Goal: Contribute content: Contribute content

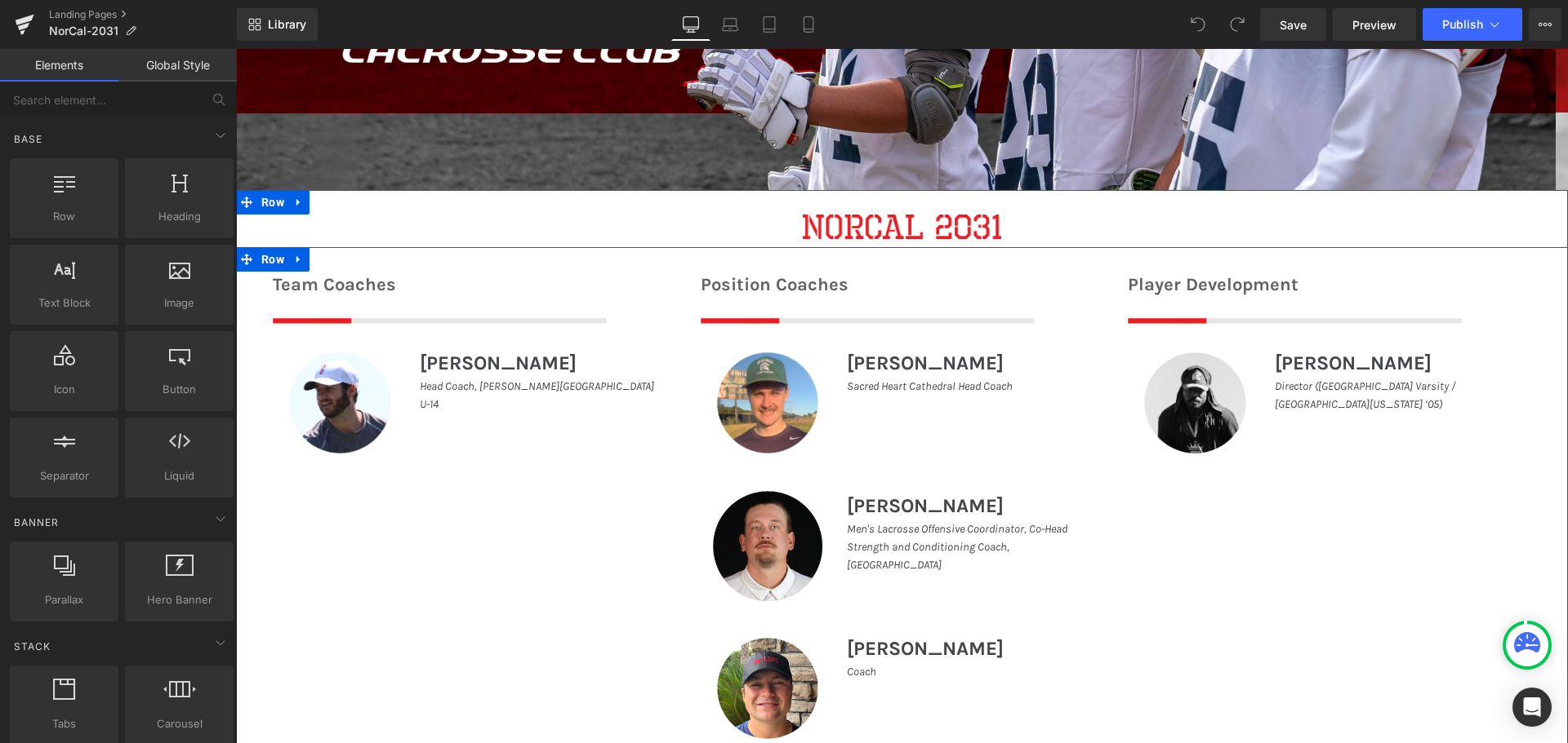
scroll to position [582, 0]
click at [318, 282] on icon at bounding box center [323, 285] width 12 height 12
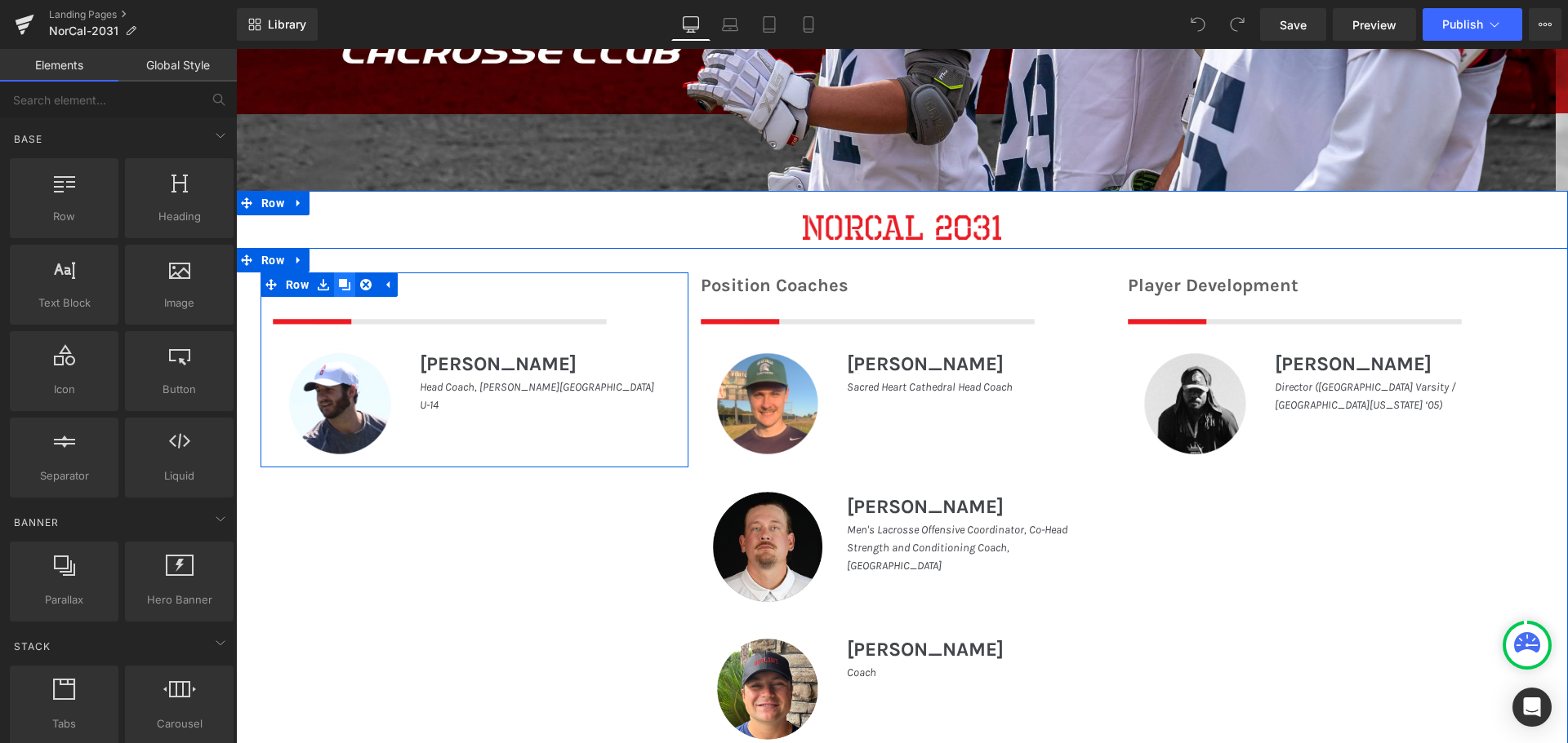
click at [342, 279] on icon at bounding box center [344, 285] width 12 height 12
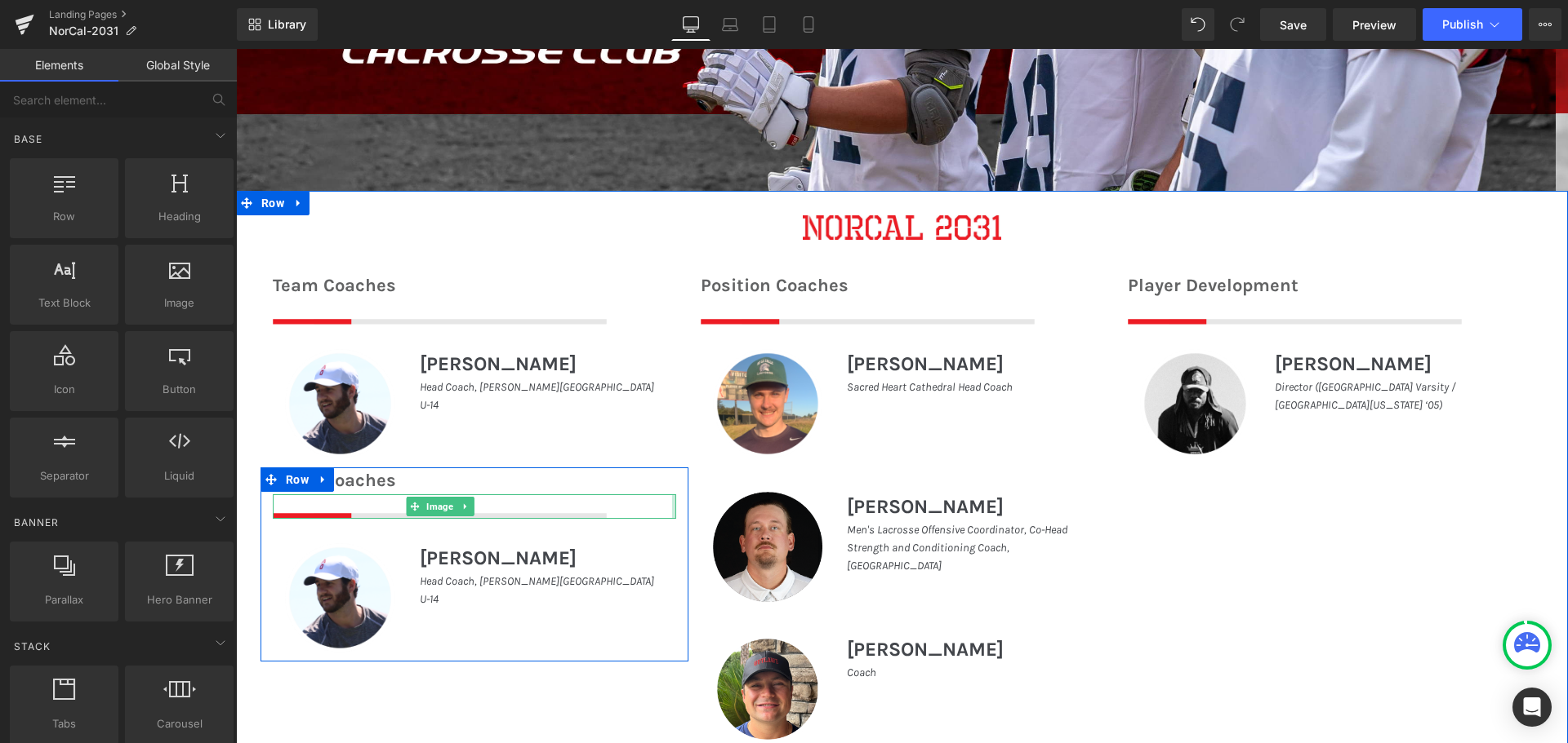
scroll to position [664, 0]
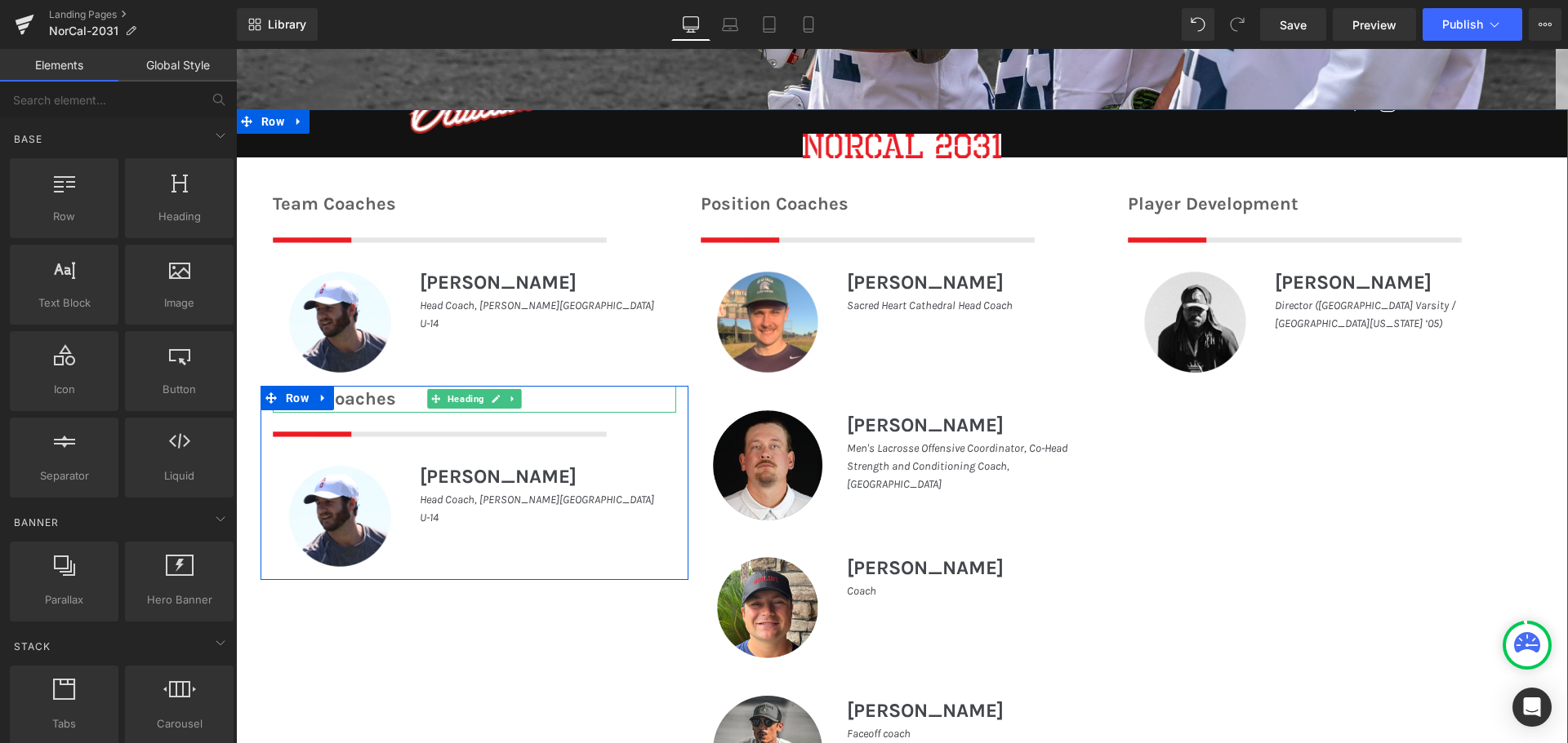
click at [393, 398] on h1 "Team Coaches" at bounding box center [474, 399] width 403 height 27
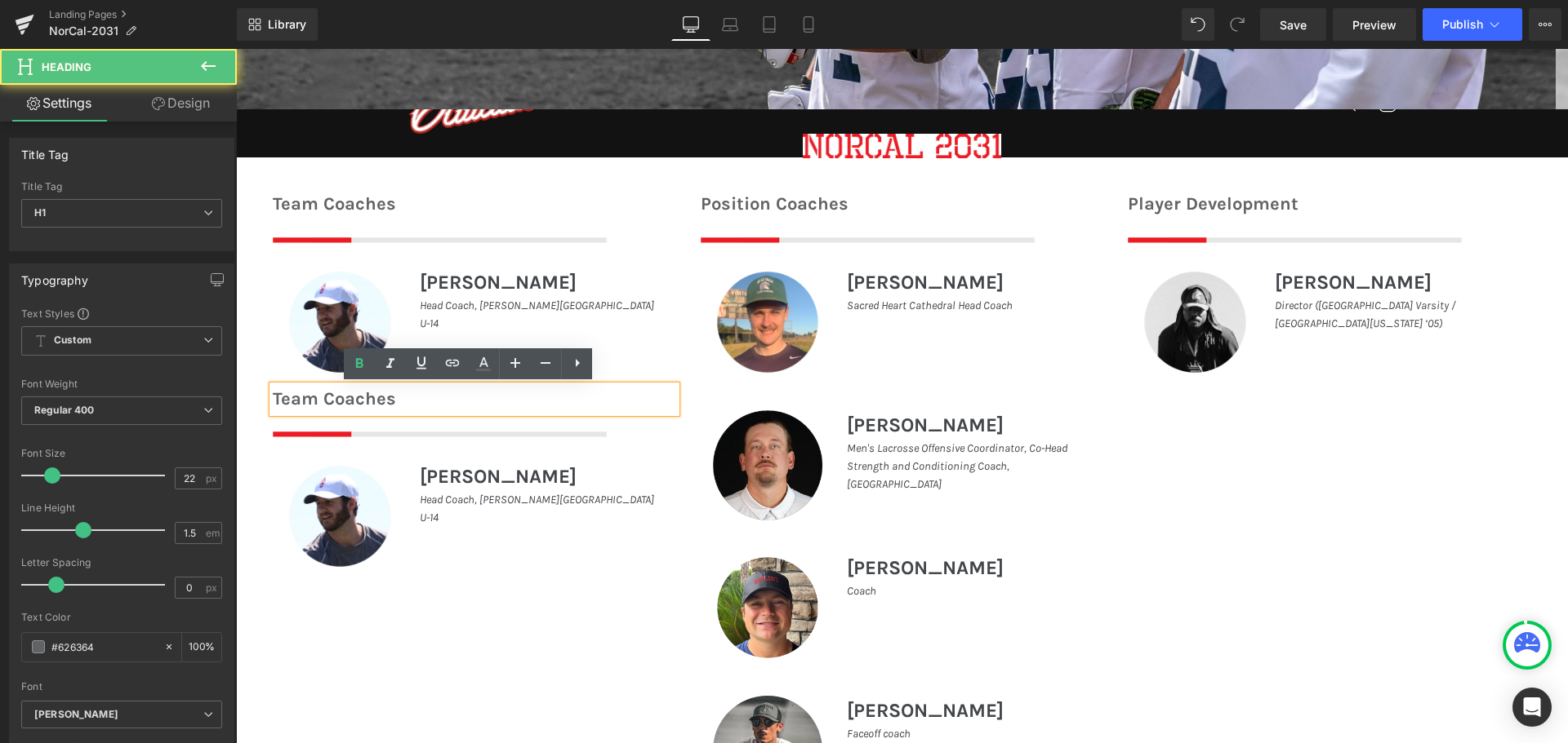
click at [375, 397] on h1 "Team Coaches" at bounding box center [474, 399] width 403 height 27
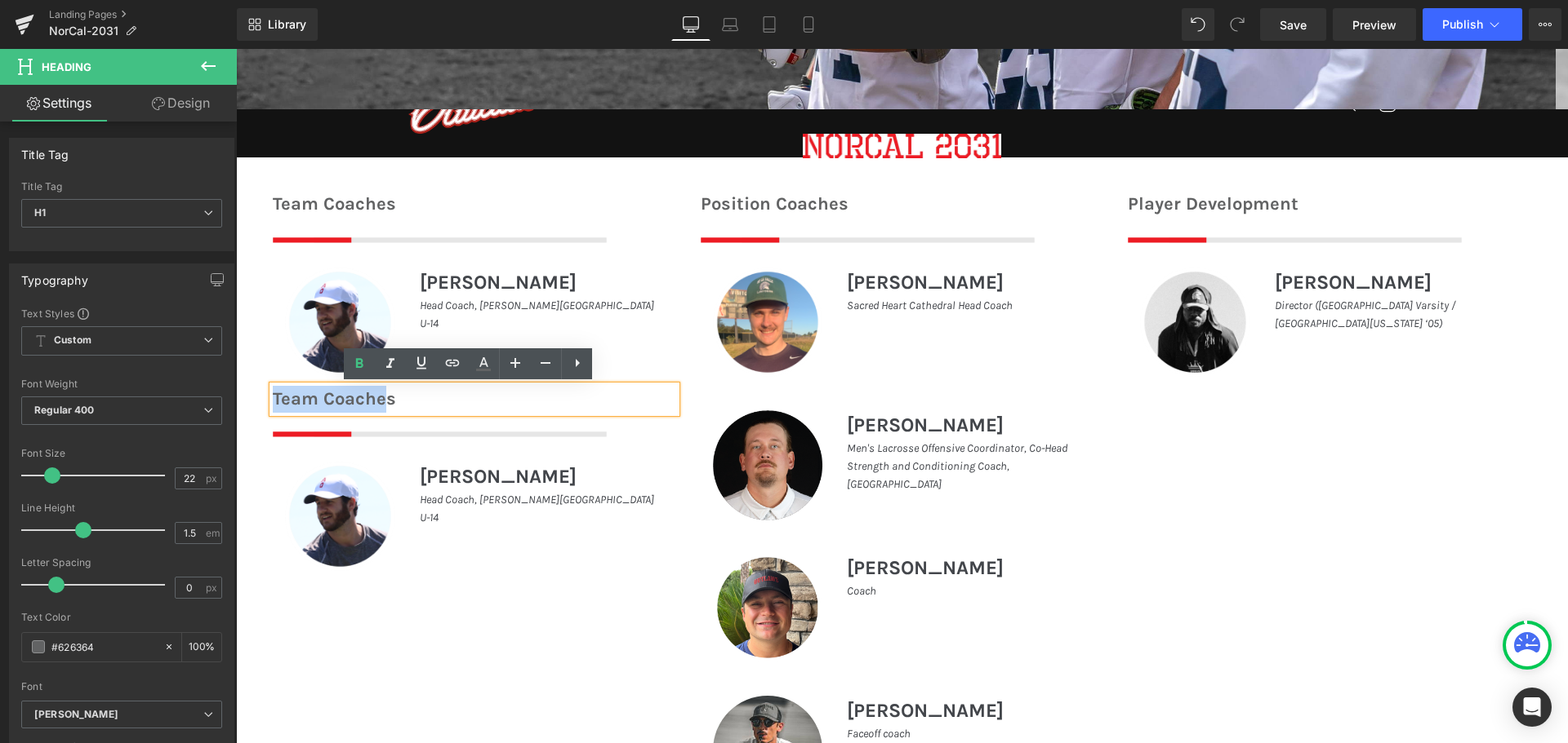
drag, startPoint x: 375, startPoint y: 397, endPoint x: 226, endPoint y: 396, distance: 149.0
paste div
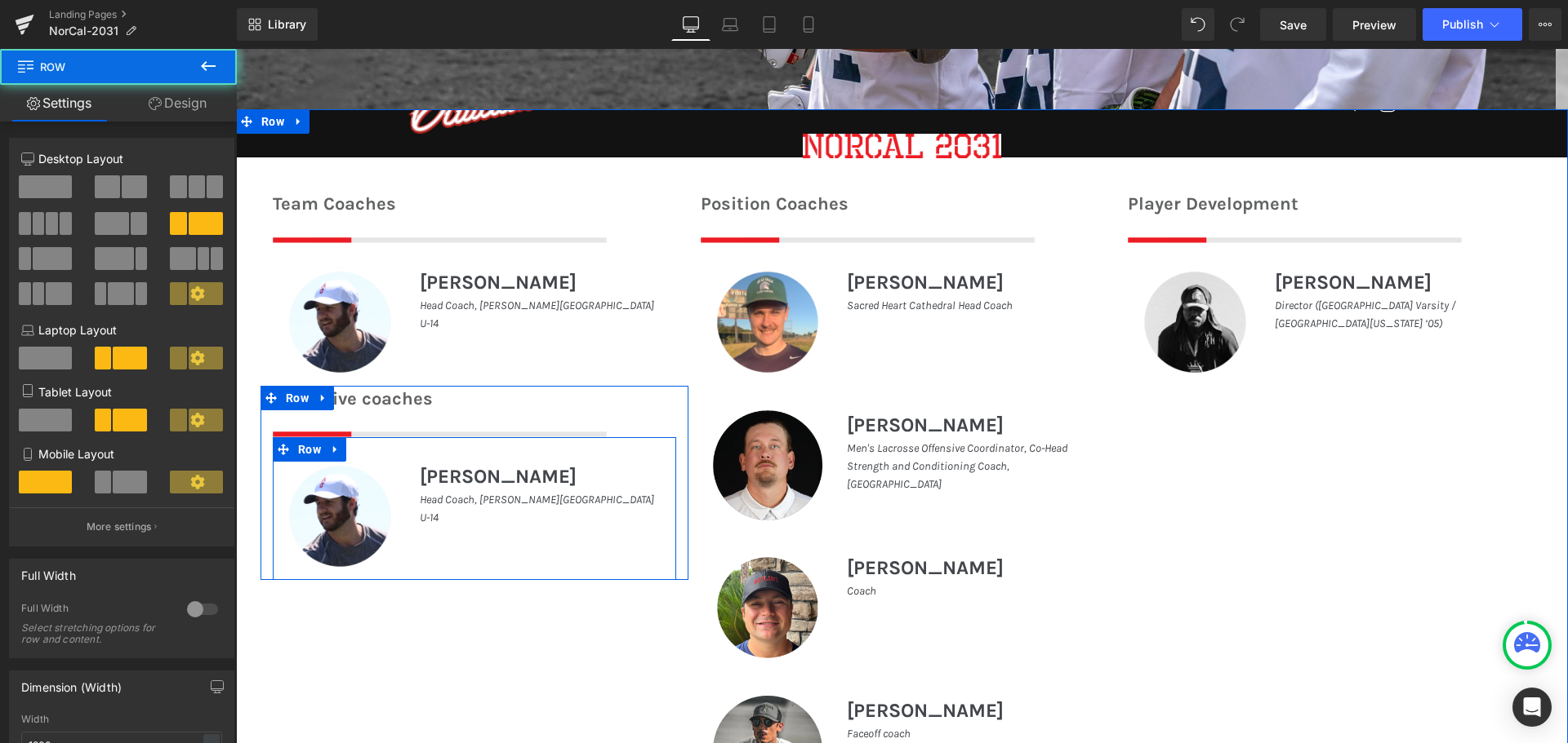
click at [542, 563] on div "[PERSON_NAME] Heading Head Coach, [PERSON_NAME][GEOGRAPHIC_DATA] U-14 Text Block" at bounding box center [541, 517] width 268 height 110
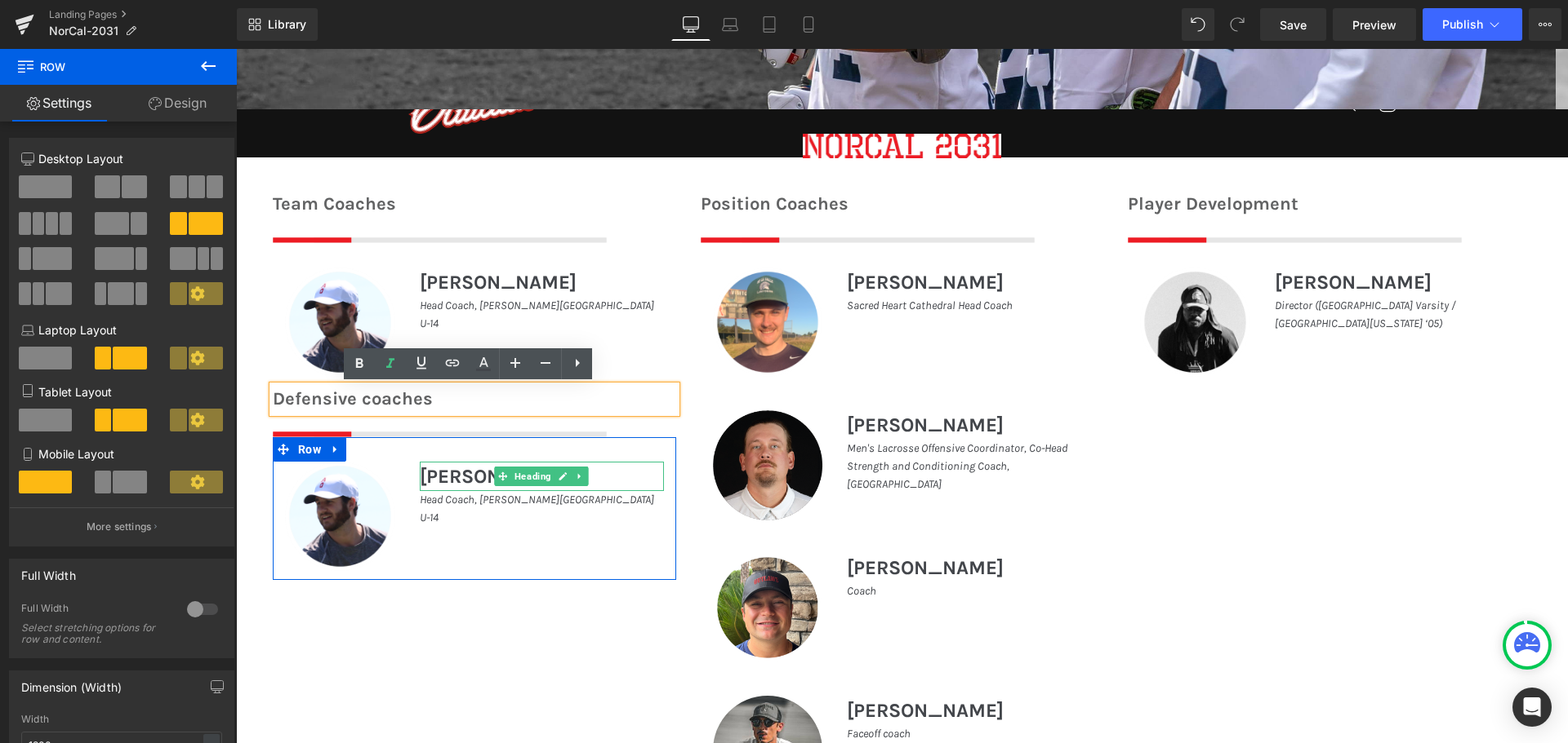
click at [445, 474] on h1 "[PERSON_NAME]" at bounding box center [542, 476] width 244 height 29
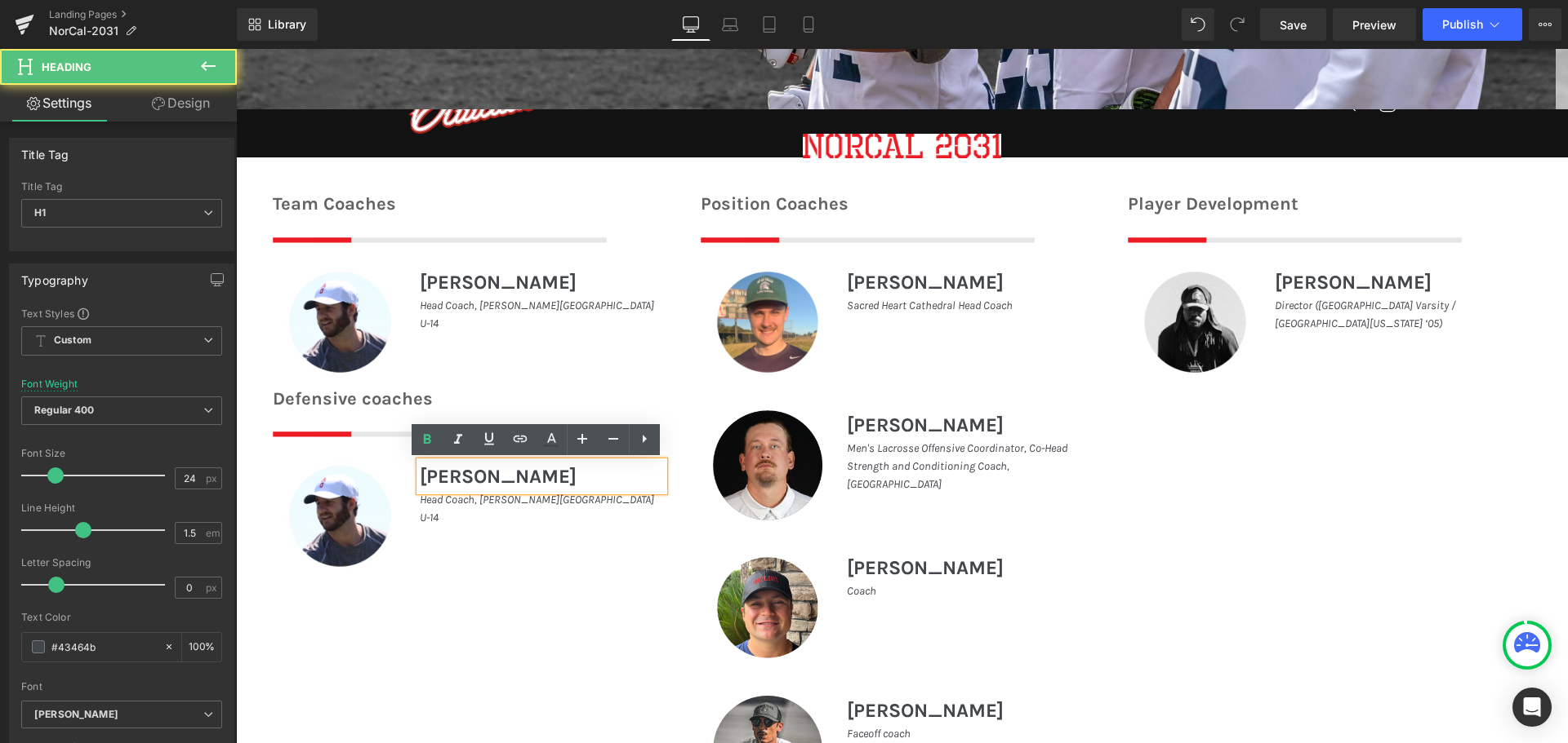
click at [445, 474] on h1 "[PERSON_NAME]" at bounding box center [542, 476] width 244 height 29
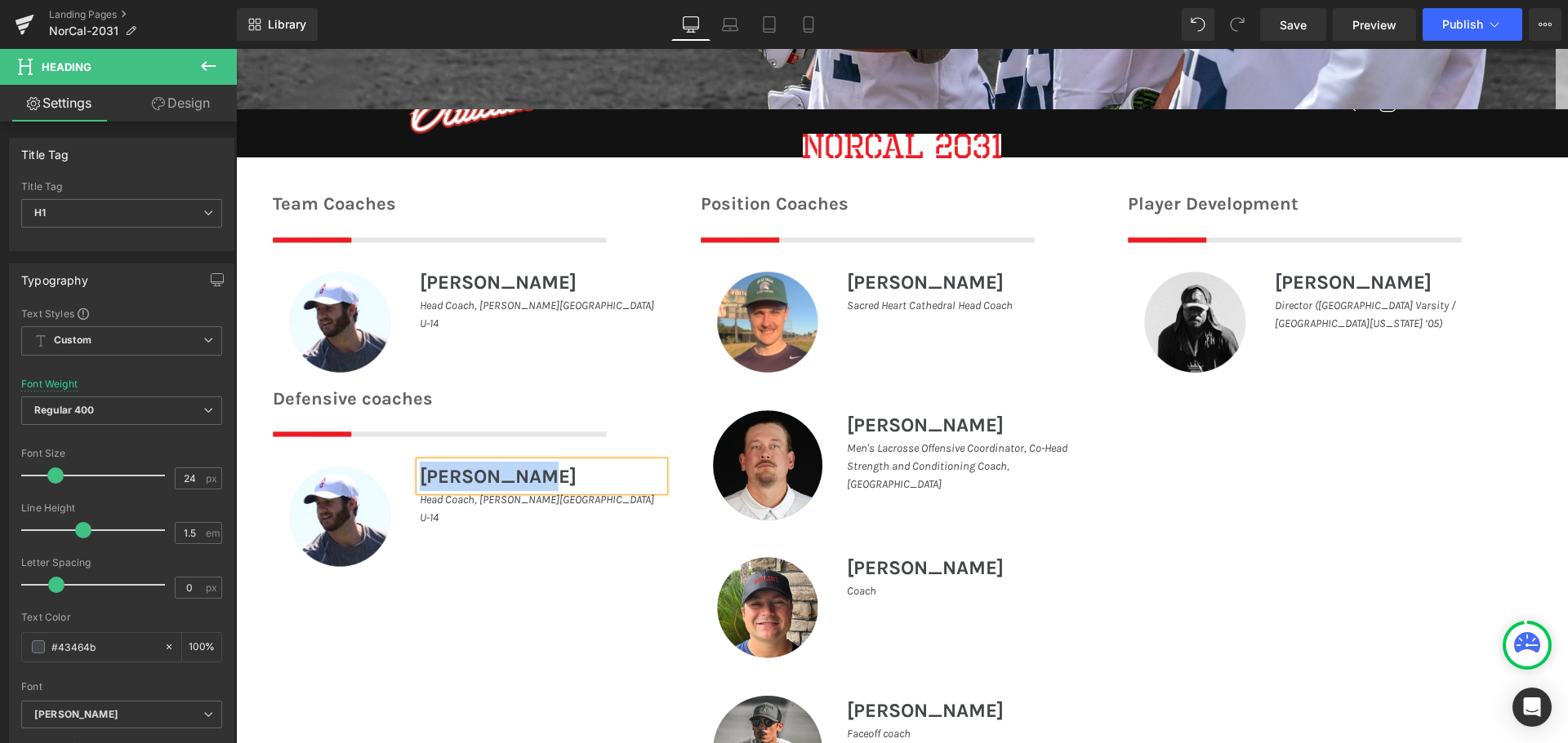
paste div
click at [621, 502] on p "Head Coach, [PERSON_NAME][GEOGRAPHIC_DATA] U-14" at bounding box center [542, 509] width 244 height 37
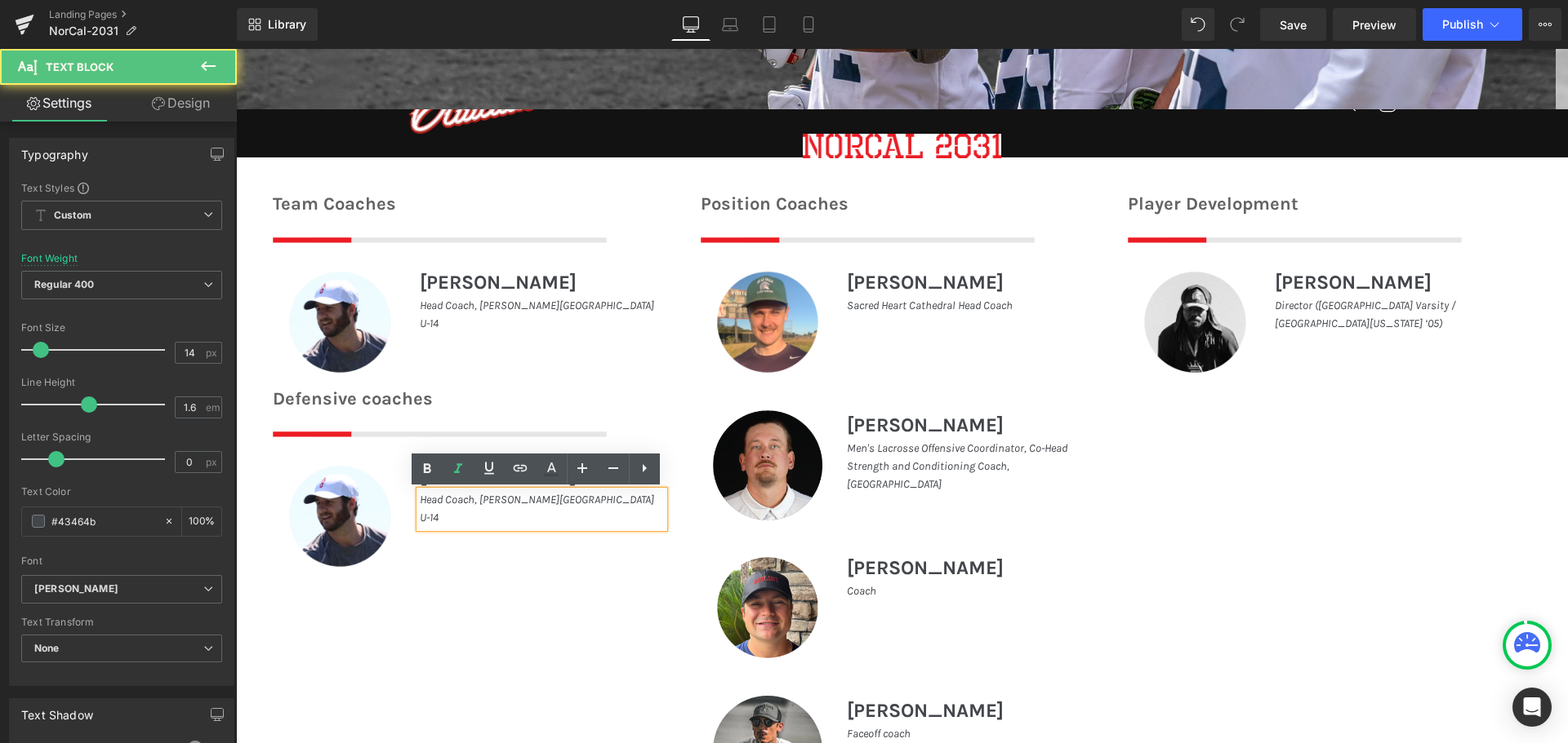
click at [621, 502] on p "Head Coach, [PERSON_NAME][GEOGRAPHIC_DATA] U-14" at bounding box center [542, 509] width 244 height 37
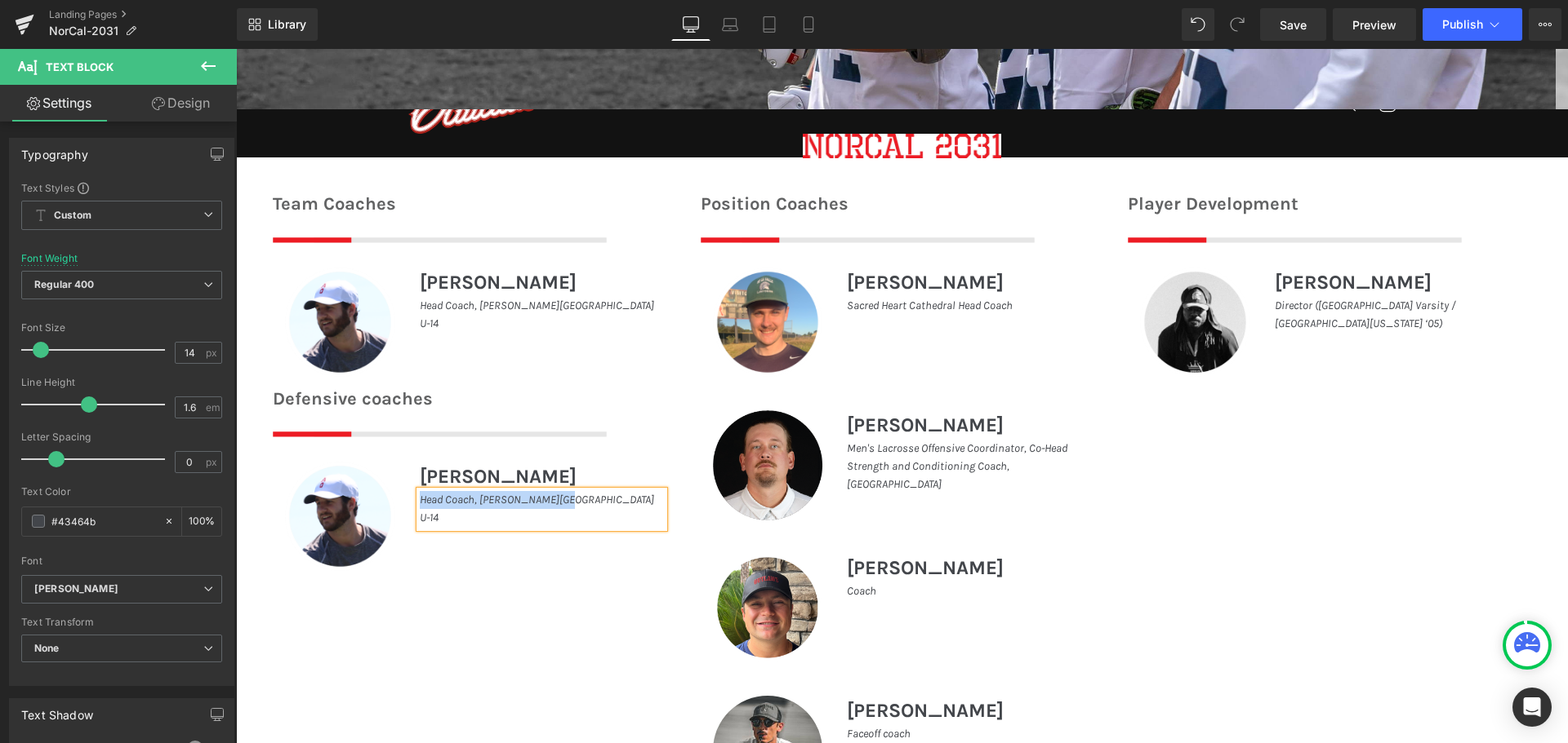
paste div
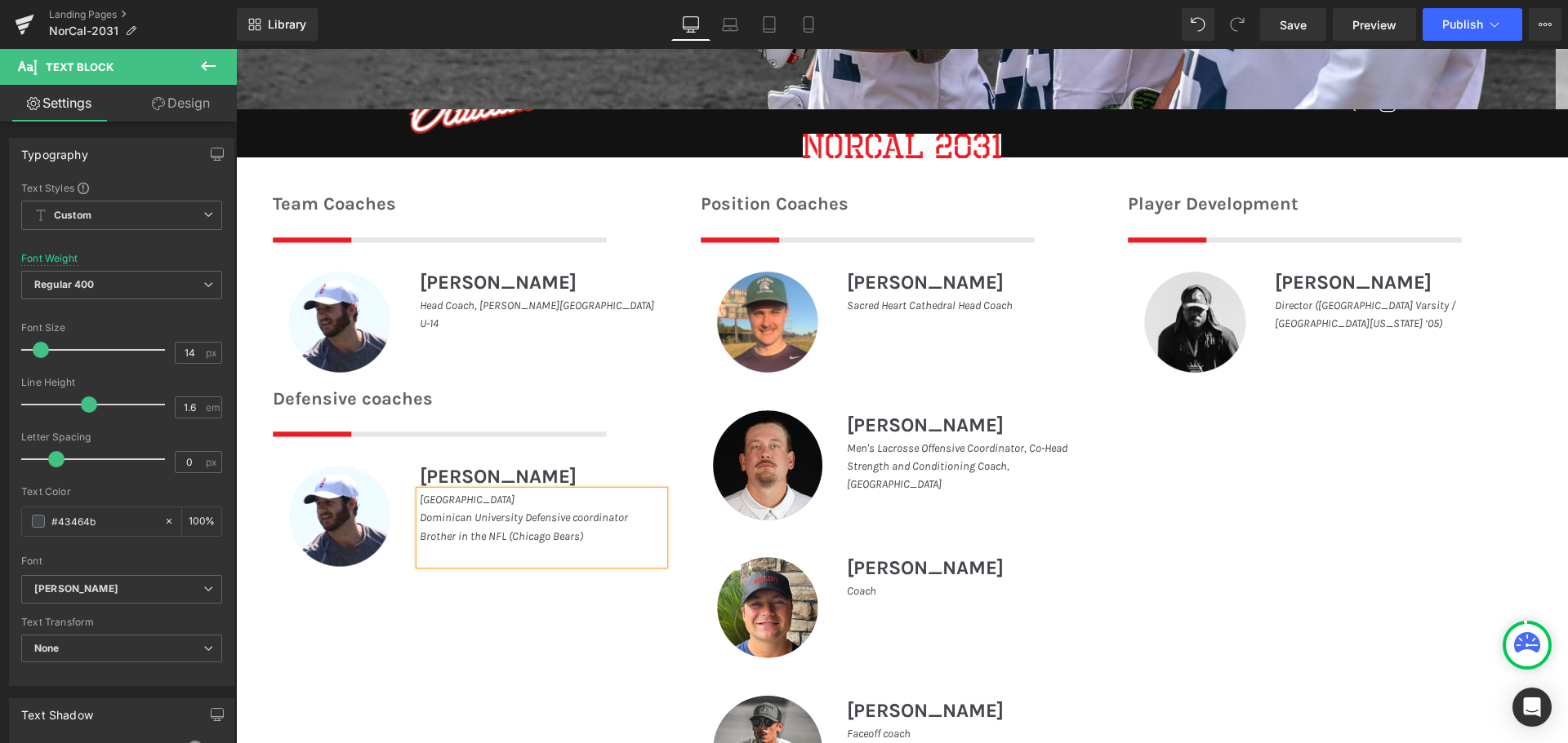
click at [453, 605] on div "Team Coaches Heading Image Image [PERSON_NAME] Heading Head Coach, [PERSON_NAME…" at bounding box center [902, 494] width 1332 height 655
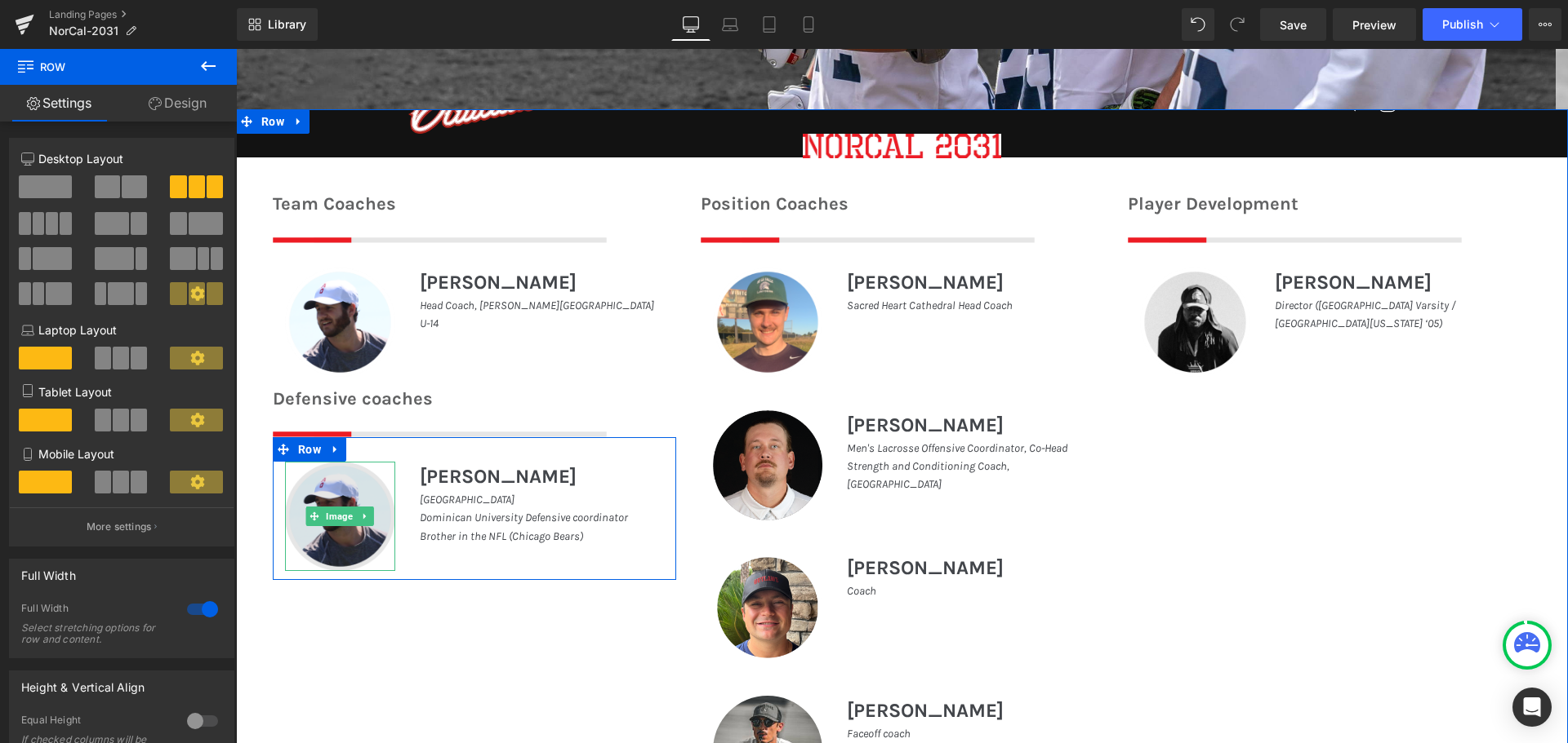
click at [335, 527] on img at bounding box center [341, 517] width 111 height 110
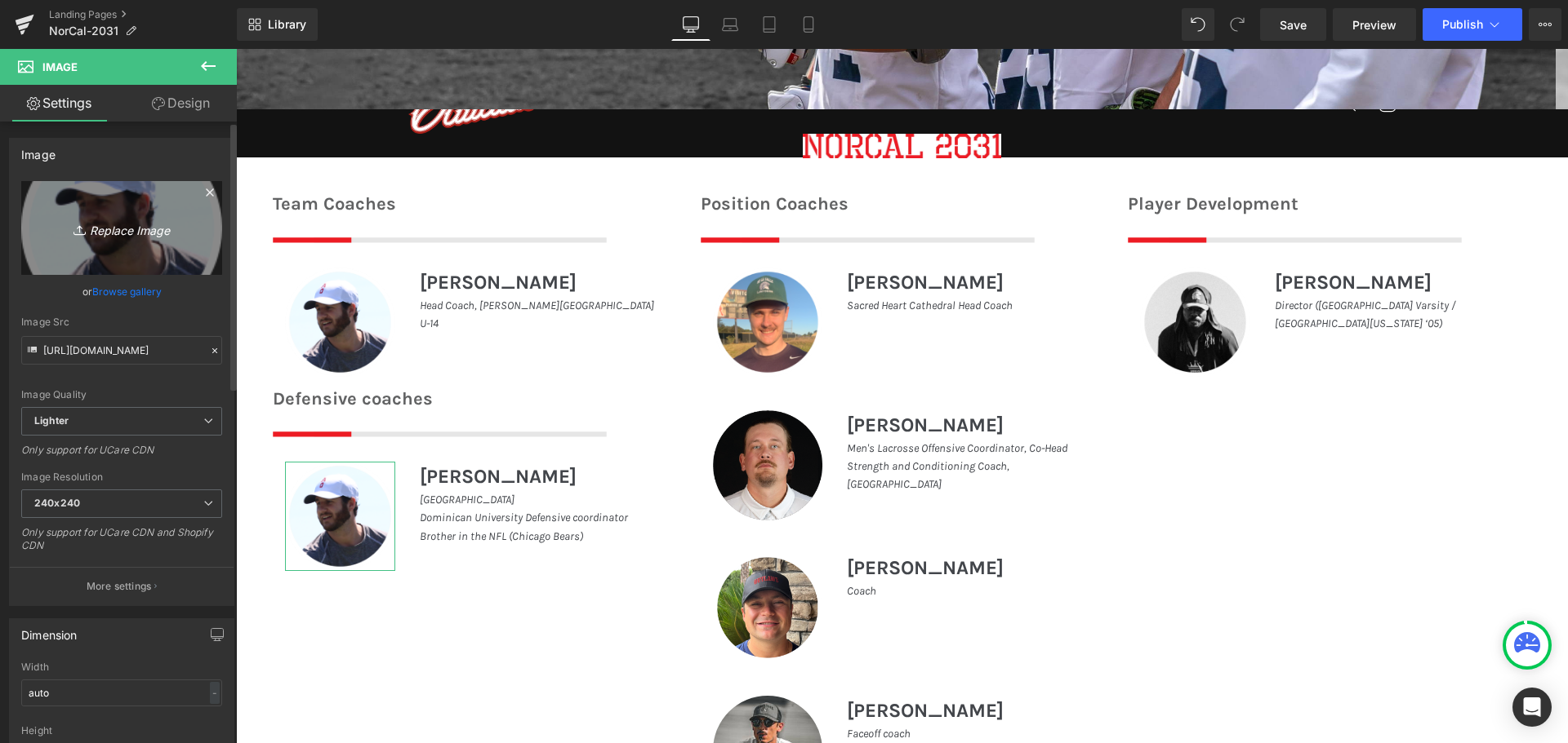
click at [127, 248] on link "Replace Image" at bounding box center [121, 227] width 201 height 94
type input "C:\fakepath\WhatsApp Image [DATE] 01.10.45_a4f12f34.jpg"
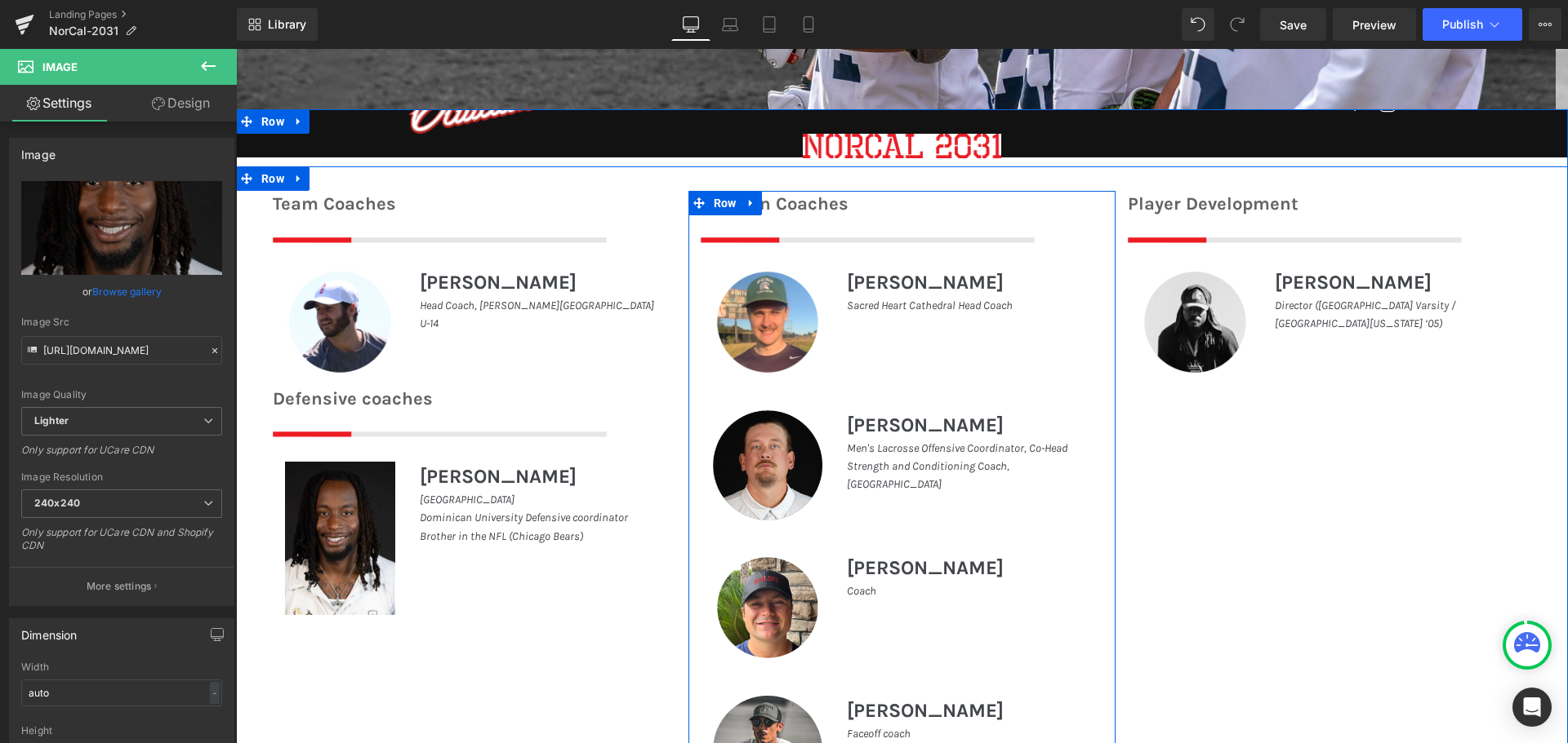
type input "[URL][DOMAIN_NAME]"
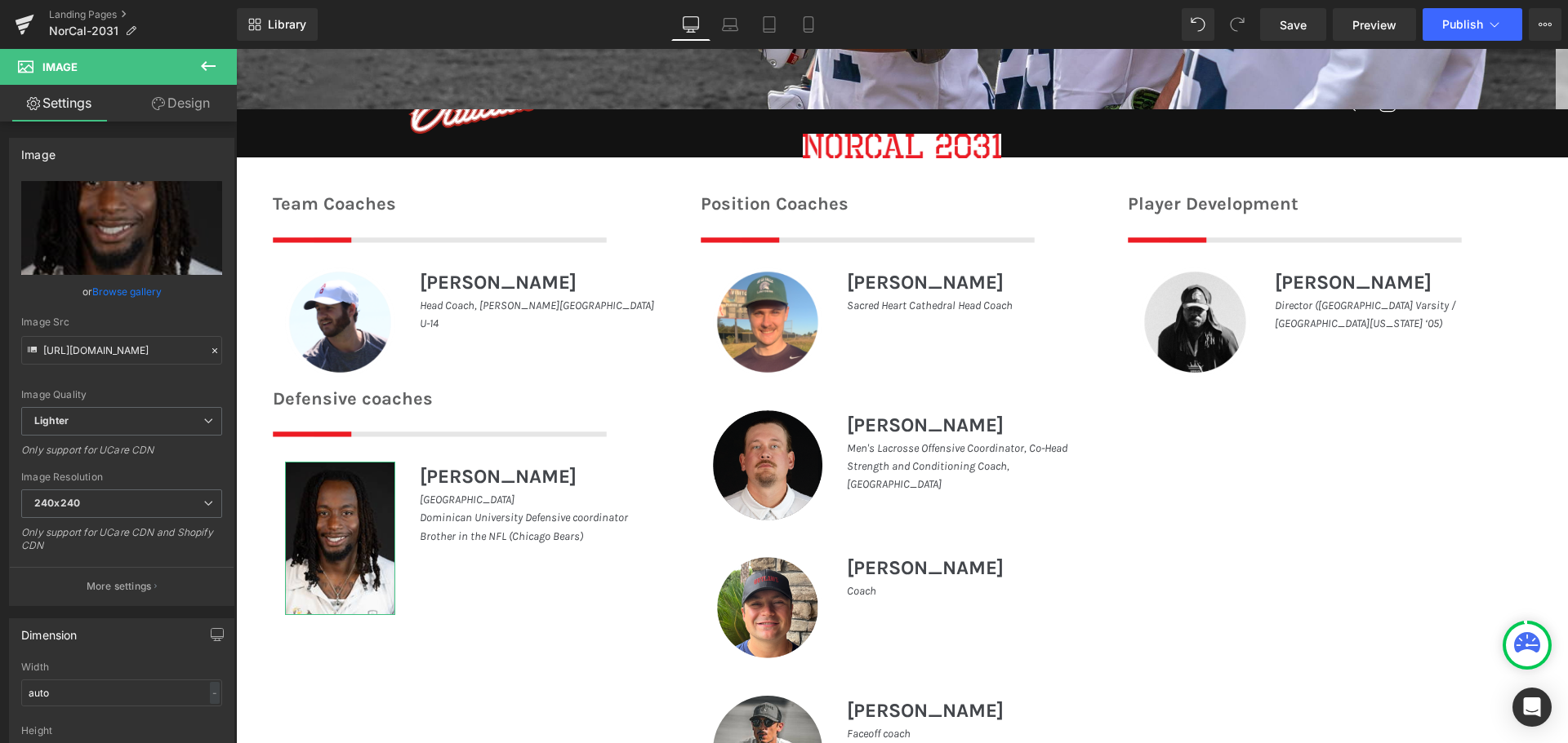
click at [168, 105] on link "Design" at bounding box center [180, 102] width 119 height 37
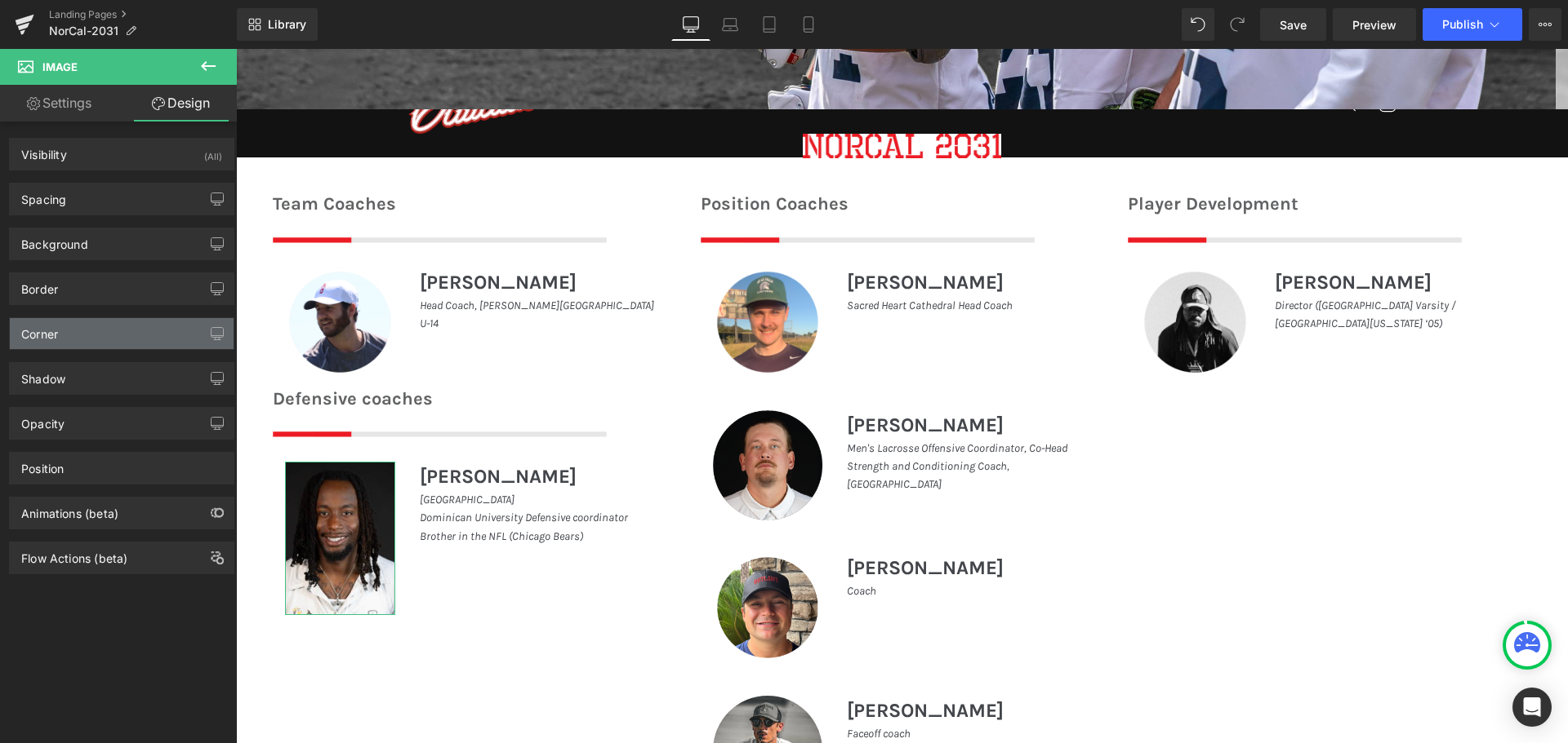
click at [86, 325] on div "Corner" at bounding box center [121, 333] width 224 height 31
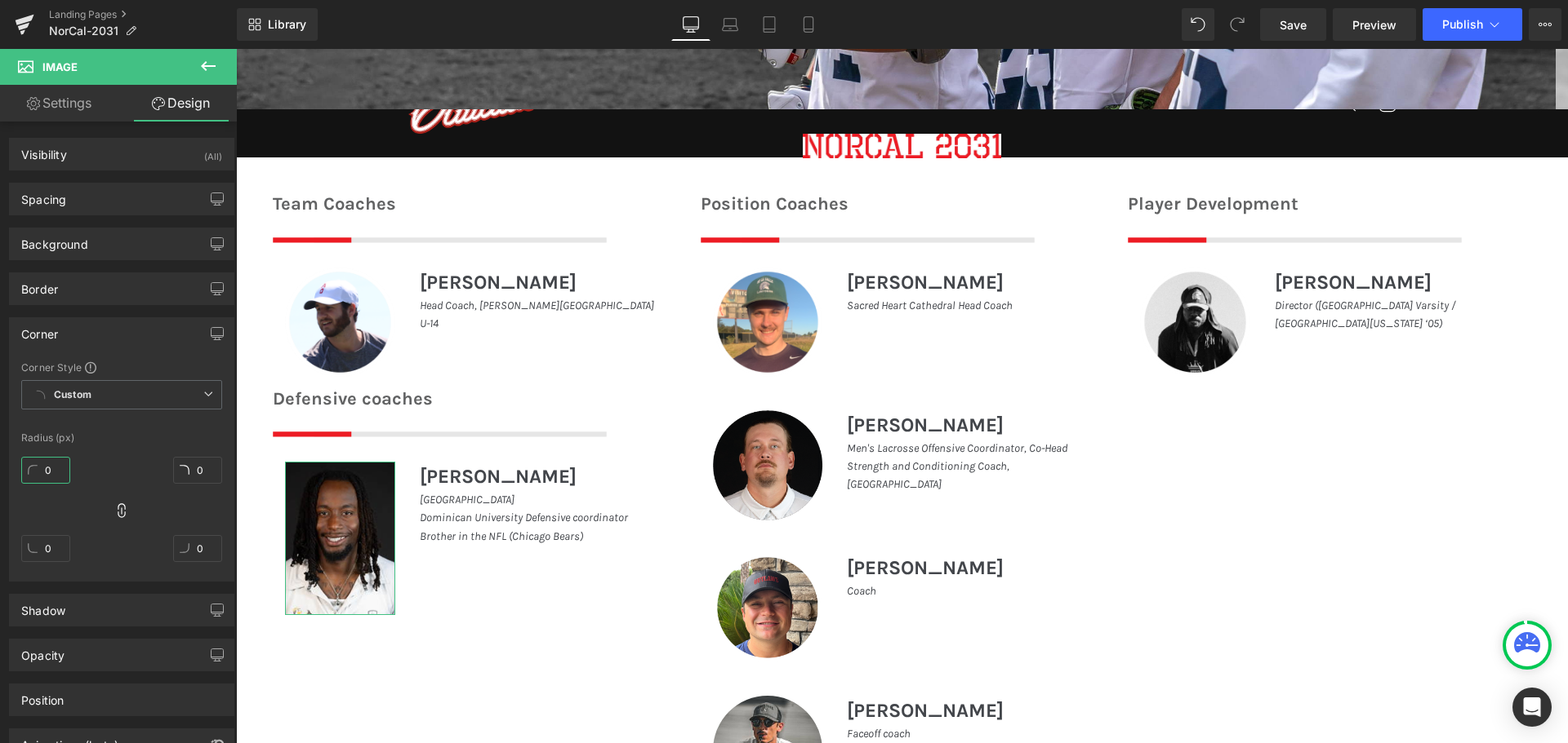
click at [56, 469] on input "0" at bounding box center [45, 470] width 49 height 27
type input "1"
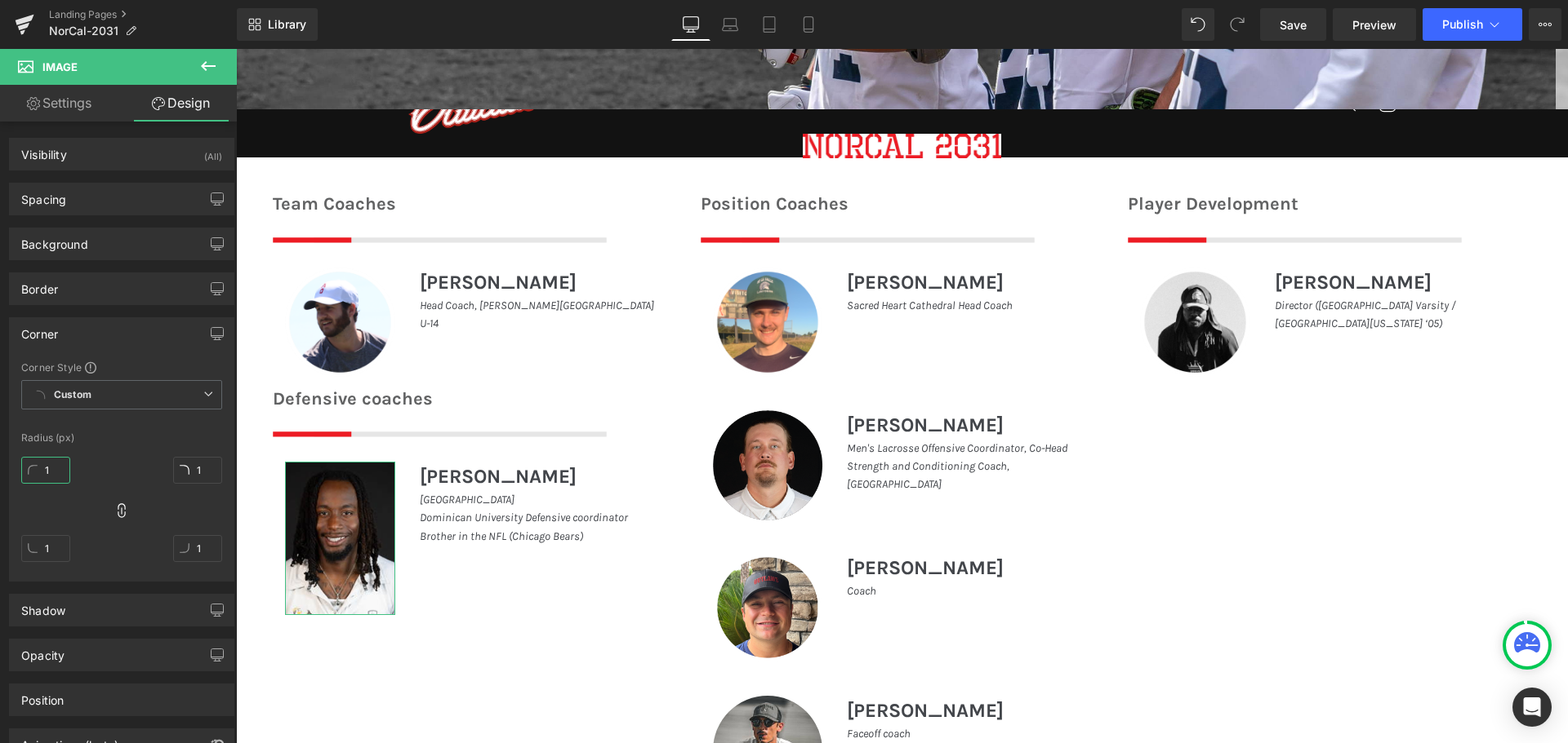
type input "10"
type input "100"
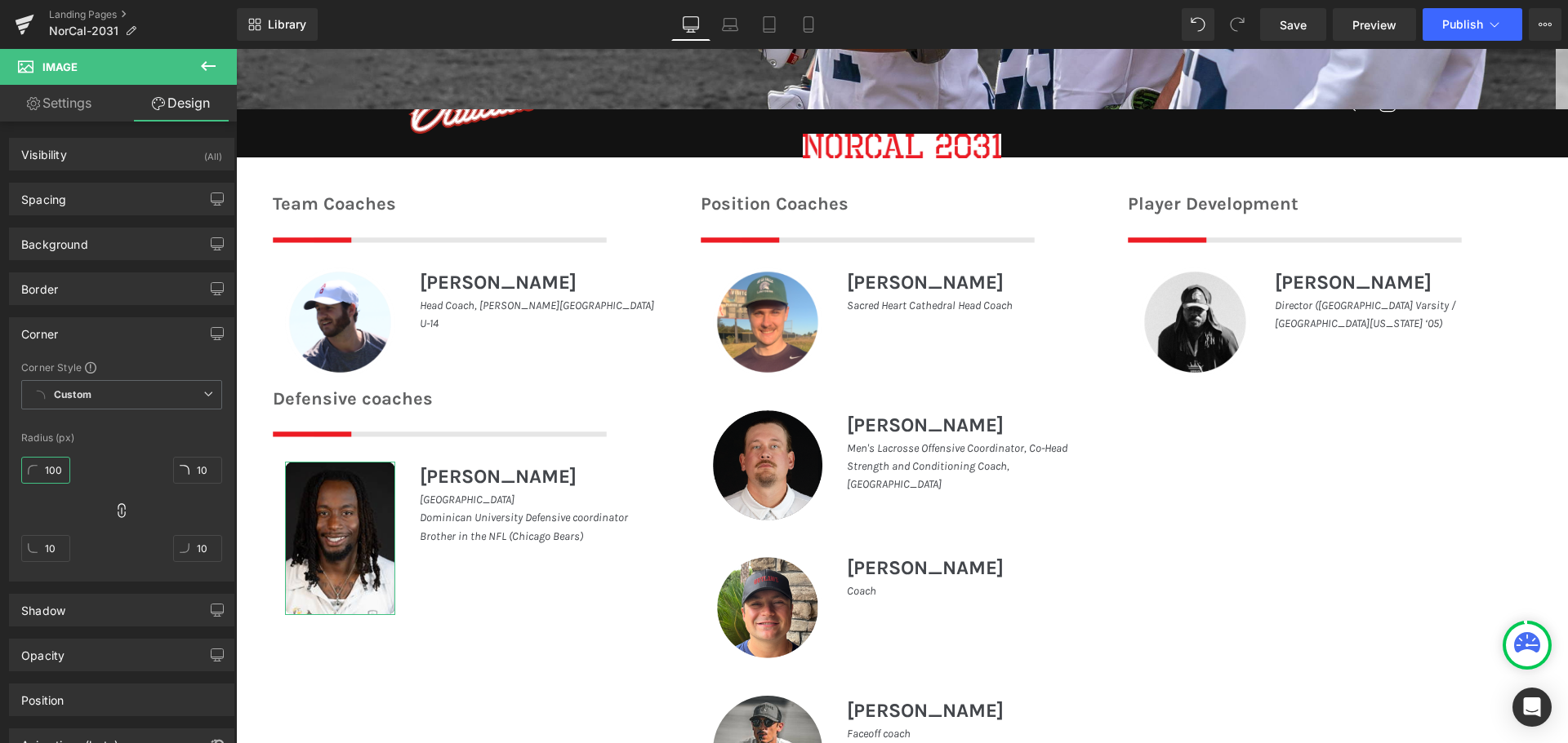
type input "100"
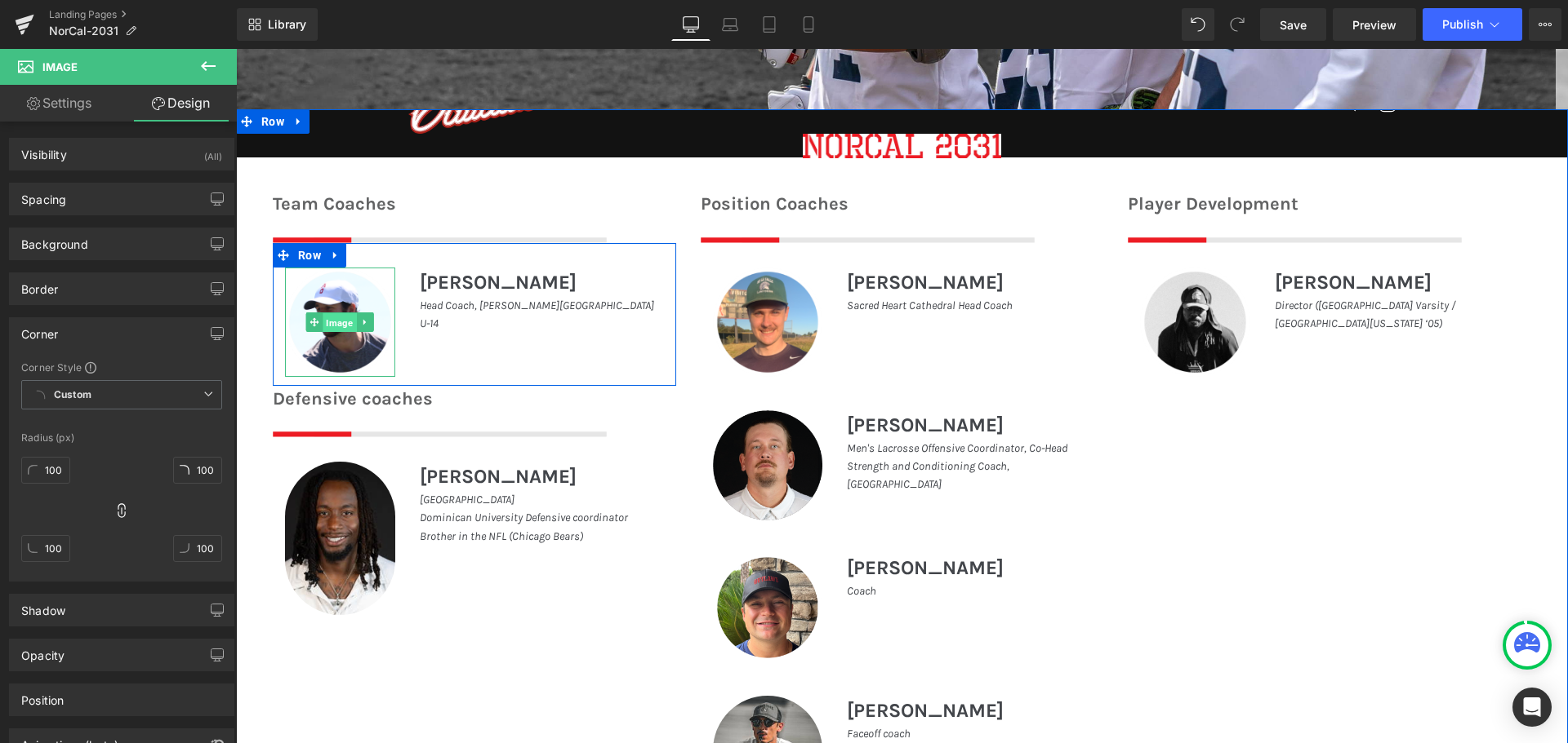
click at [342, 328] on span "Image" at bounding box center [341, 323] width 34 height 20
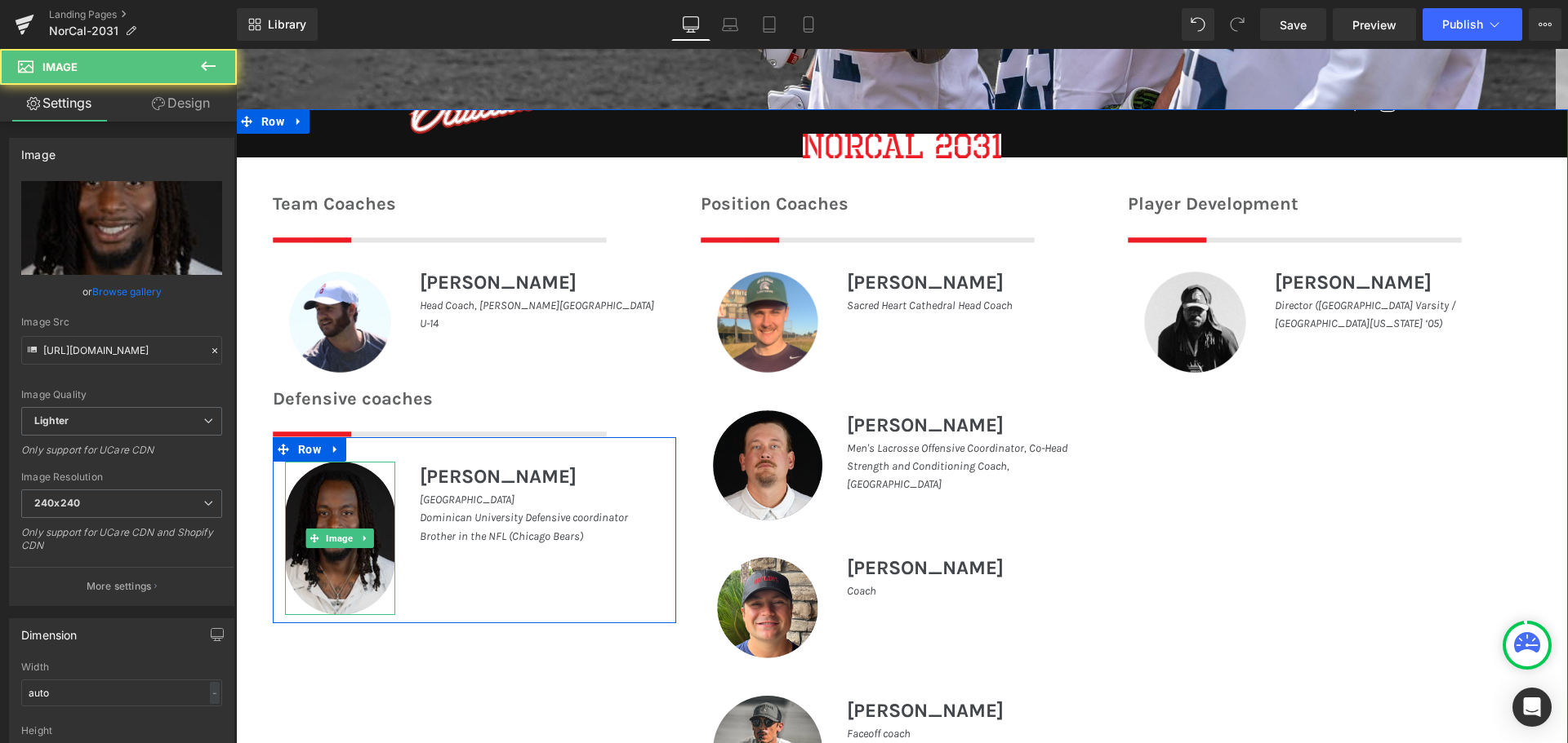
click at [340, 568] on img at bounding box center [341, 538] width 111 height 153
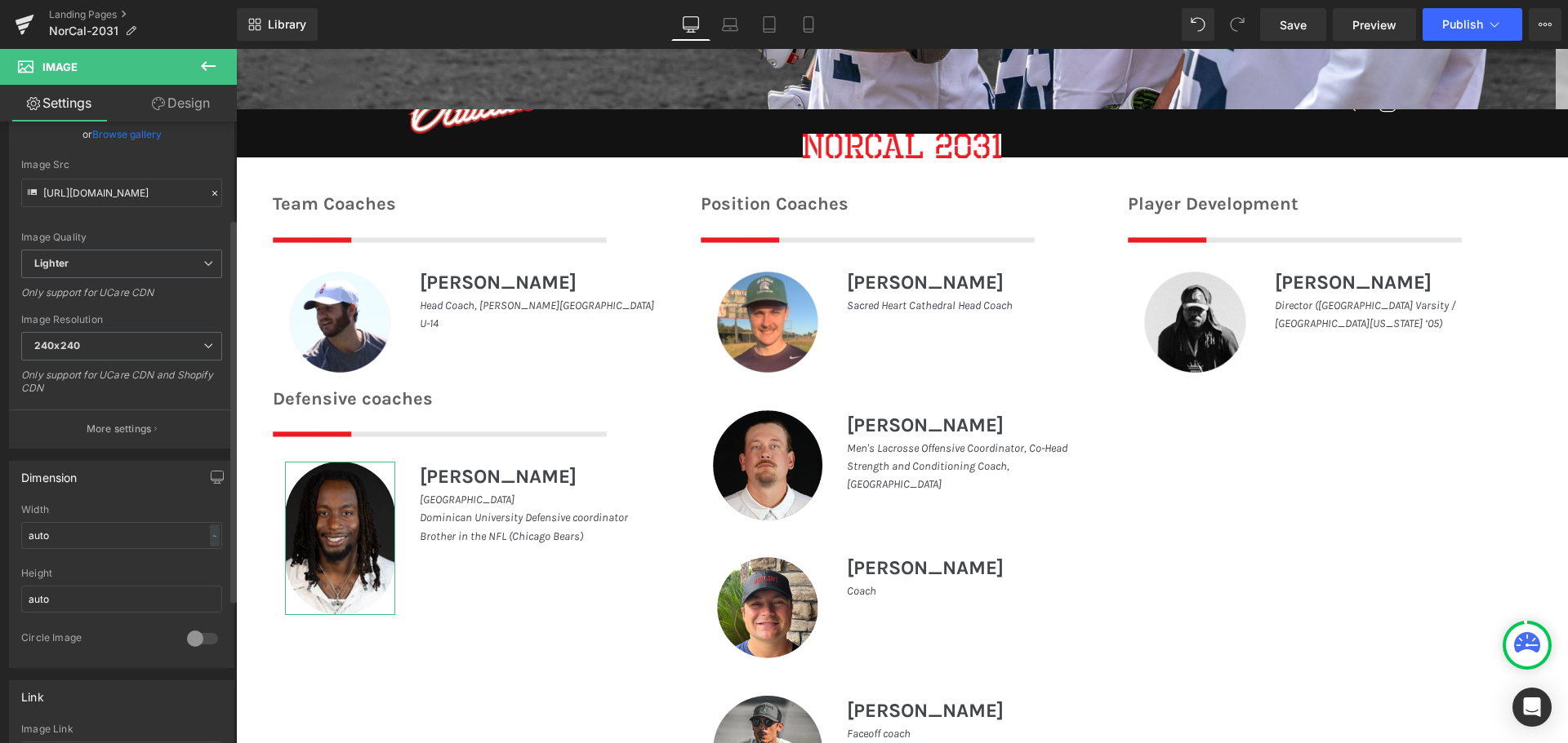
scroll to position [163, 0]
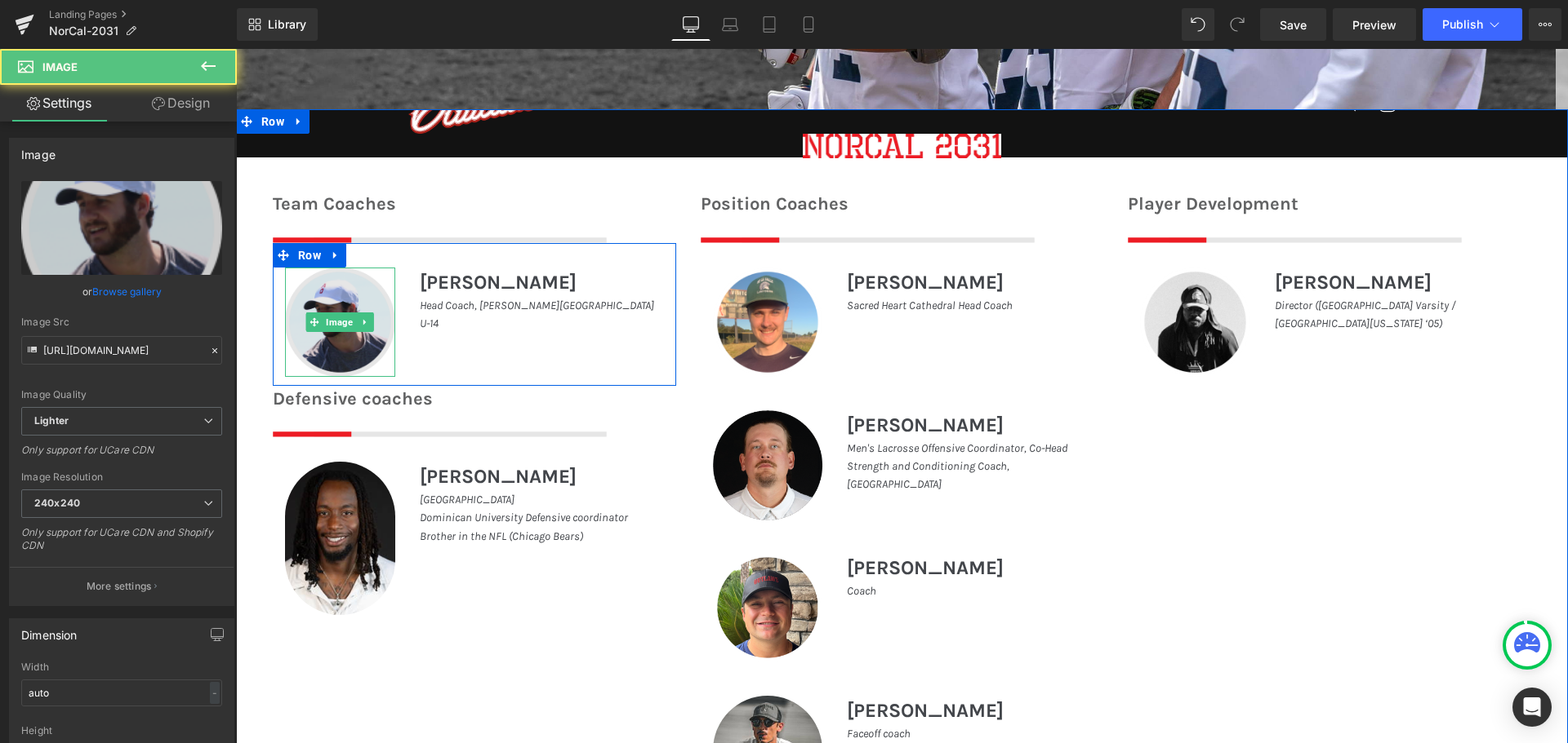
click at [332, 343] on img at bounding box center [341, 323] width 111 height 110
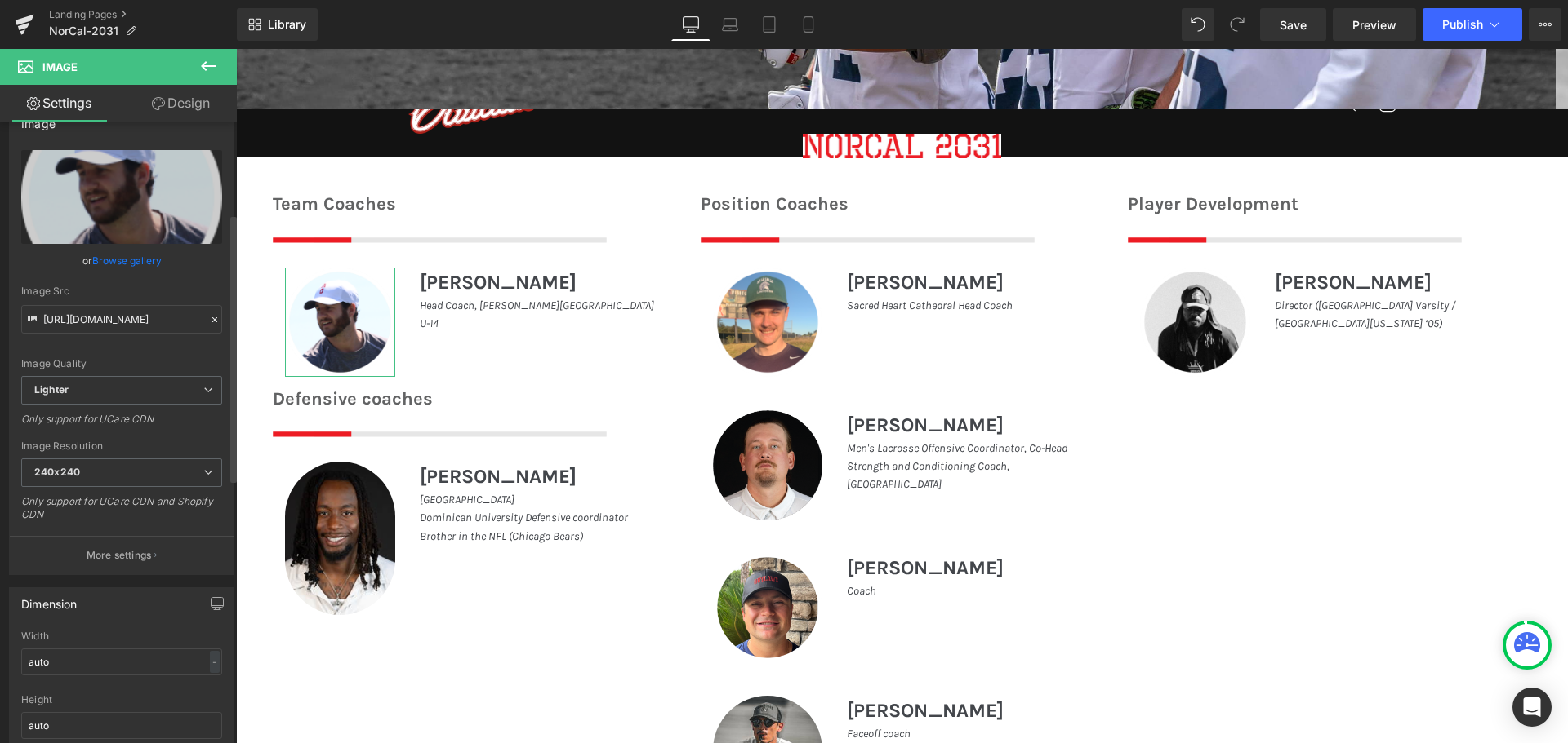
scroll to position [0, 0]
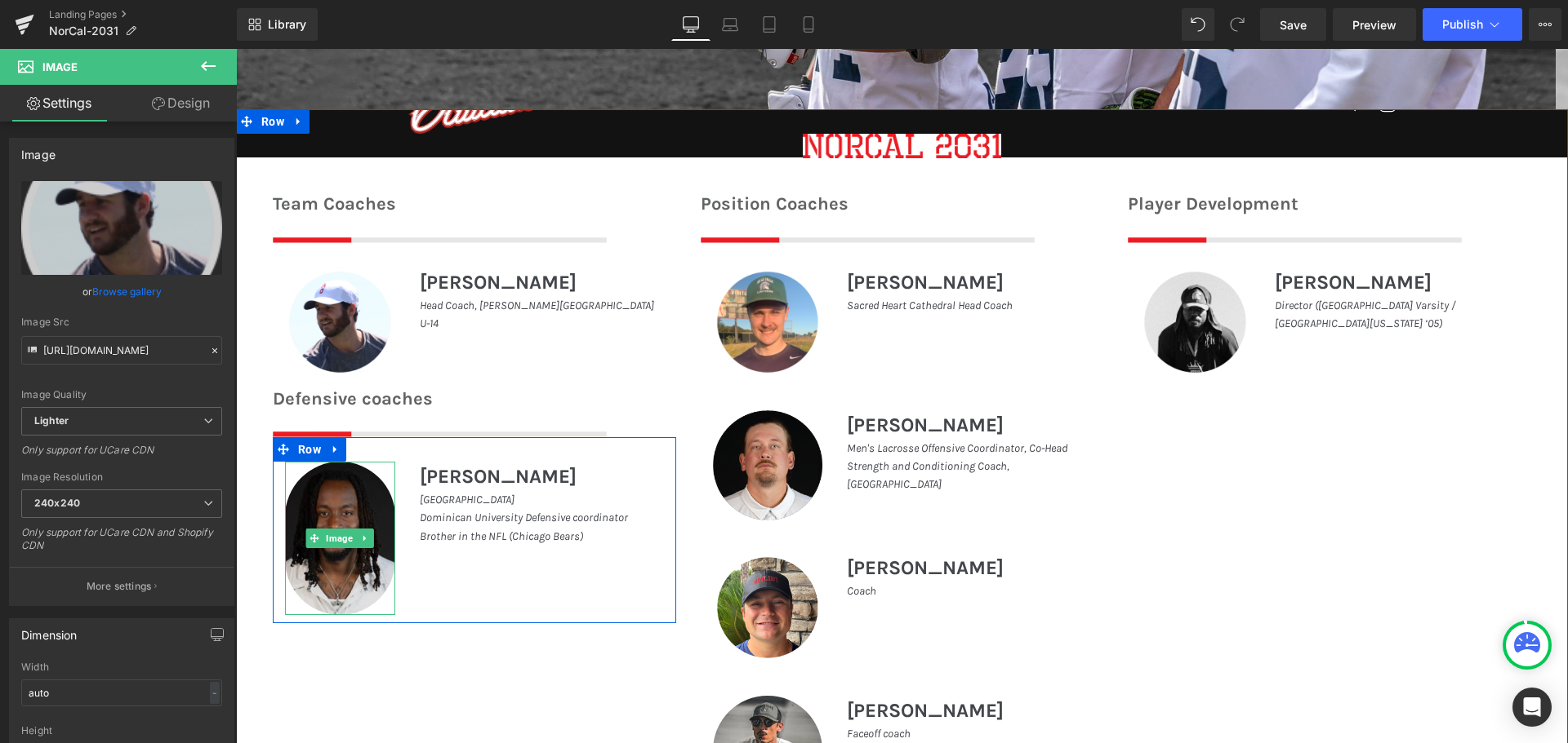
click at [332, 517] on img at bounding box center [341, 538] width 111 height 153
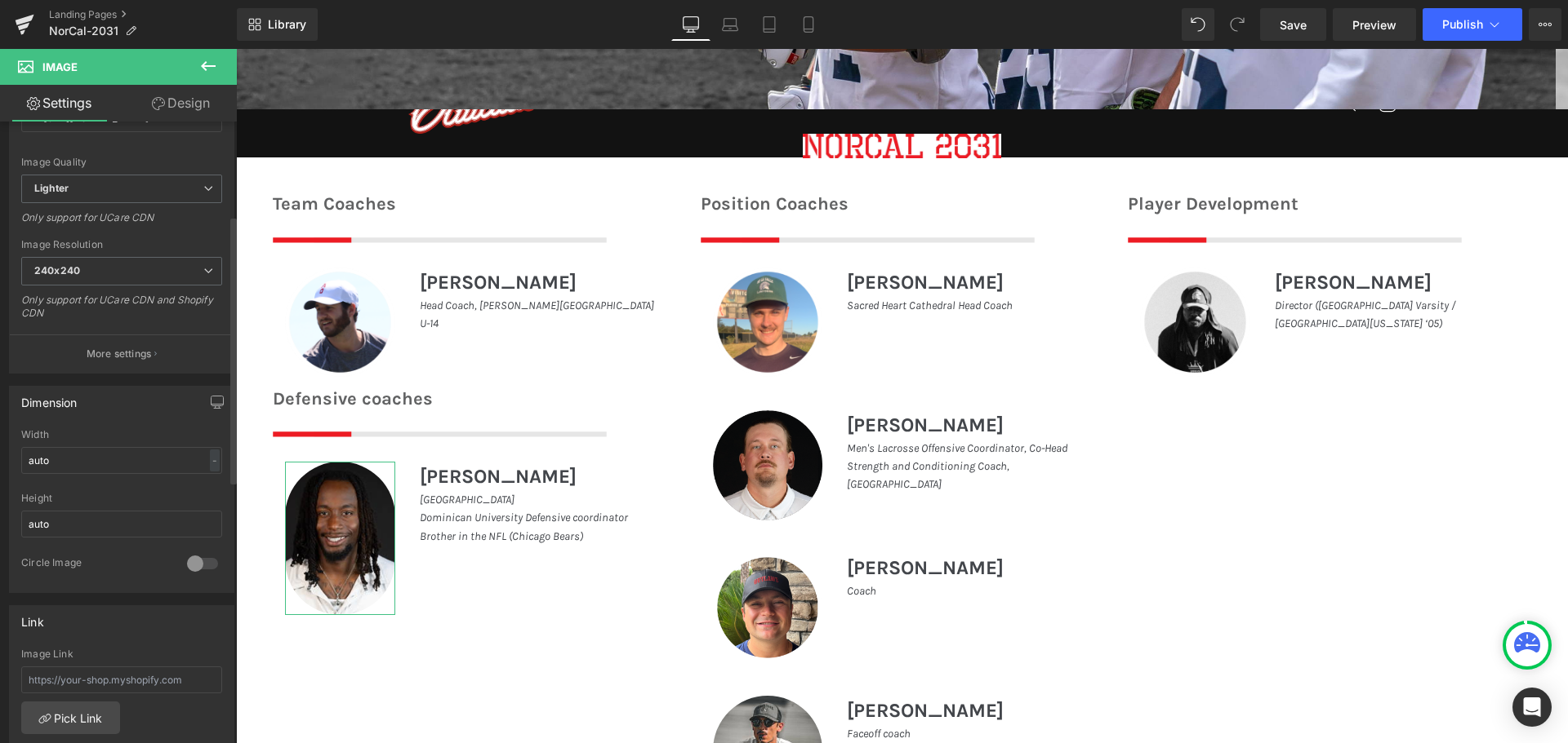
scroll to position [245, 0]
click at [153, 515] on input "auto" at bounding box center [121, 512] width 201 height 27
click at [191, 557] on div at bounding box center [202, 551] width 39 height 26
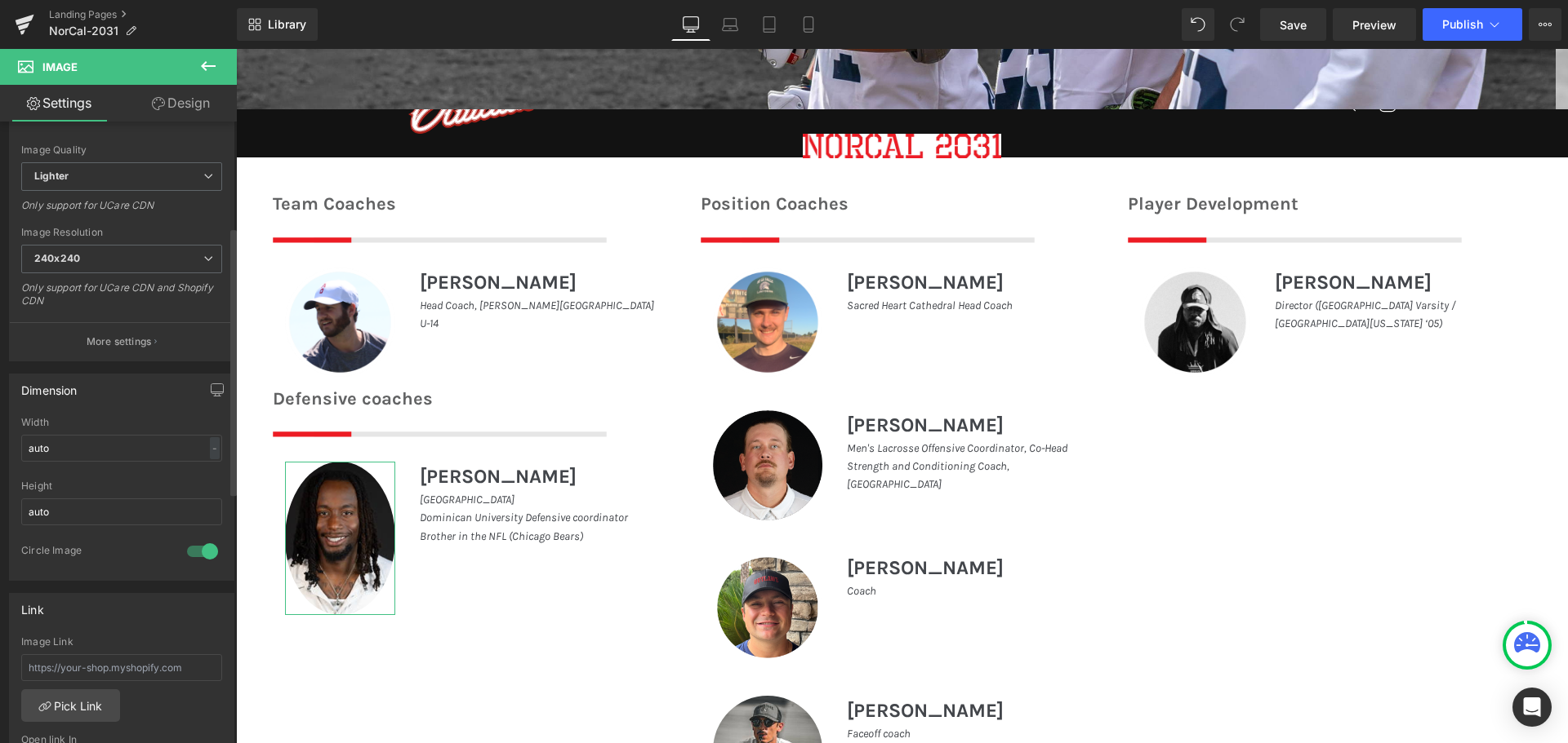
click at [191, 557] on div at bounding box center [202, 551] width 39 height 26
click at [94, 452] on input "auto" at bounding box center [121, 448] width 201 height 27
click at [80, 510] on input "auto" at bounding box center [121, 512] width 201 height 27
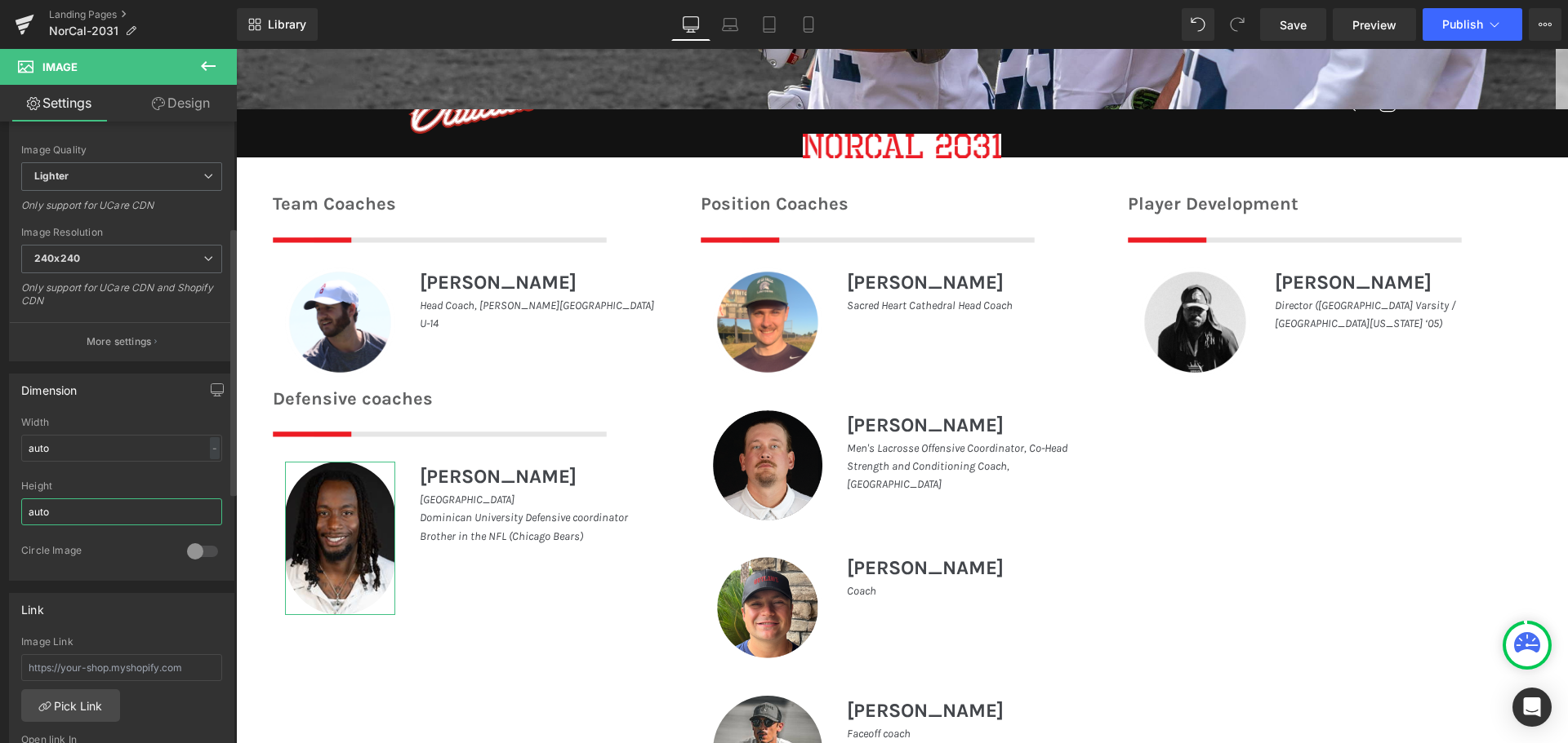
click at [80, 510] on input "auto" at bounding box center [121, 512] width 201 height 27
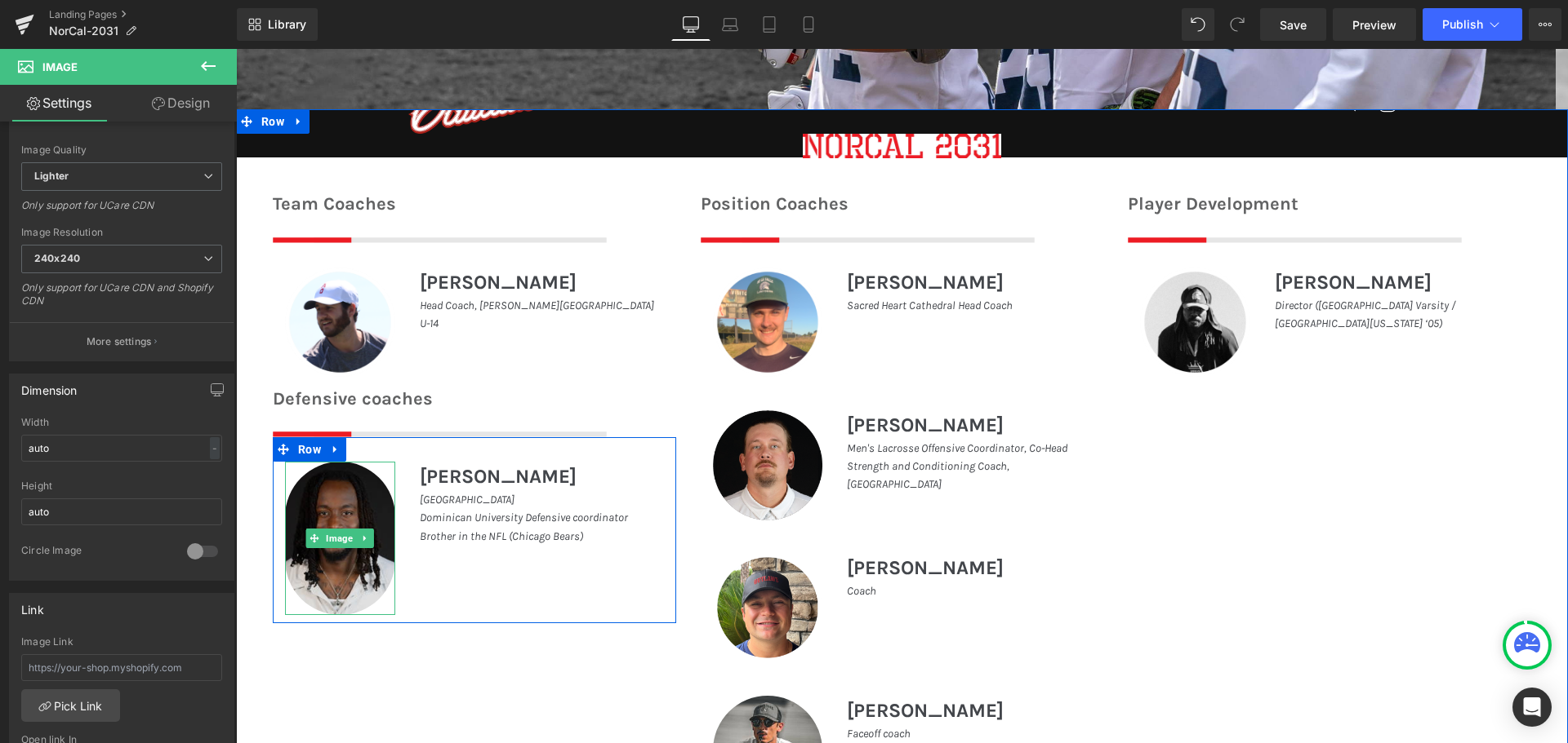
click at [325, 507] on img at bounding box center [341, 538] width 111 height 153
click at [305, 519] on img at bounding box center [341, 538] width 111 height 153
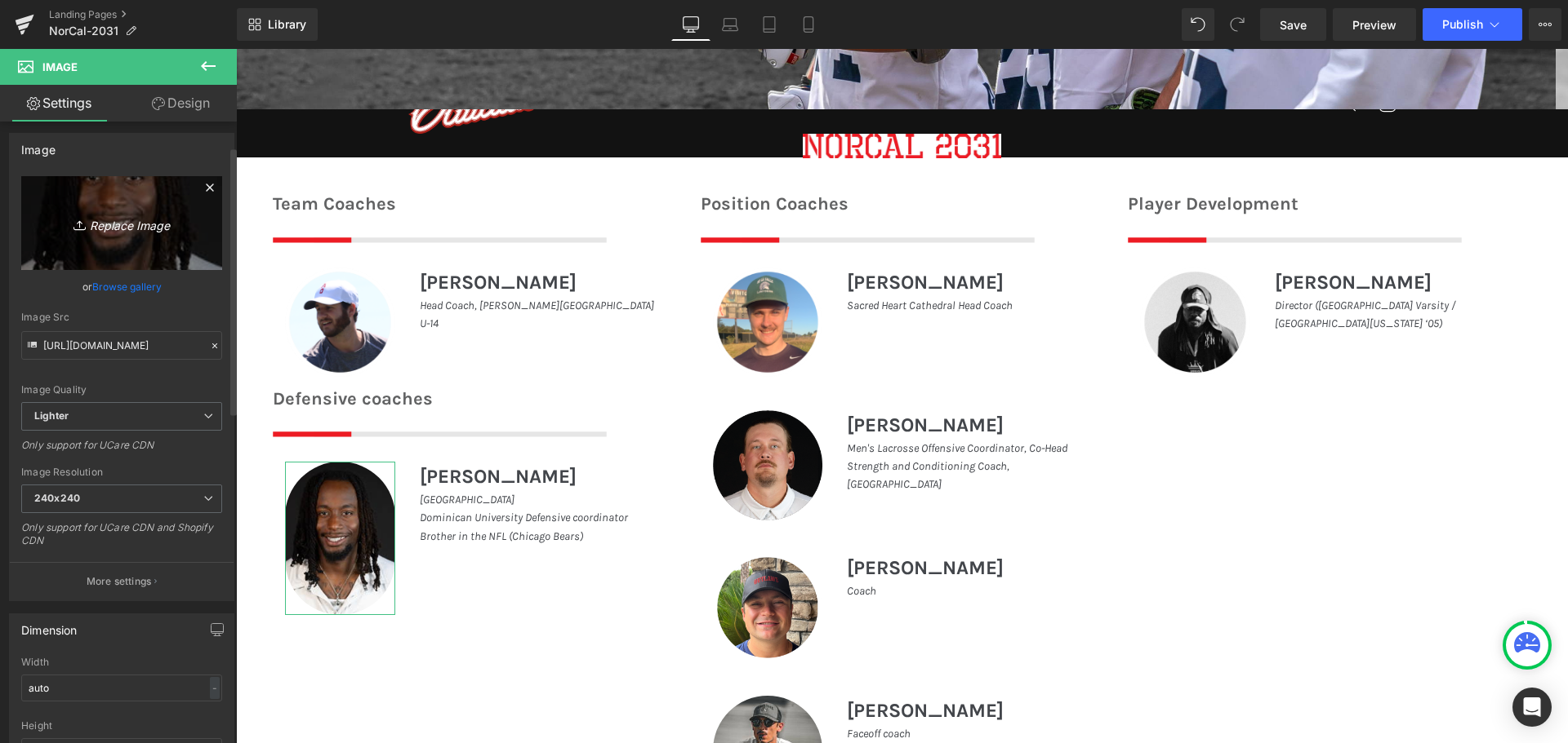
scroll to position [0, 0]
click at [89, 227] on icon "Replace Image" at bounding box center [121, 228] width 131 height 20
type input "C:\fakepath\ee.jpg"
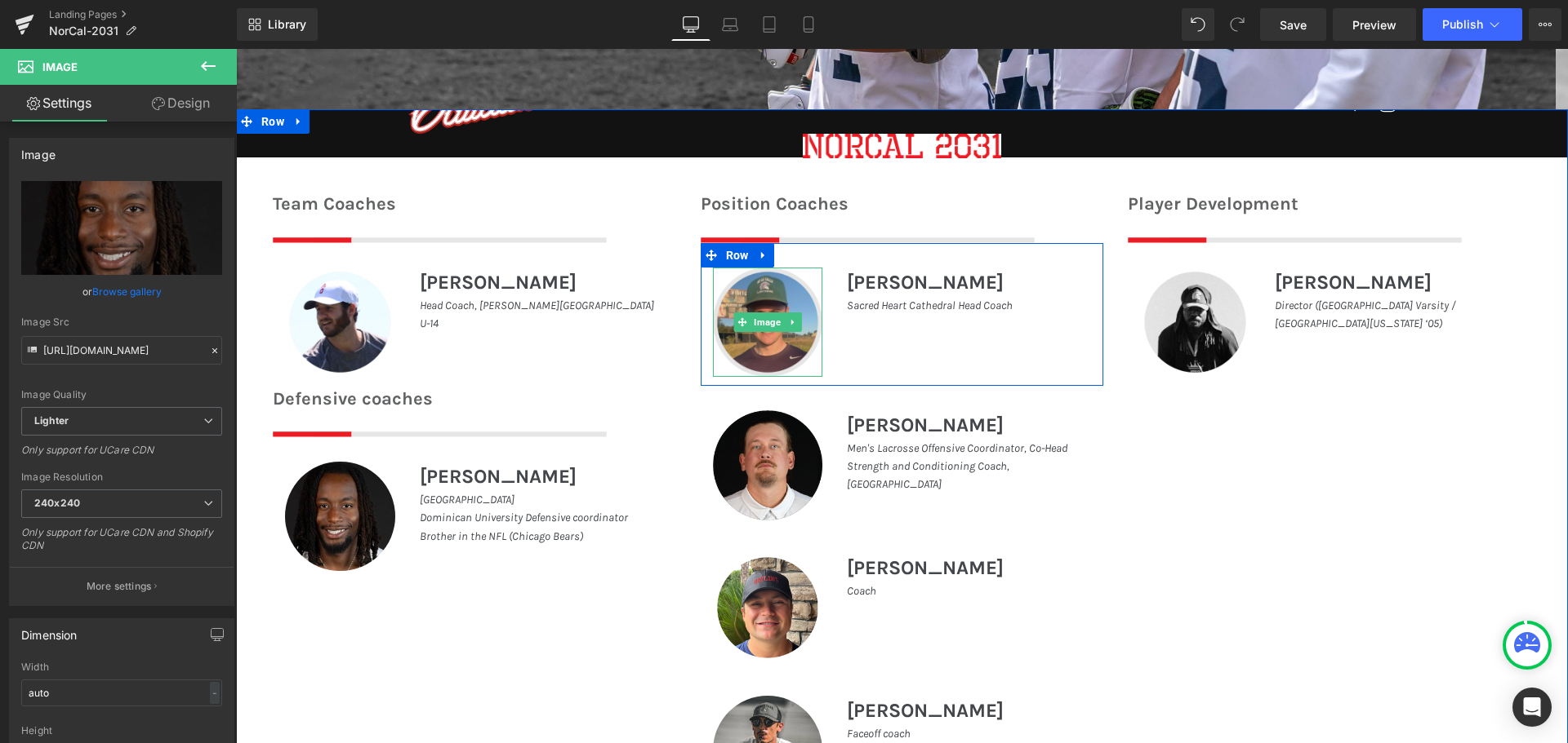
type input "[URL][DOMAIN_NAME]"
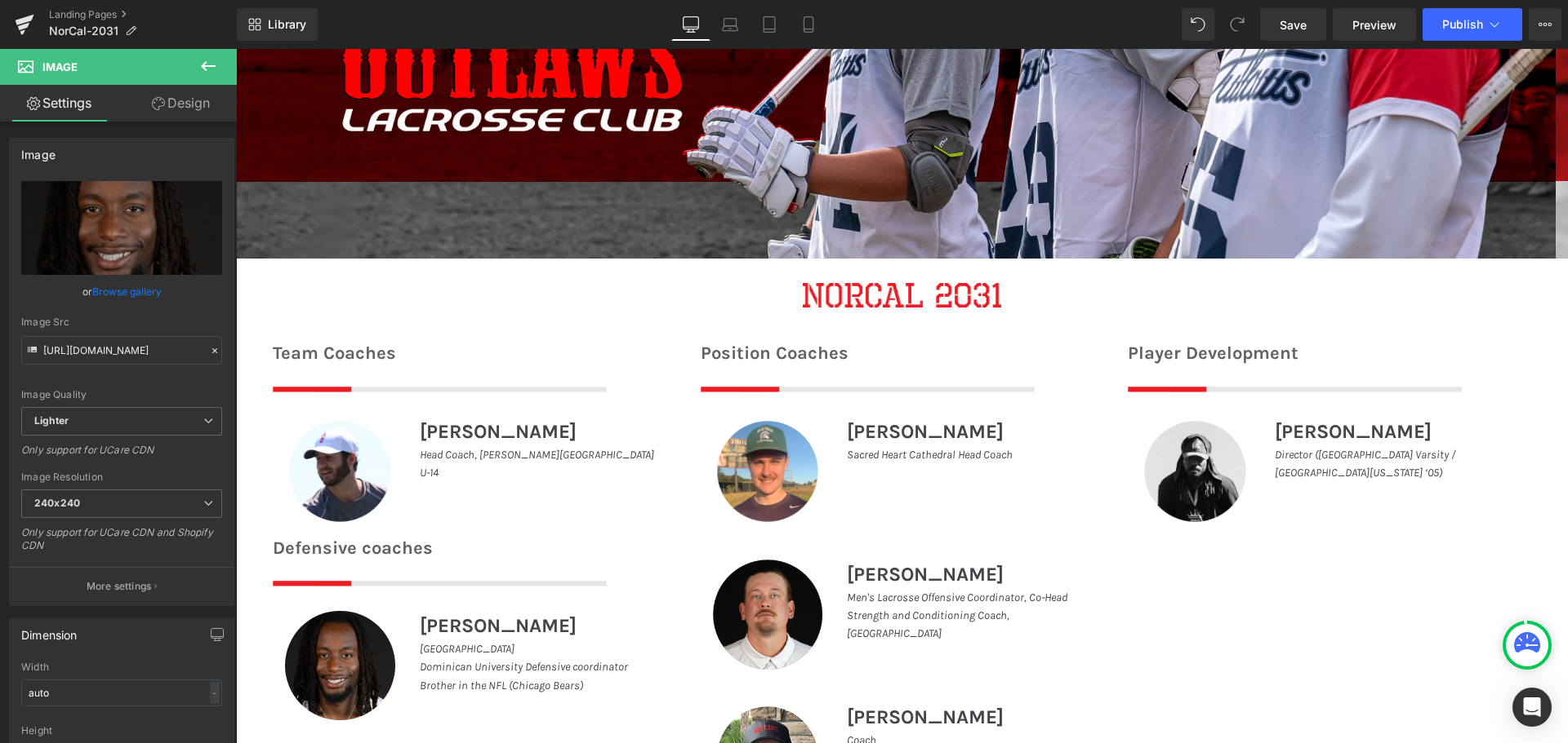
scroll to position [500, 0]
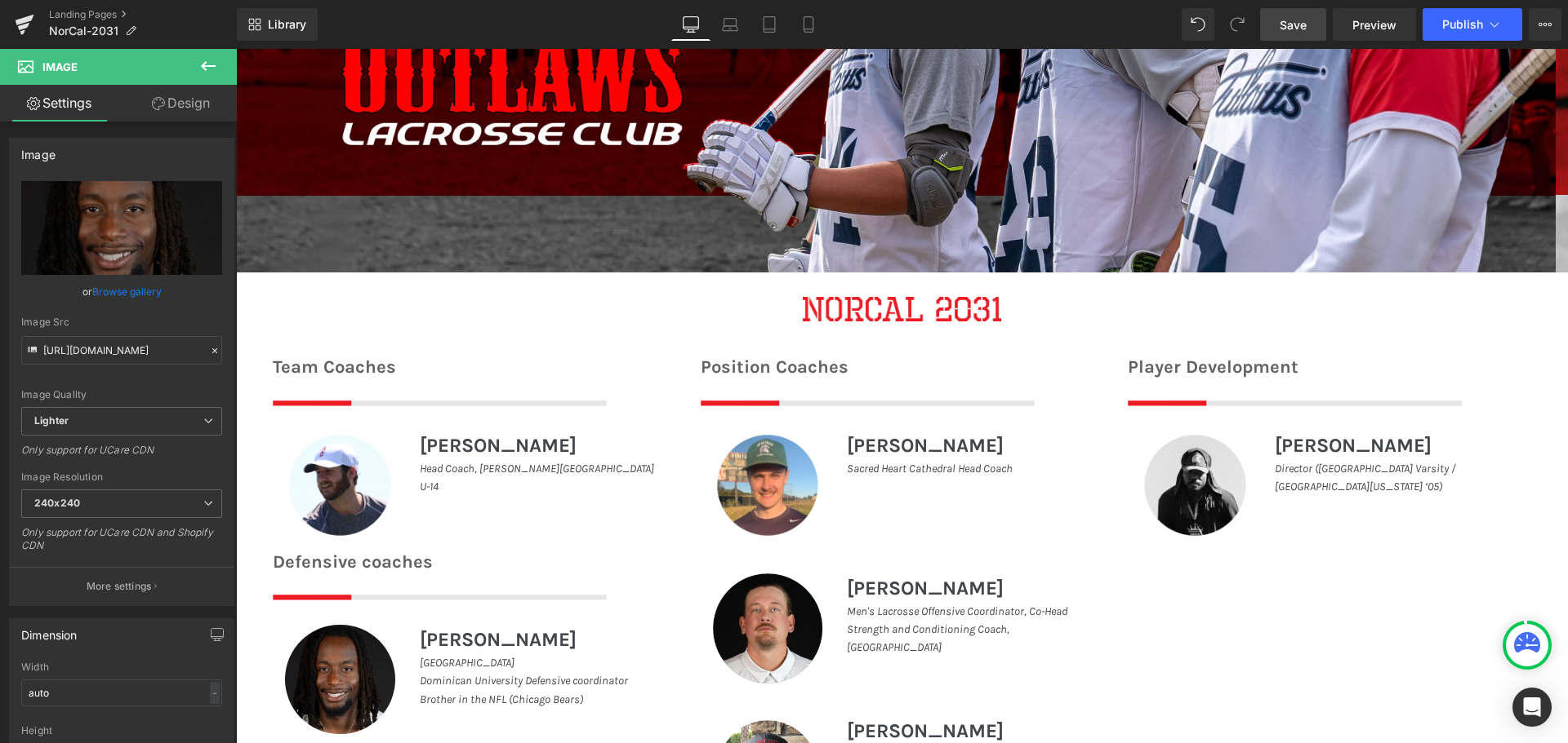
click at [1306, 24] on span "Save" at bounding box center [1293, 24] width 27 height 17
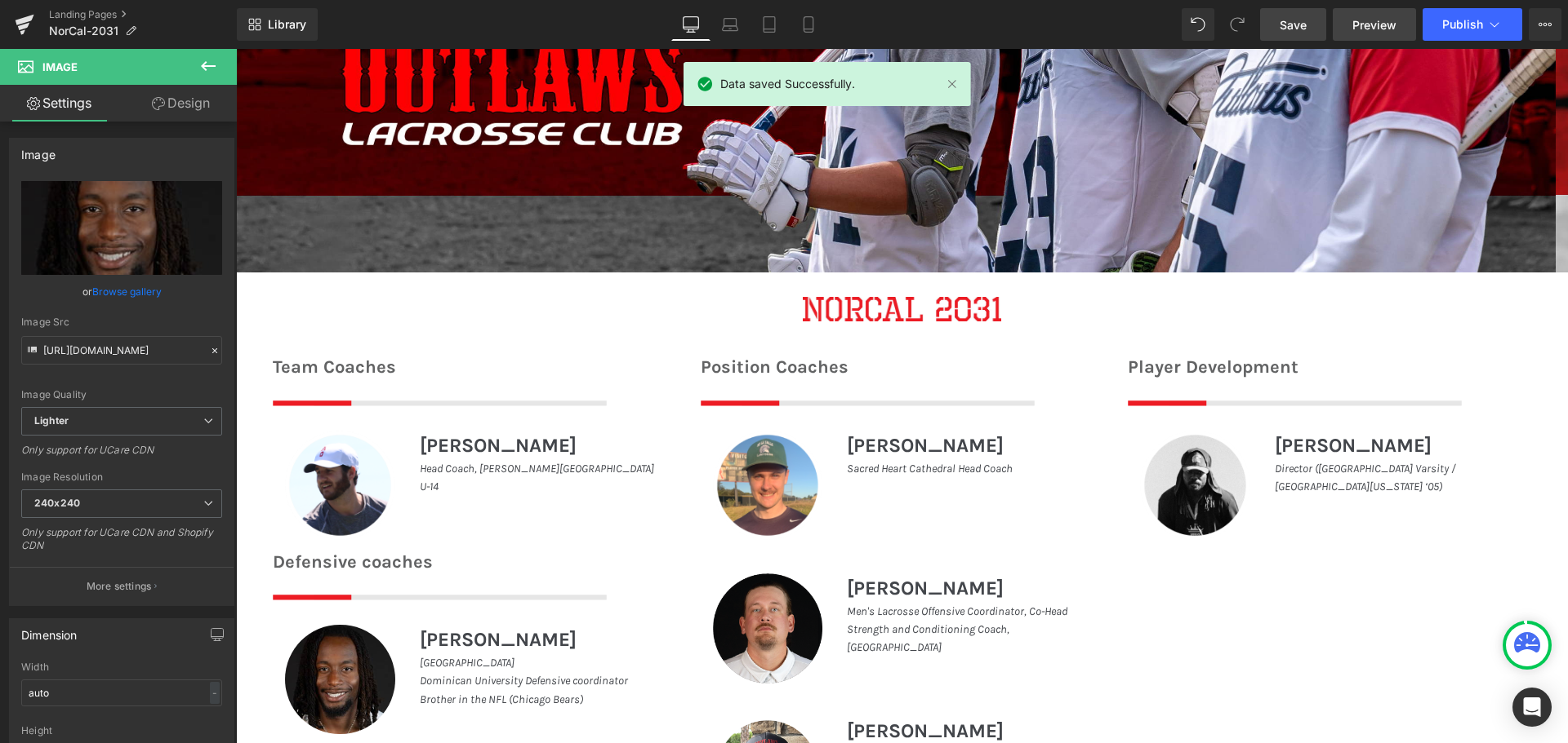
click at [1388, 22] on span "Preview" at bounding box center [1374, 24] width 44 height 17
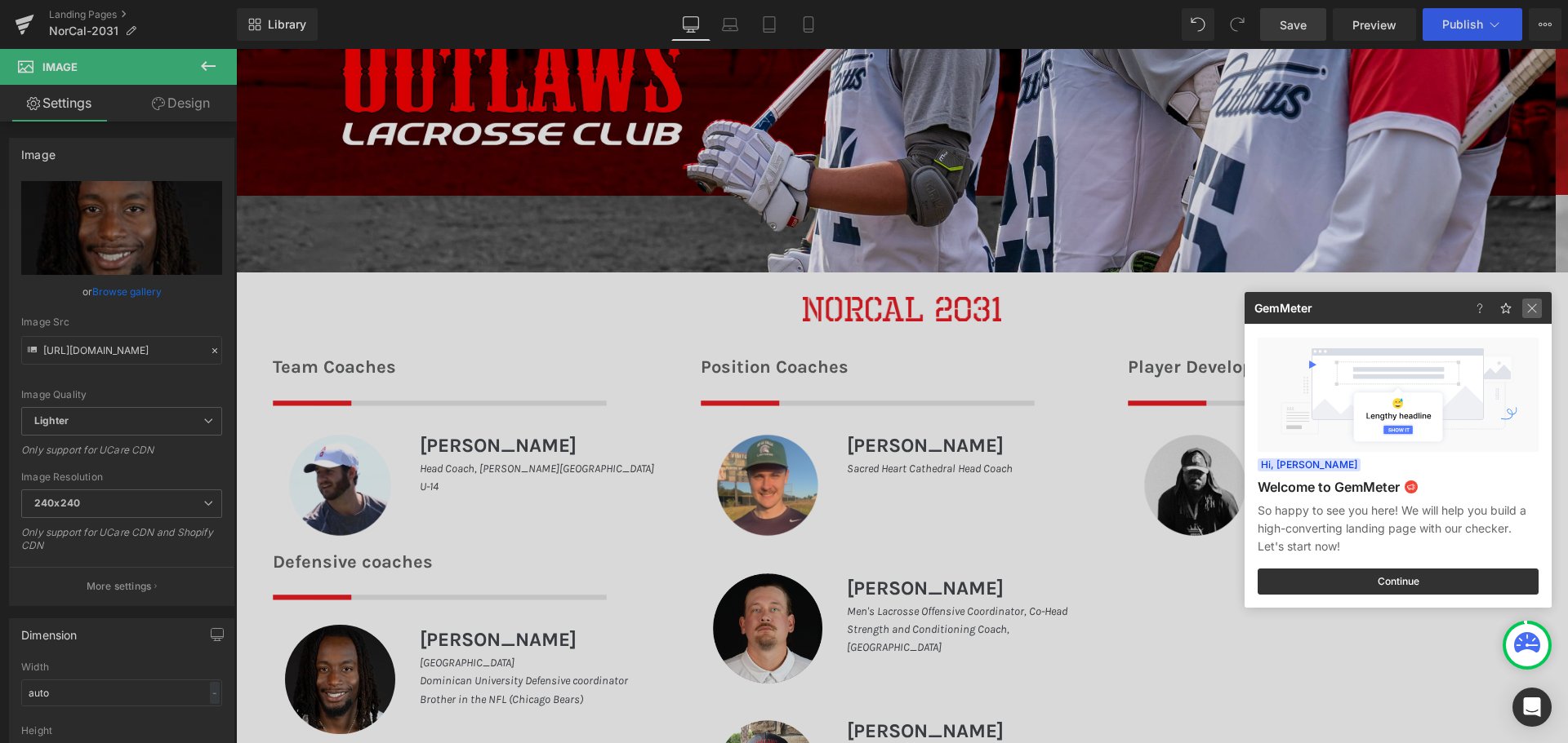
drag, startPoint x: 1536, startPoint y: 309, endPoint x: 1228, endPoint y: 267, distance: 310.9
click at [1536, 309] on img at bounding box center [1531, 308] width 20 height 20
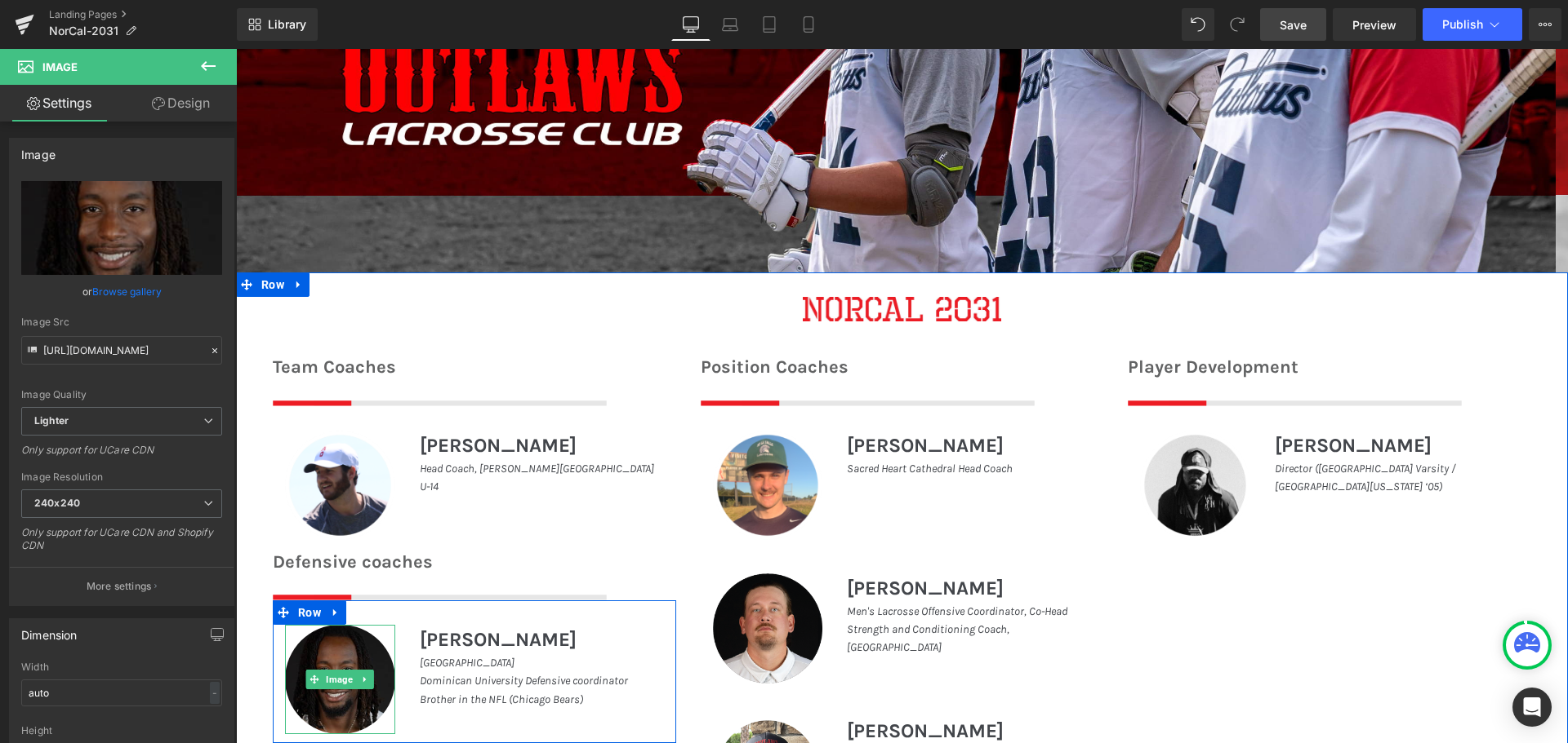
click at [369, 656] on img at bounding box center [341, 681] width 111 height 110
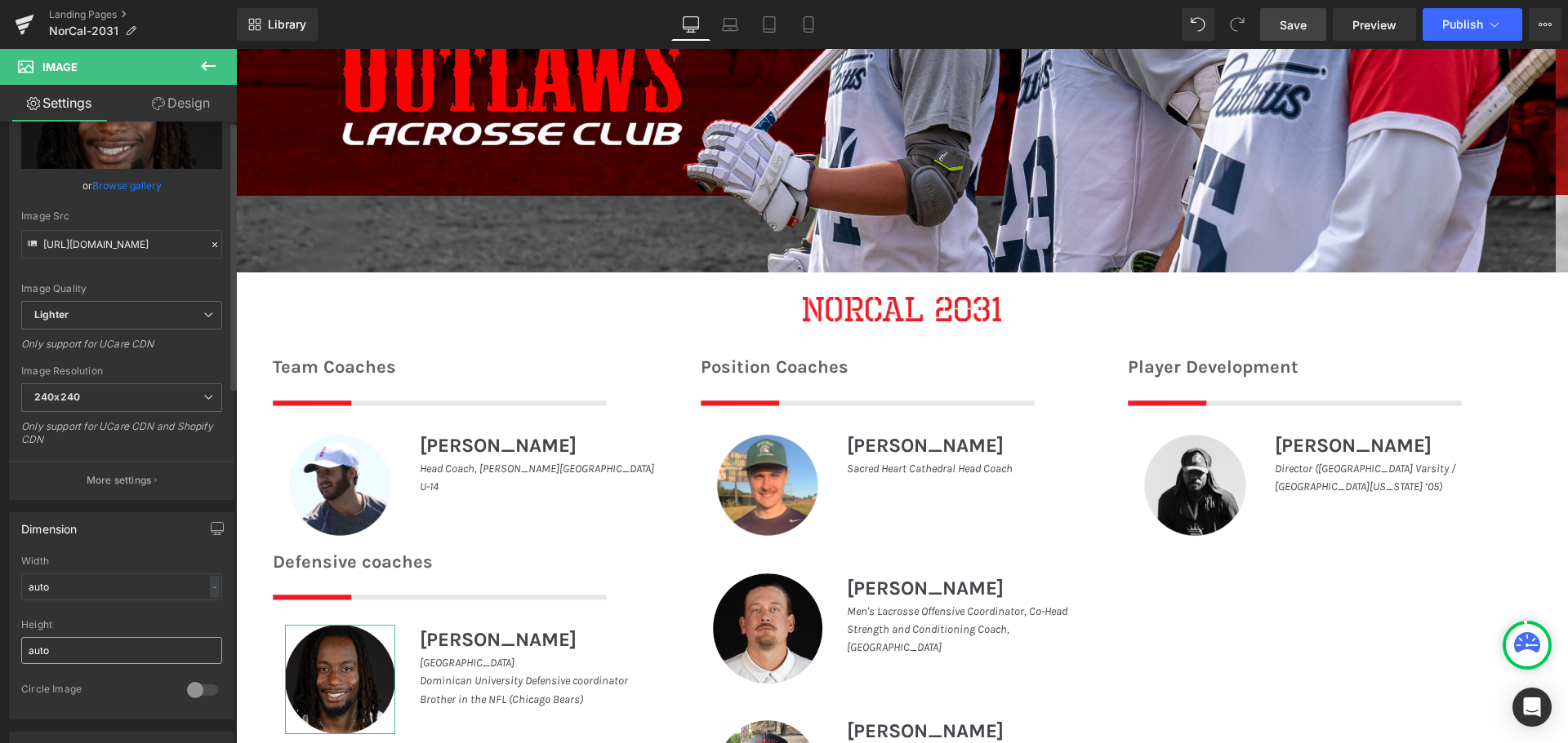
scroll to position [245, 0]
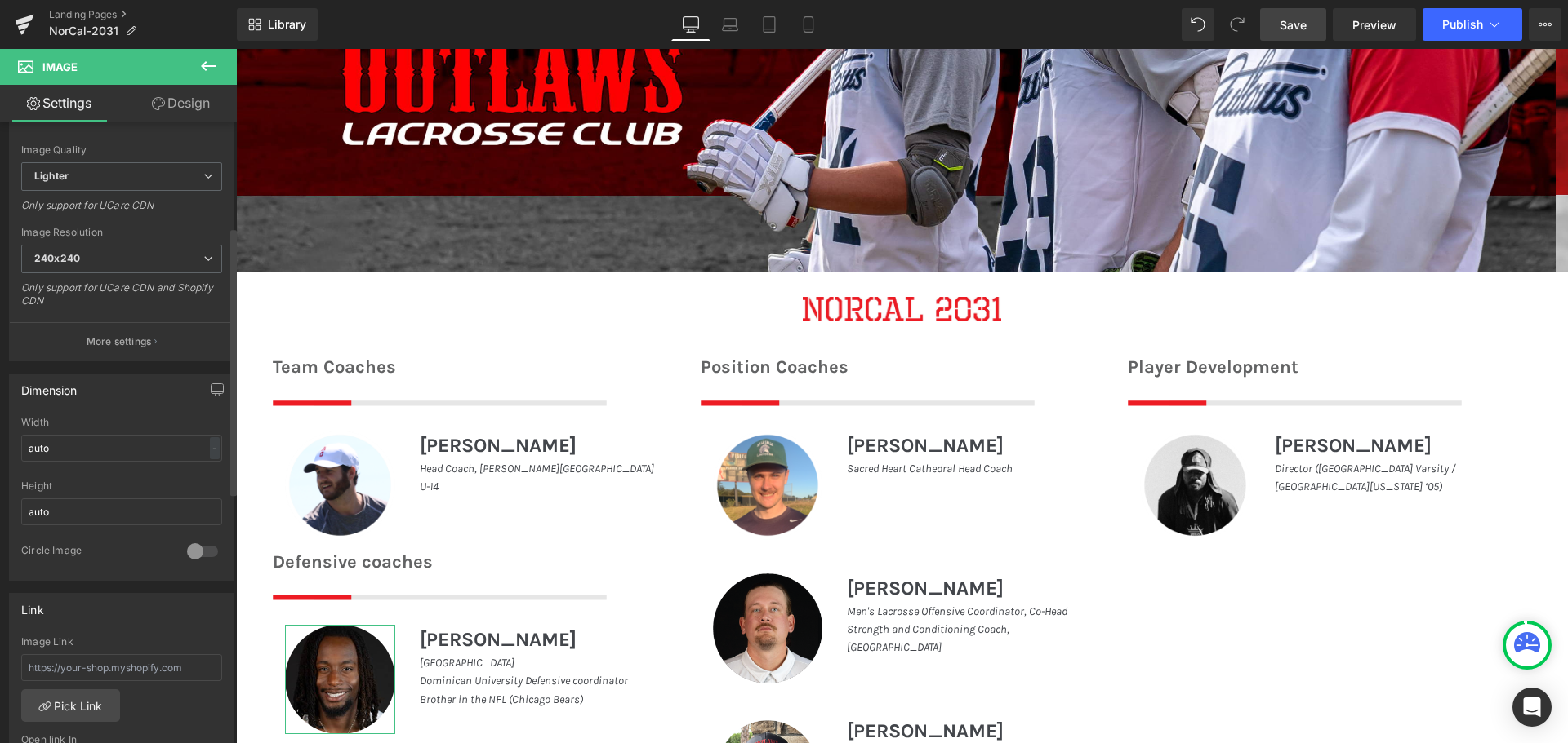
click at [196, 546] on div at bounding box center [202, 551] width 39 height 26
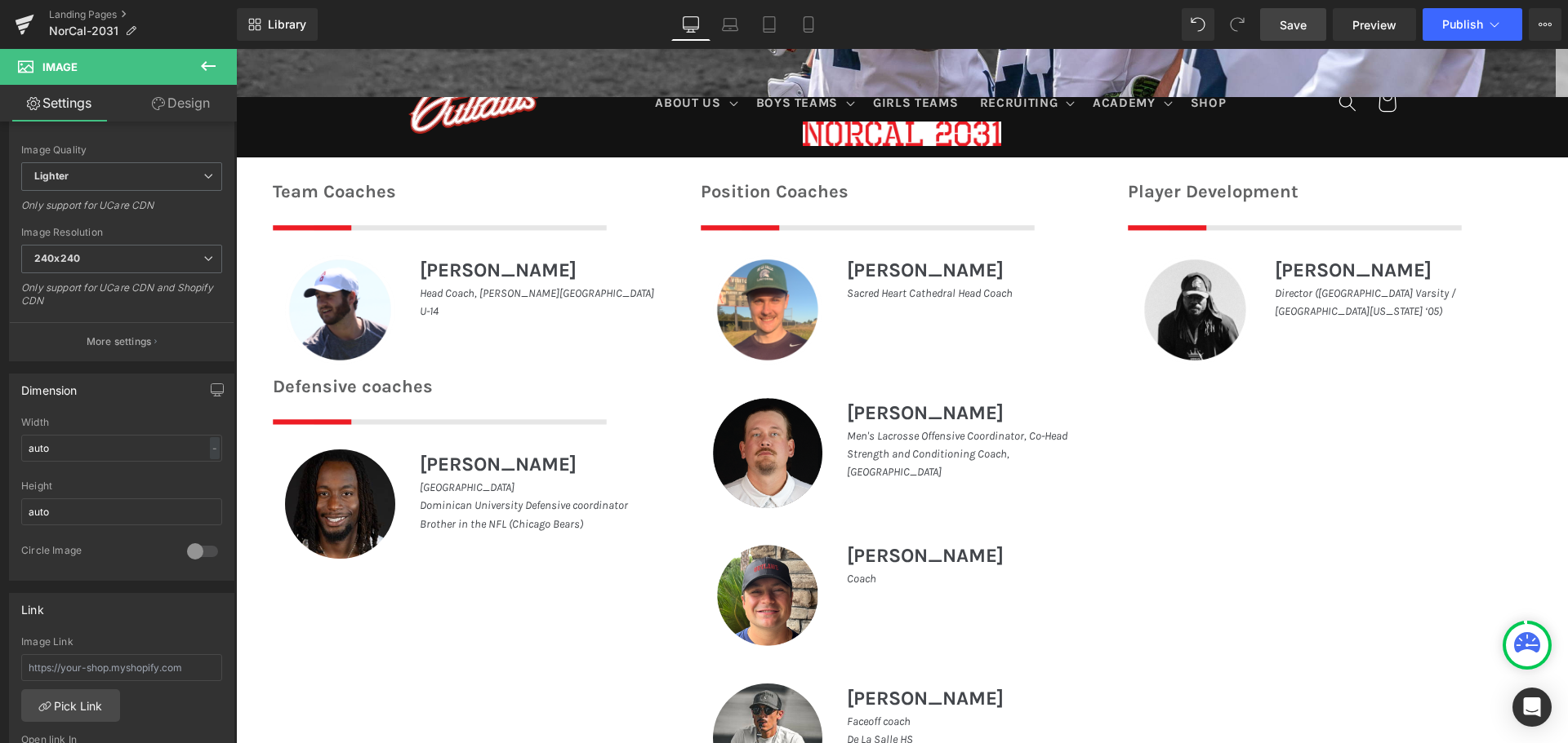
scroll to position [745, 0]
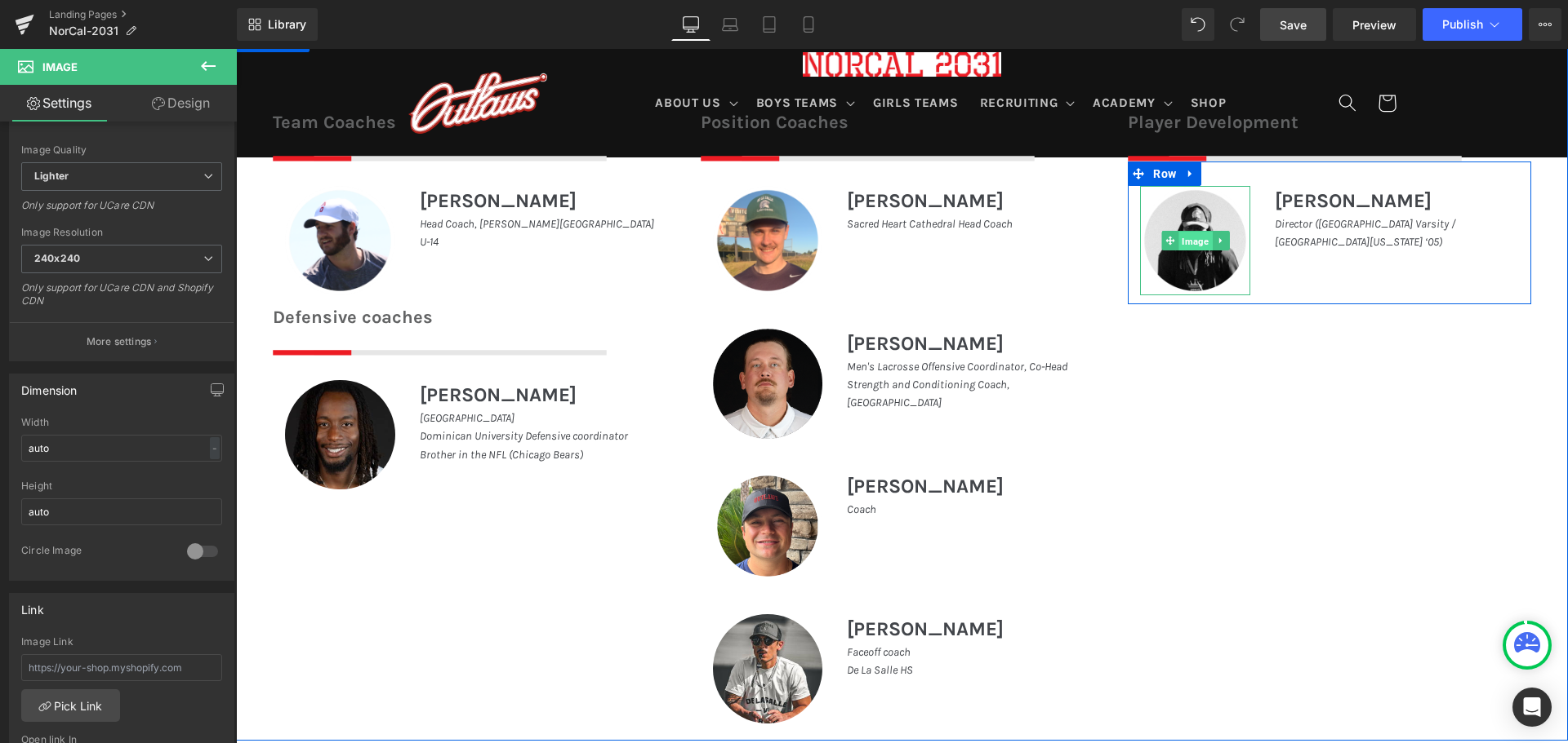
click at [1185, 232] on span "Image" at bounding box center [1195, 241] width 34 height 20
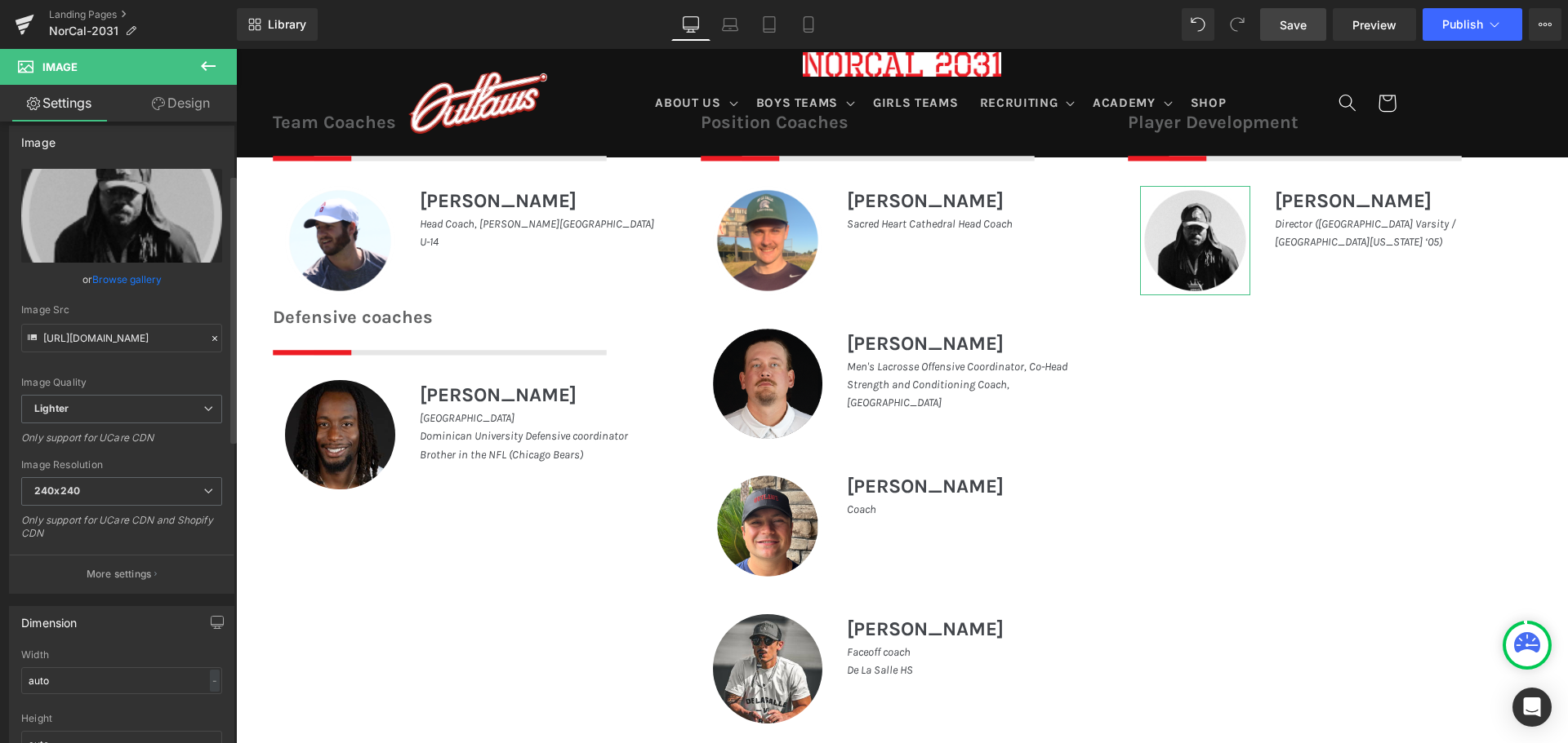
scroll to position [0, 0]
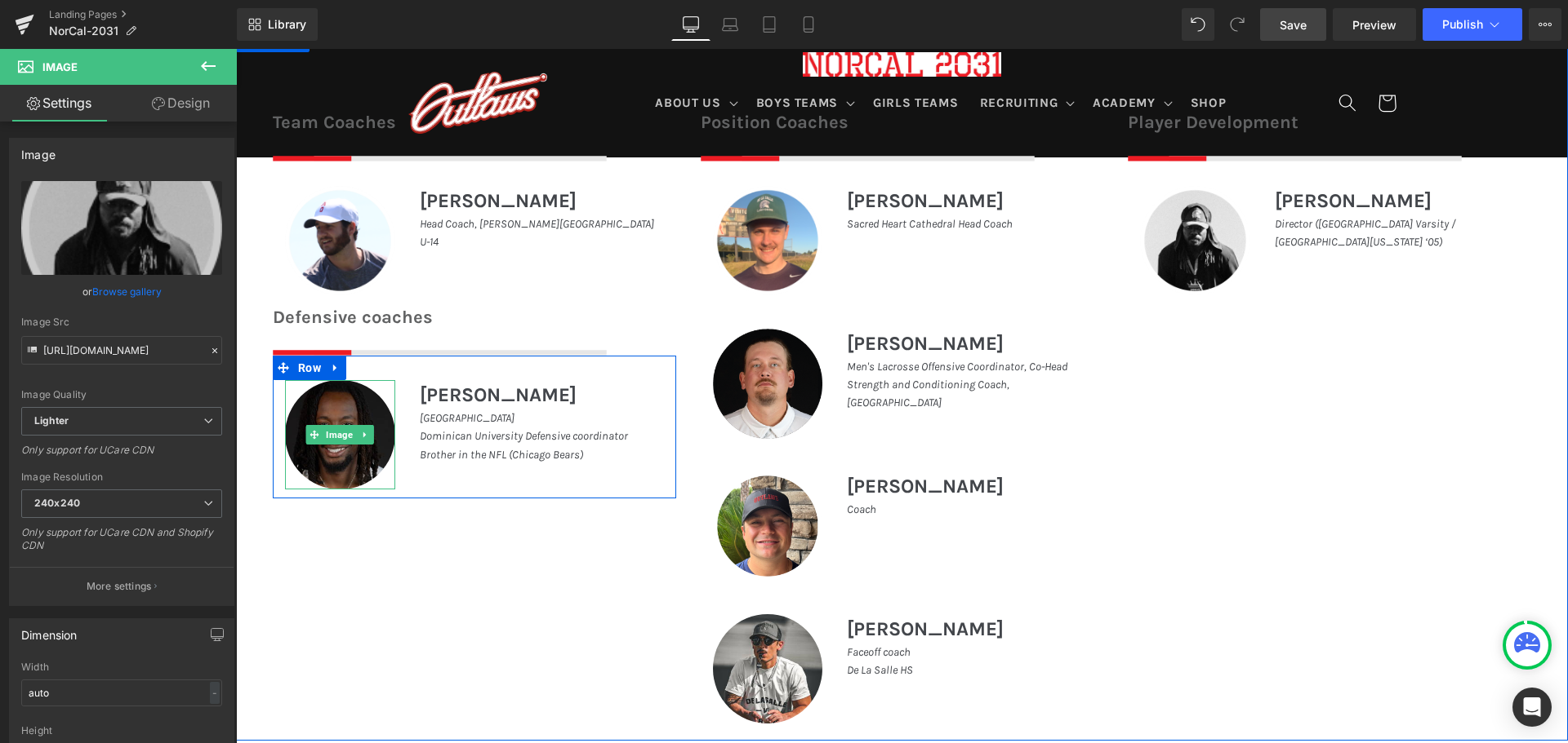
click at [329, 407] on img at bounding box center [341, 436] width 111 height 110
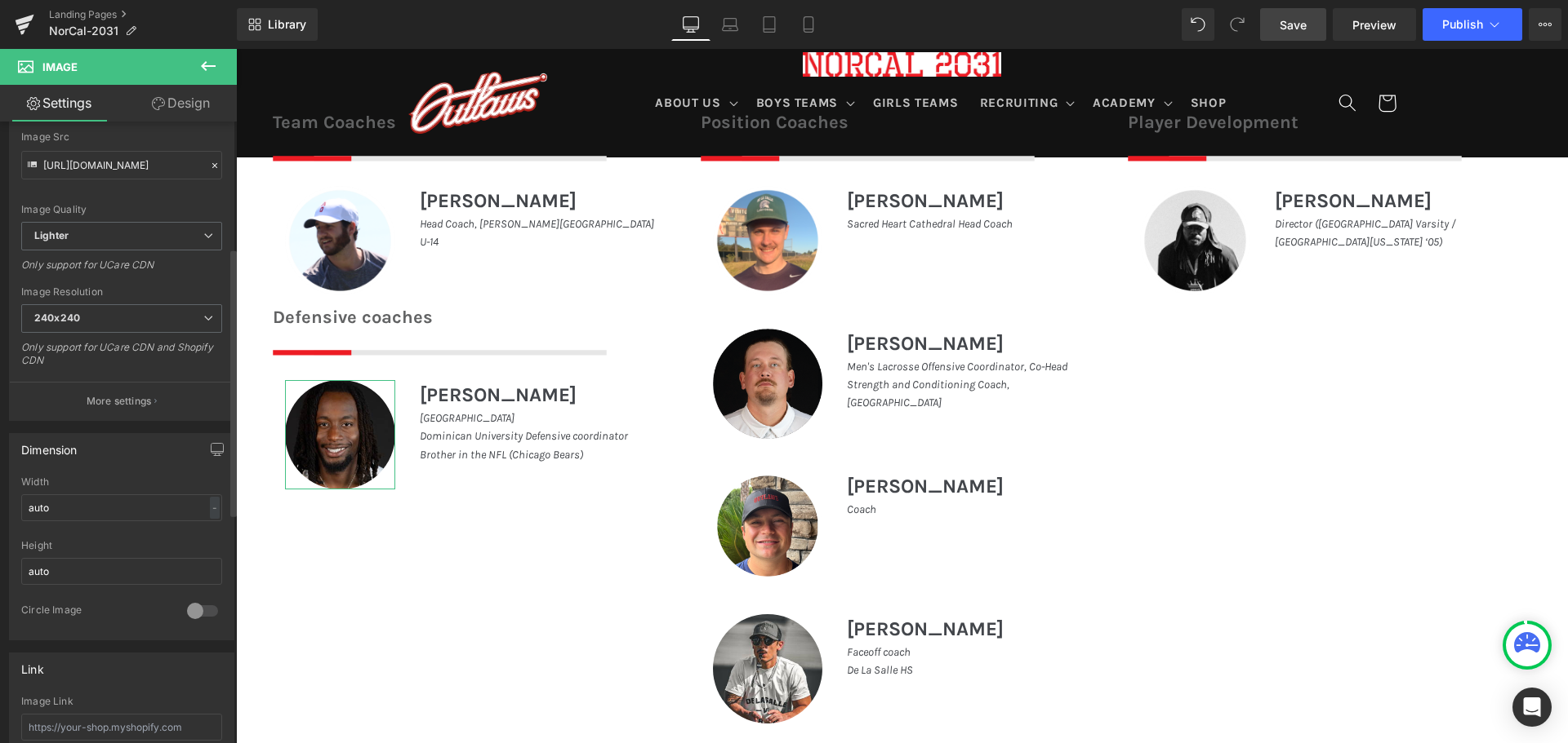
scroll to position [326, 0]
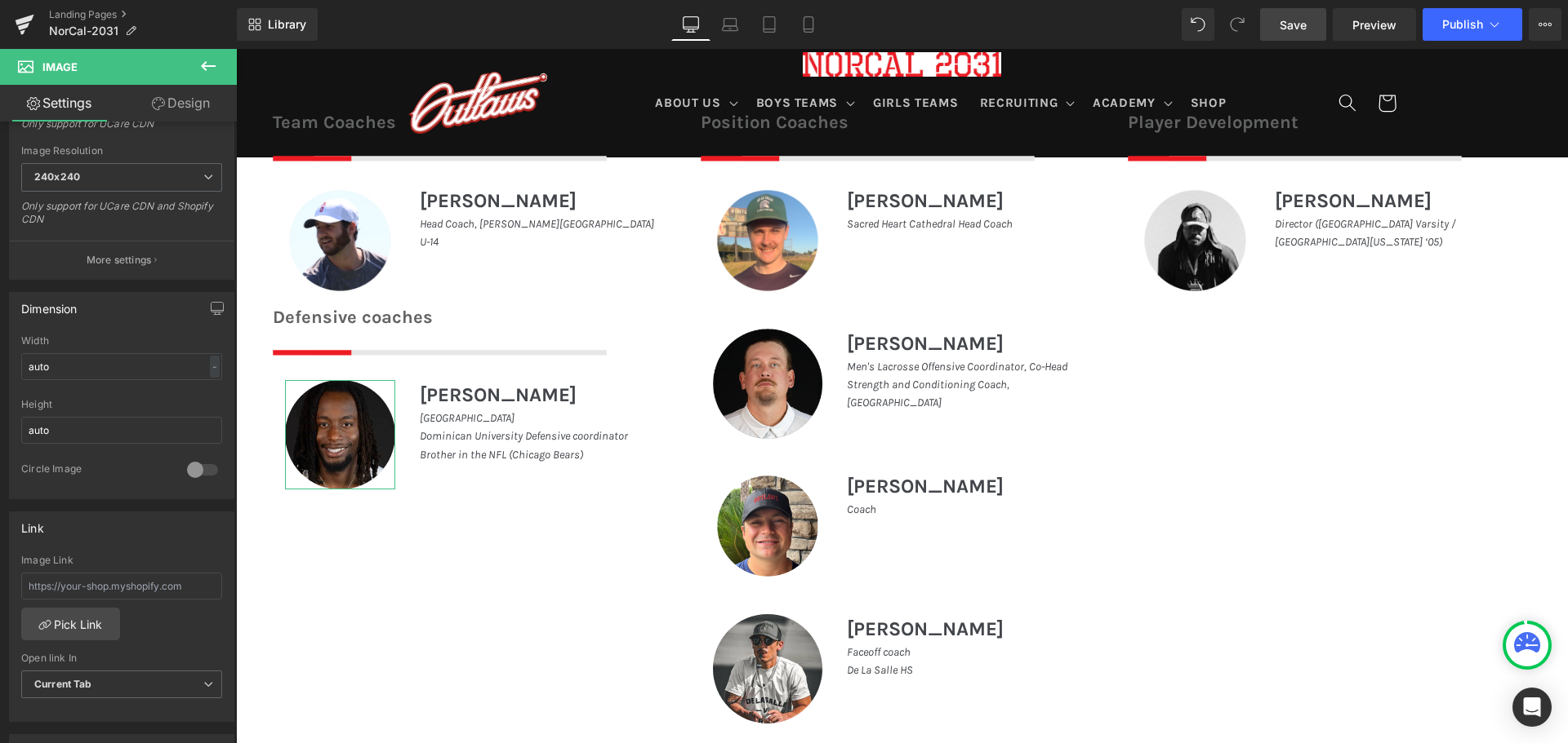
drag, startPoint x: 157, startPoint y: 99, endPoint x: 137, endPoint y: 138, distance: 43.8
click at [157, 99] on icon at bounding box center [158, 103] width 13 height 13
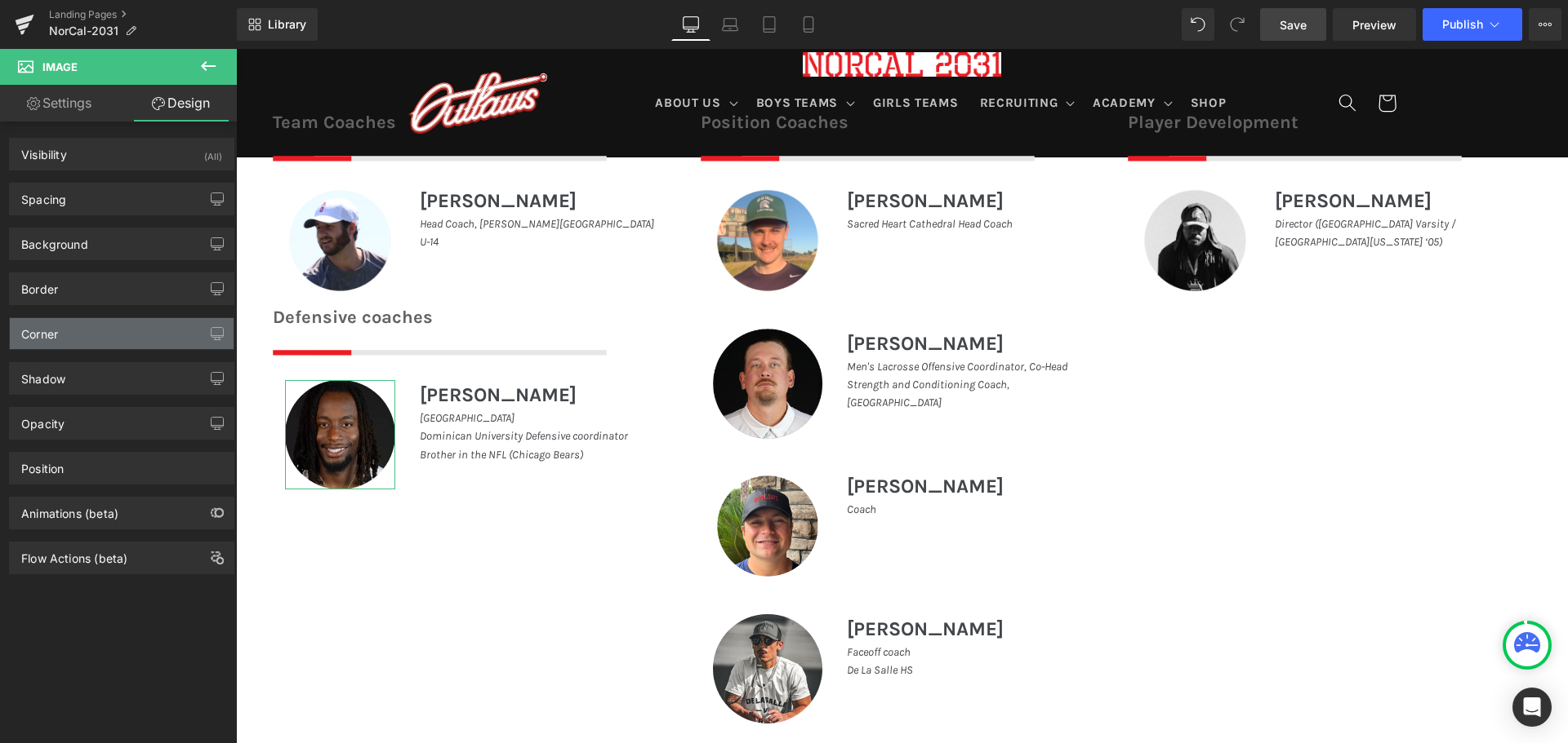
click at [98, 335] on div "Corner" at bounding box center [121, 333] width 224 height 31
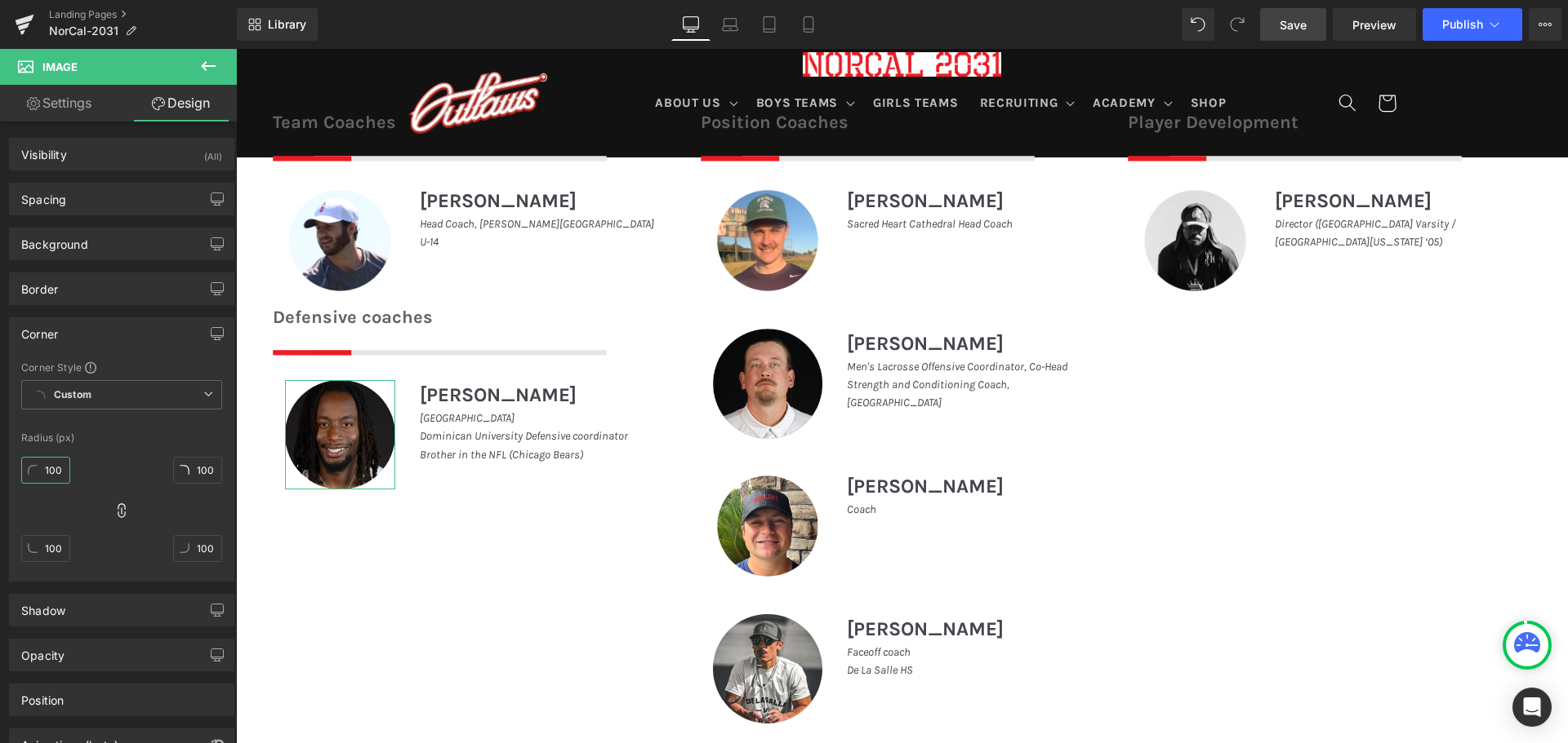
click at [52, 476] on input "100" at bounding box center [45, 470] width 49 height 27
type input "0"
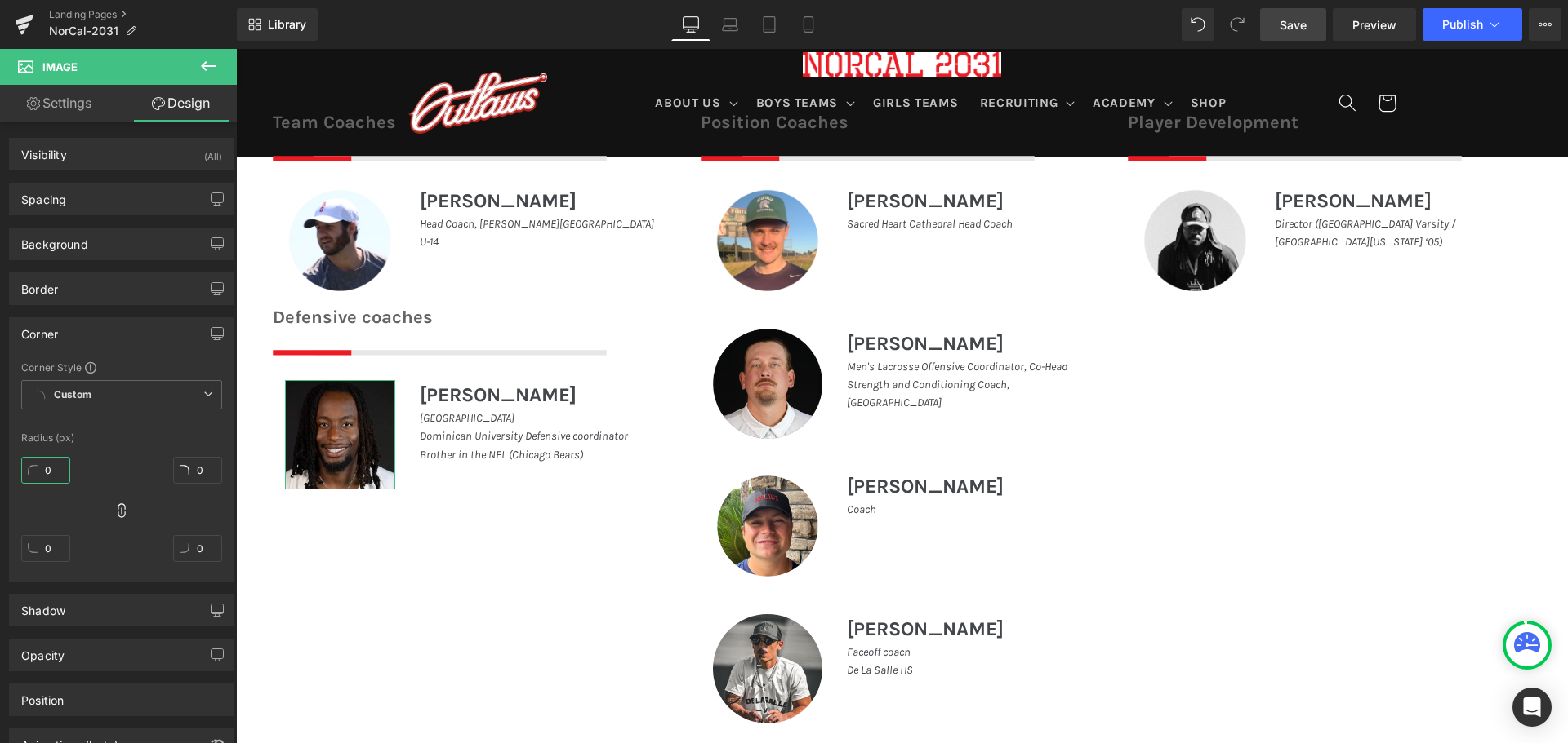
type input "0"
click at [97, 102] on link "Settings" at bounding box center [59, 102] width 119 height 37
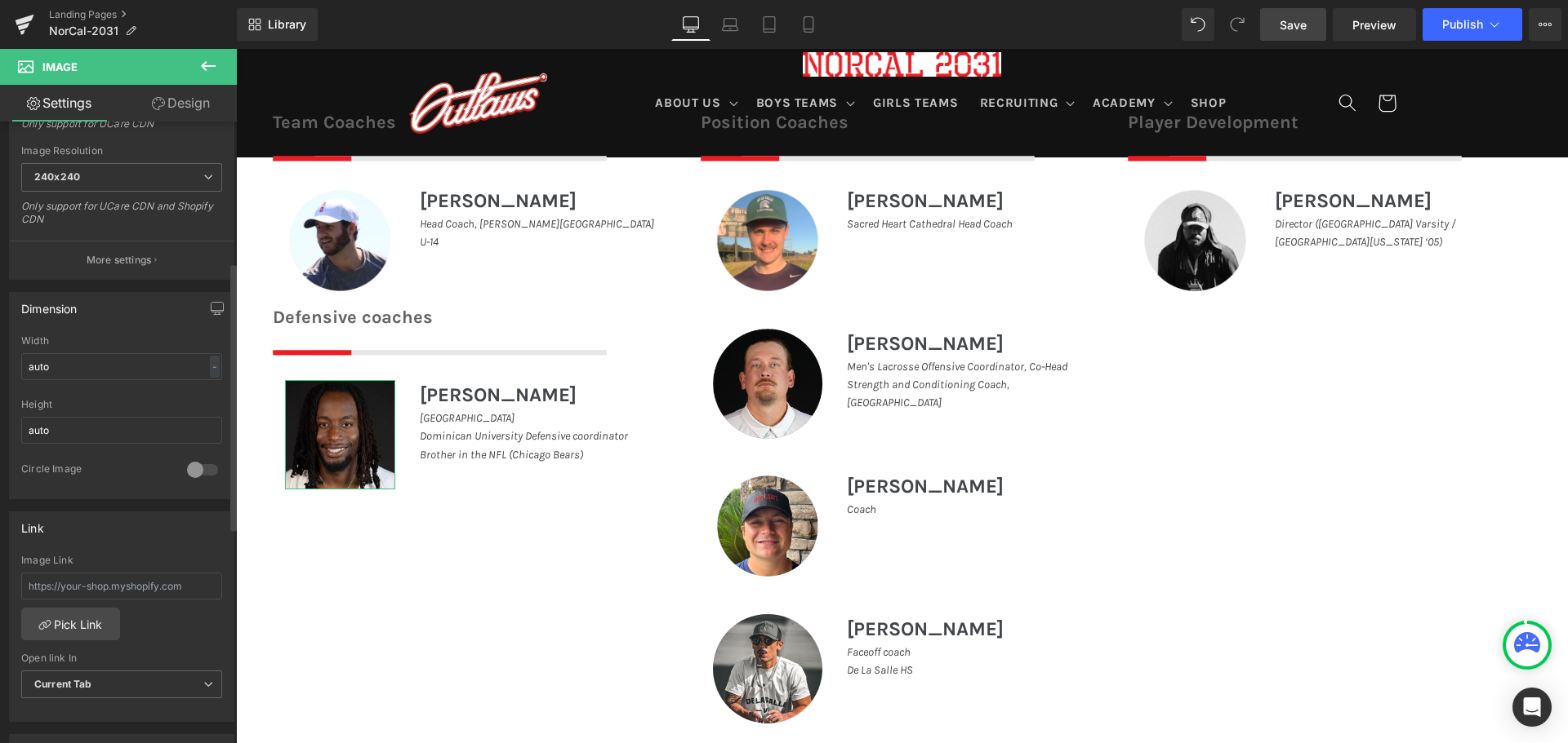
click at [198, 470] on div at bounding box center [202, 469] width 39 height 26
click at [413, 549] on div "Team Coaches Heading Image Image [PERSON_NAME] Heading Head Coach, [PERSON_NAME…" at bounding box center [902, 412] width 1332 height 655
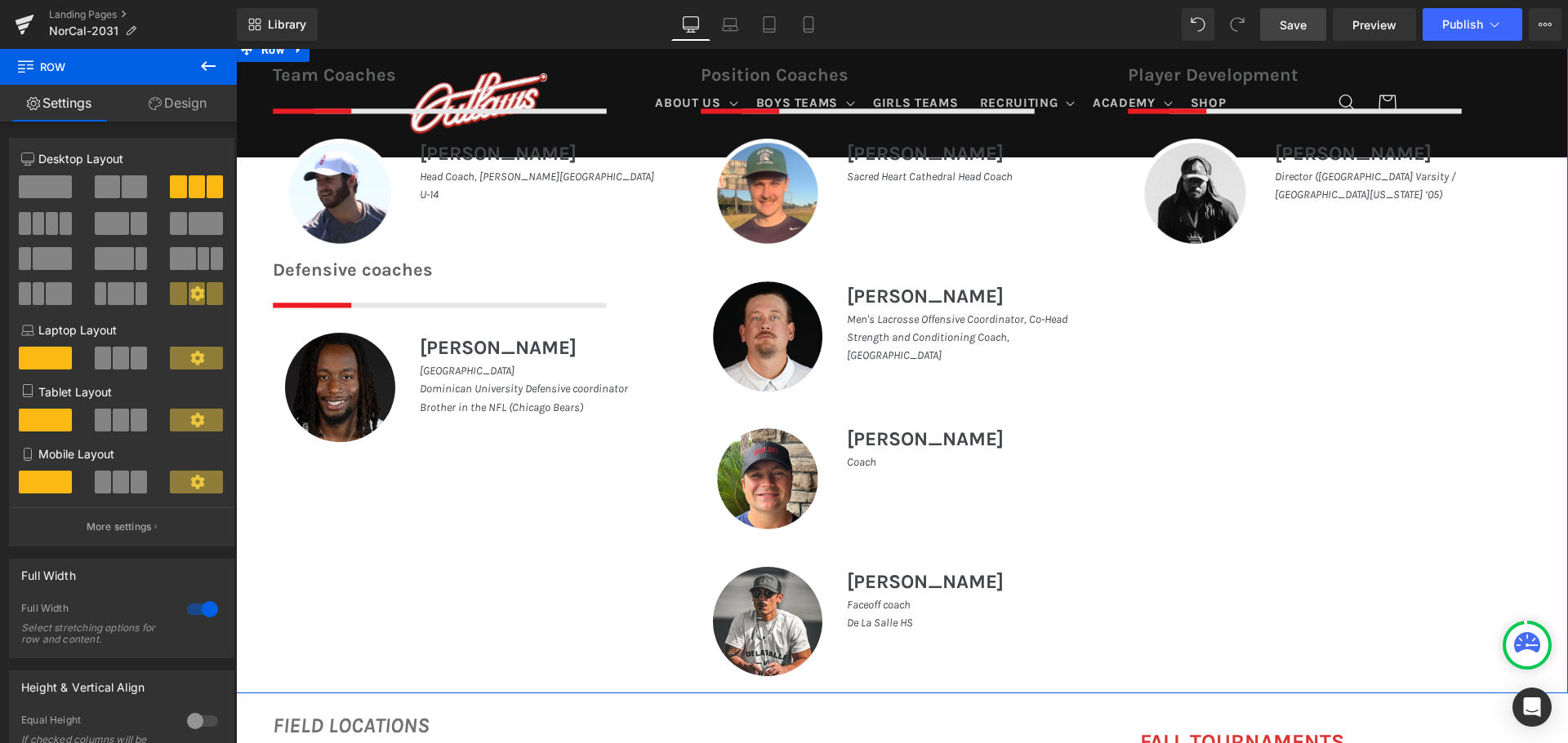
scroll to position [827, 0]
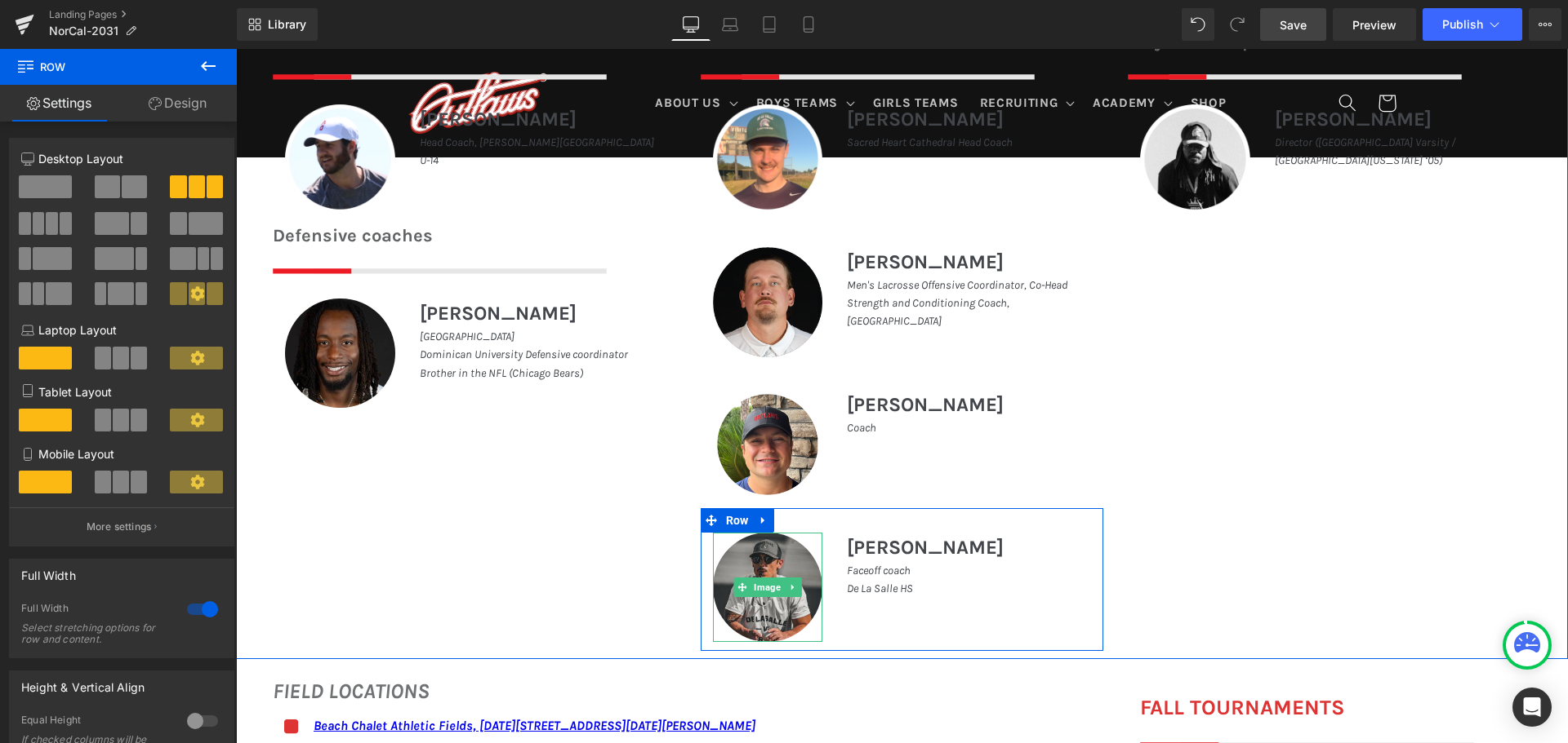
click at [759, 569] on img at bounding box center [768, 588] width 111 height 110
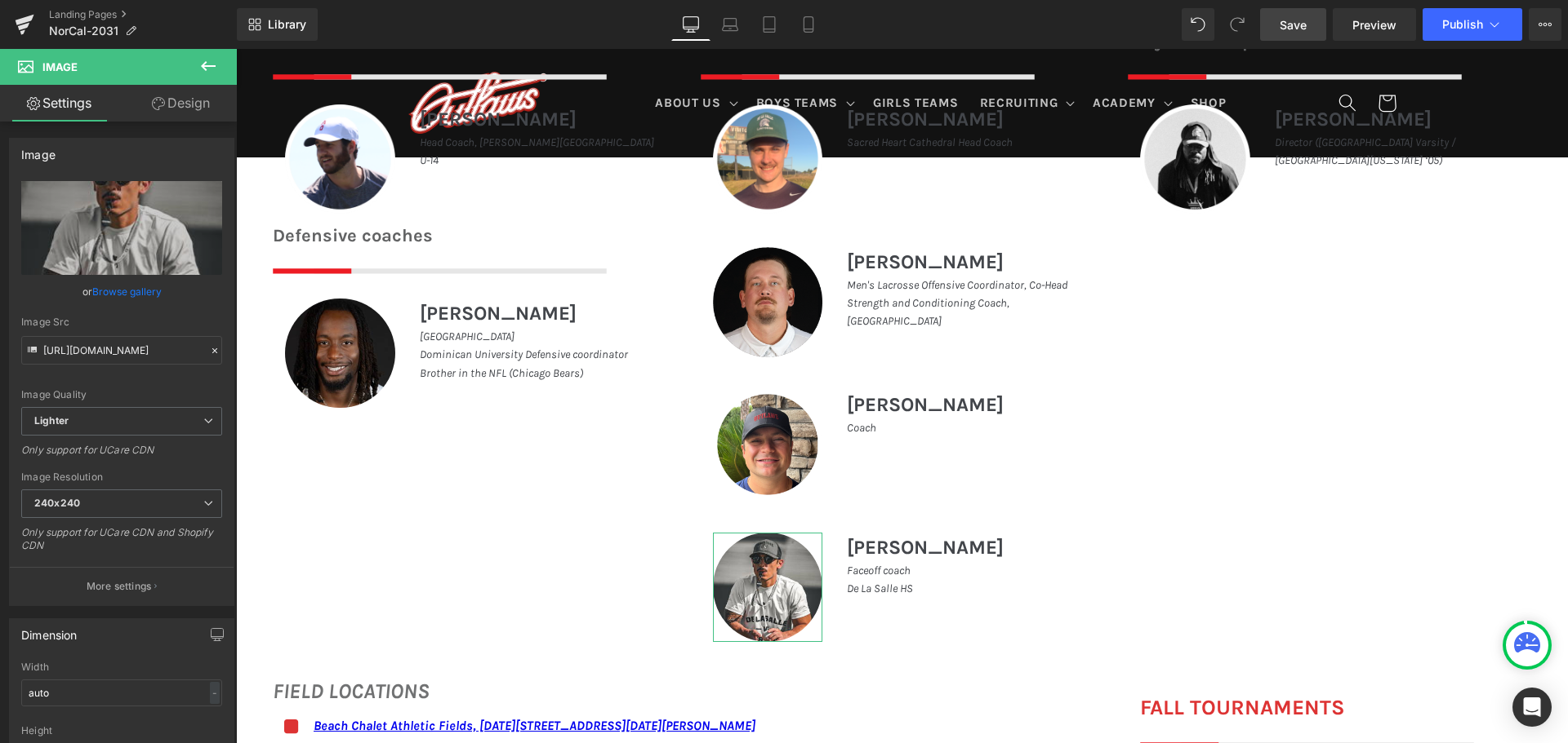
click at [195, 102] on link "Design" at bounding box center [180, 102] width 119 height 37
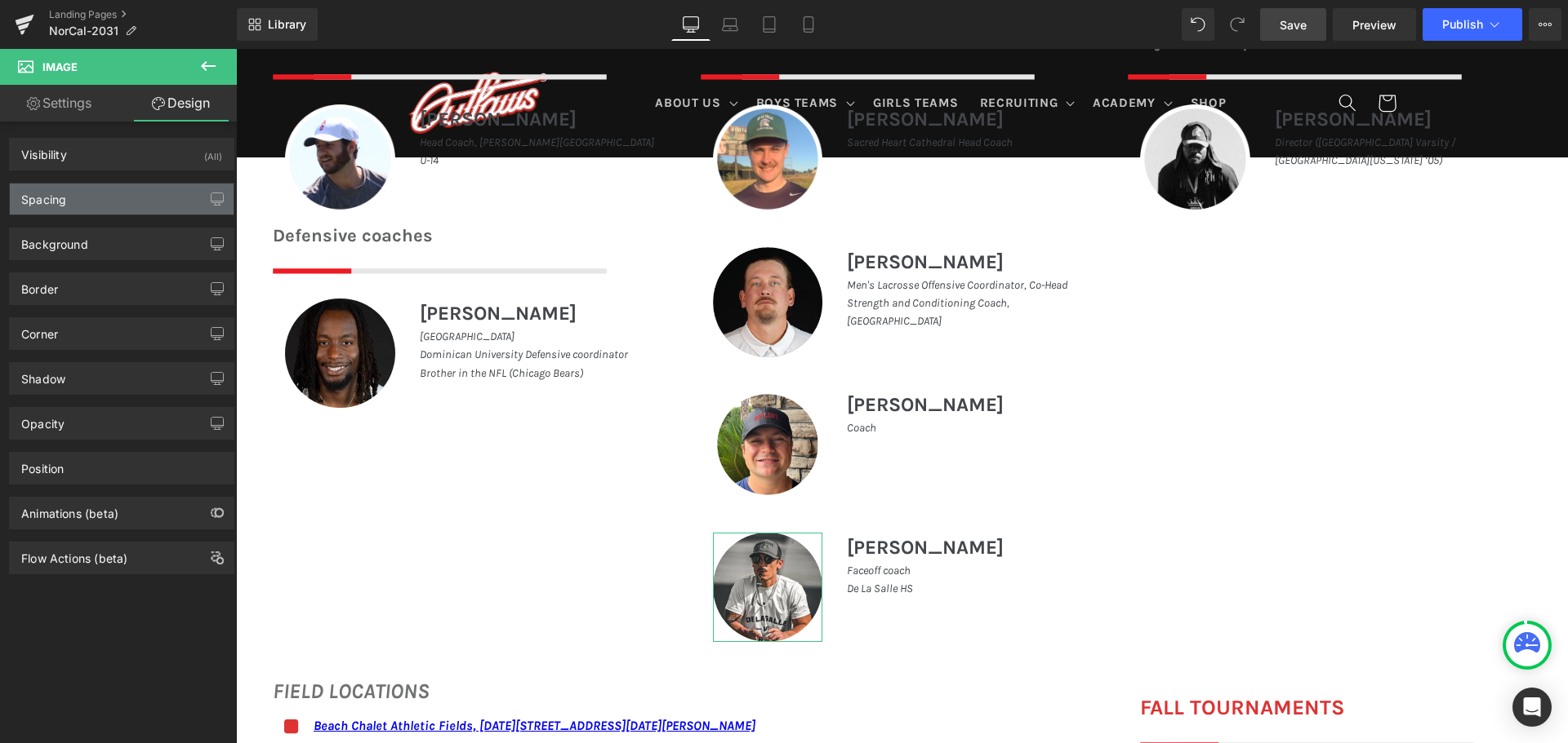
click at [94, 193] on div "Spacing" at bounding box center [121, 199] width 224 height 31
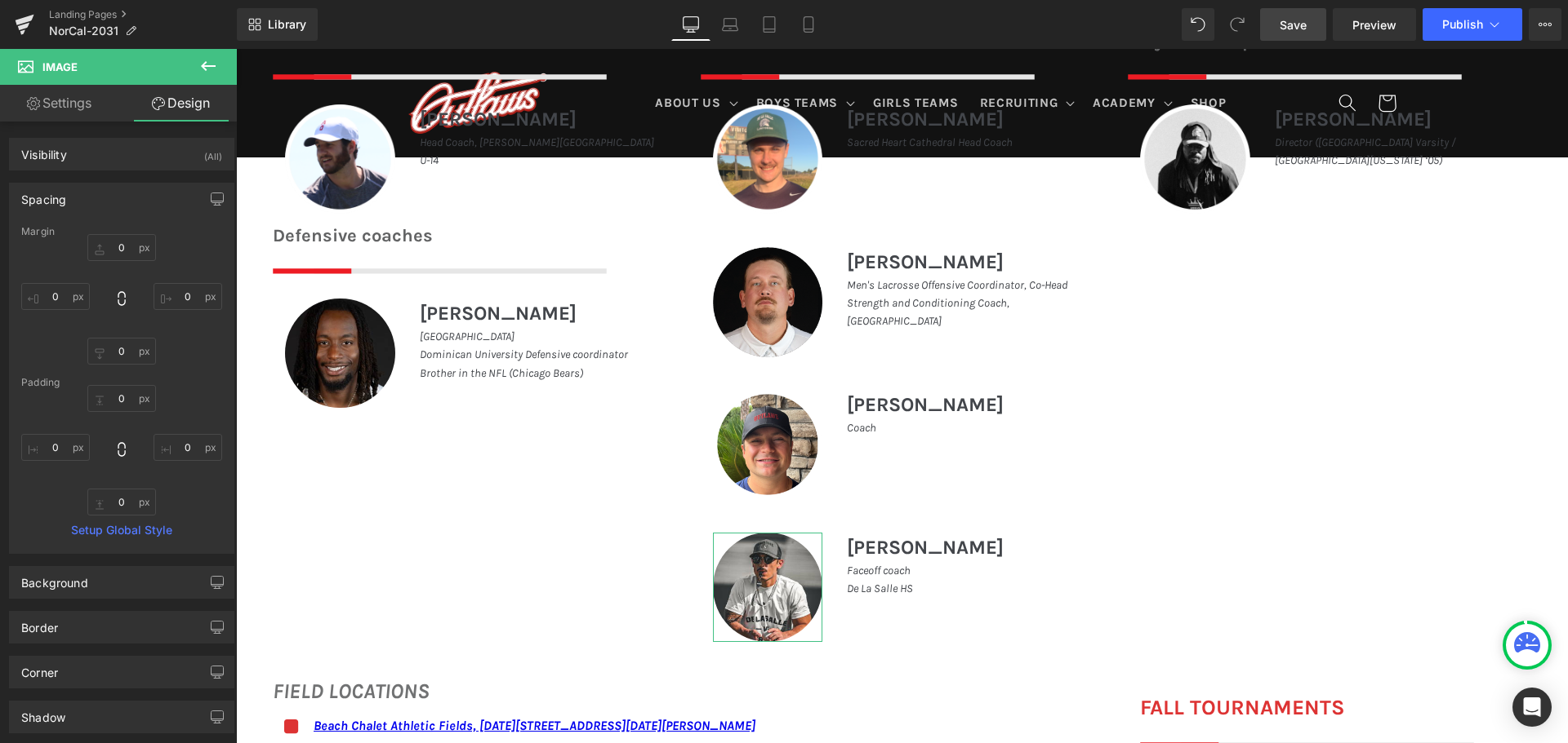
click at [95, 199] on div "Spacing" at bounding box center [121, 199] width 224 height 31
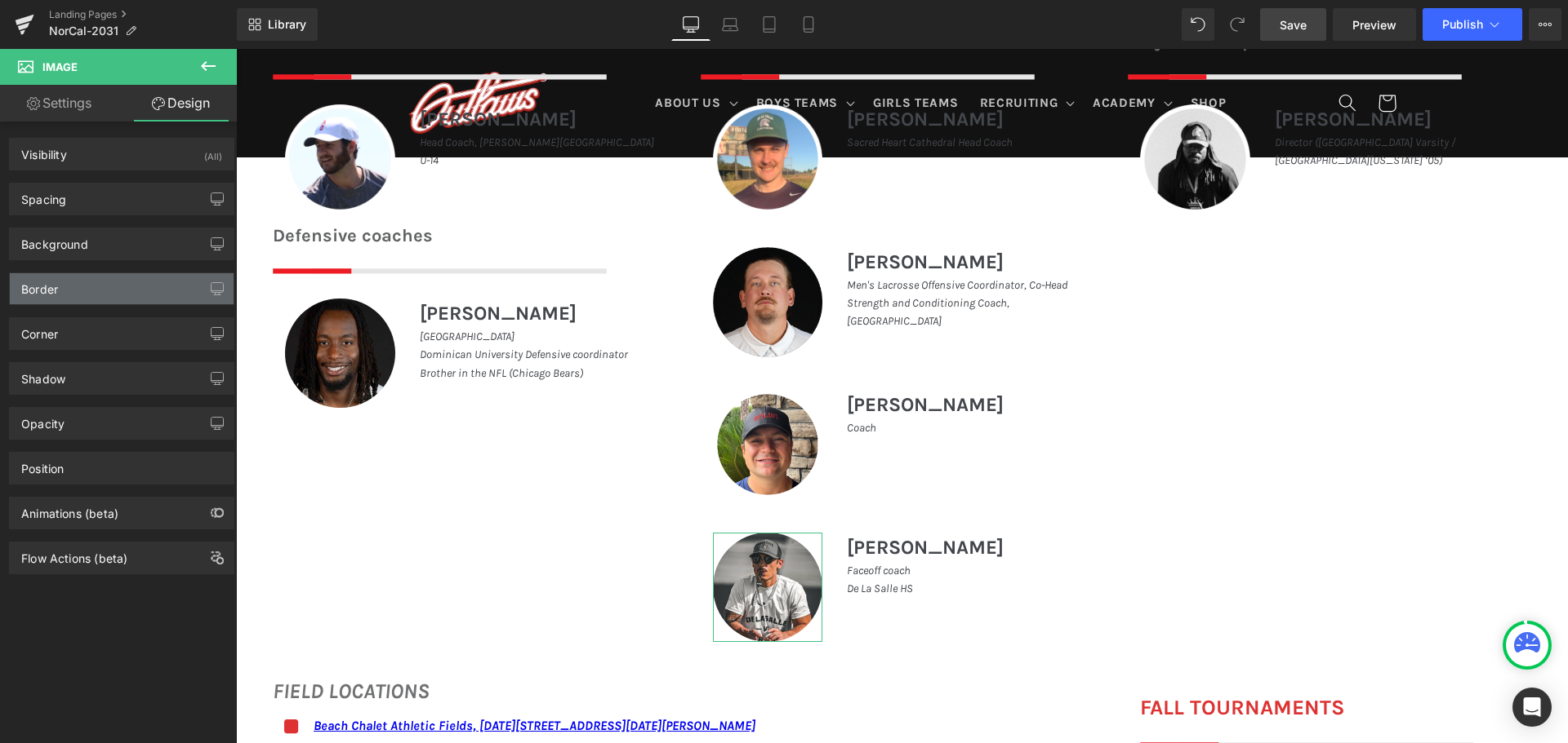
click at [79, 293] on div "Border" at bounding box center [121, 289] width 224 height 31
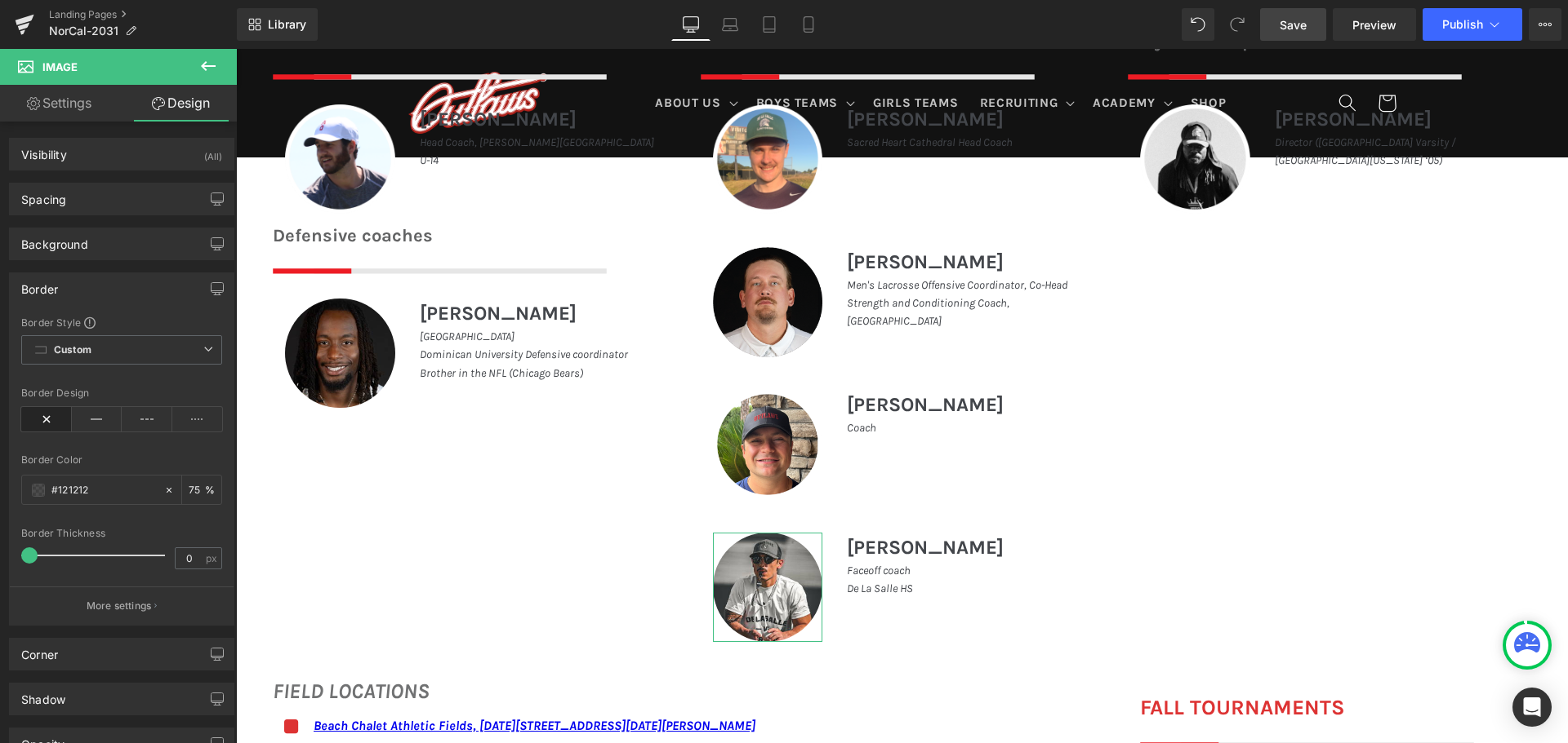
click at [78, 290] on div "Border" at bounding box center [121, 289] width 224 height 31
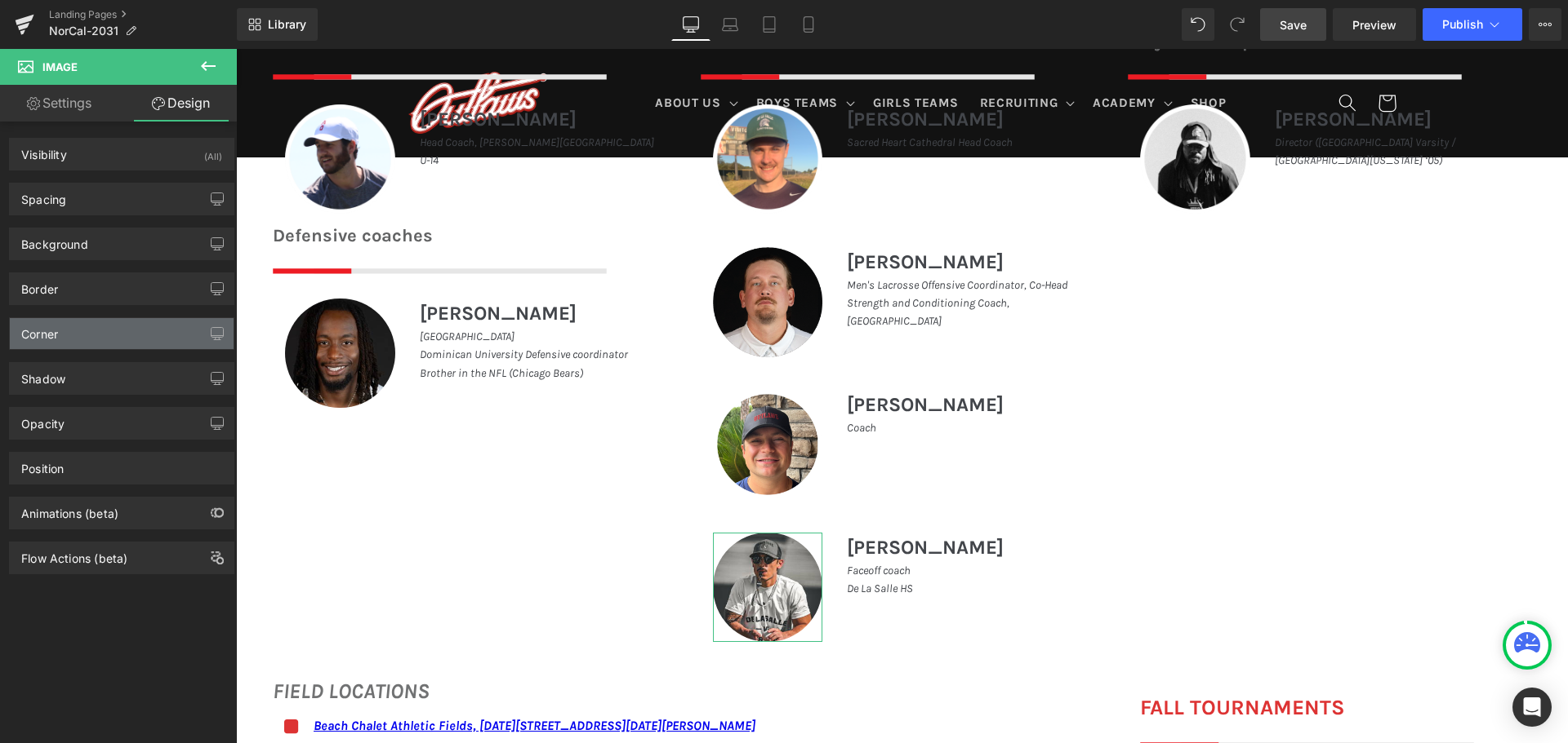
click at [68, 344] on div "Corner" at bounding box center [121, 333] width 224 height 31
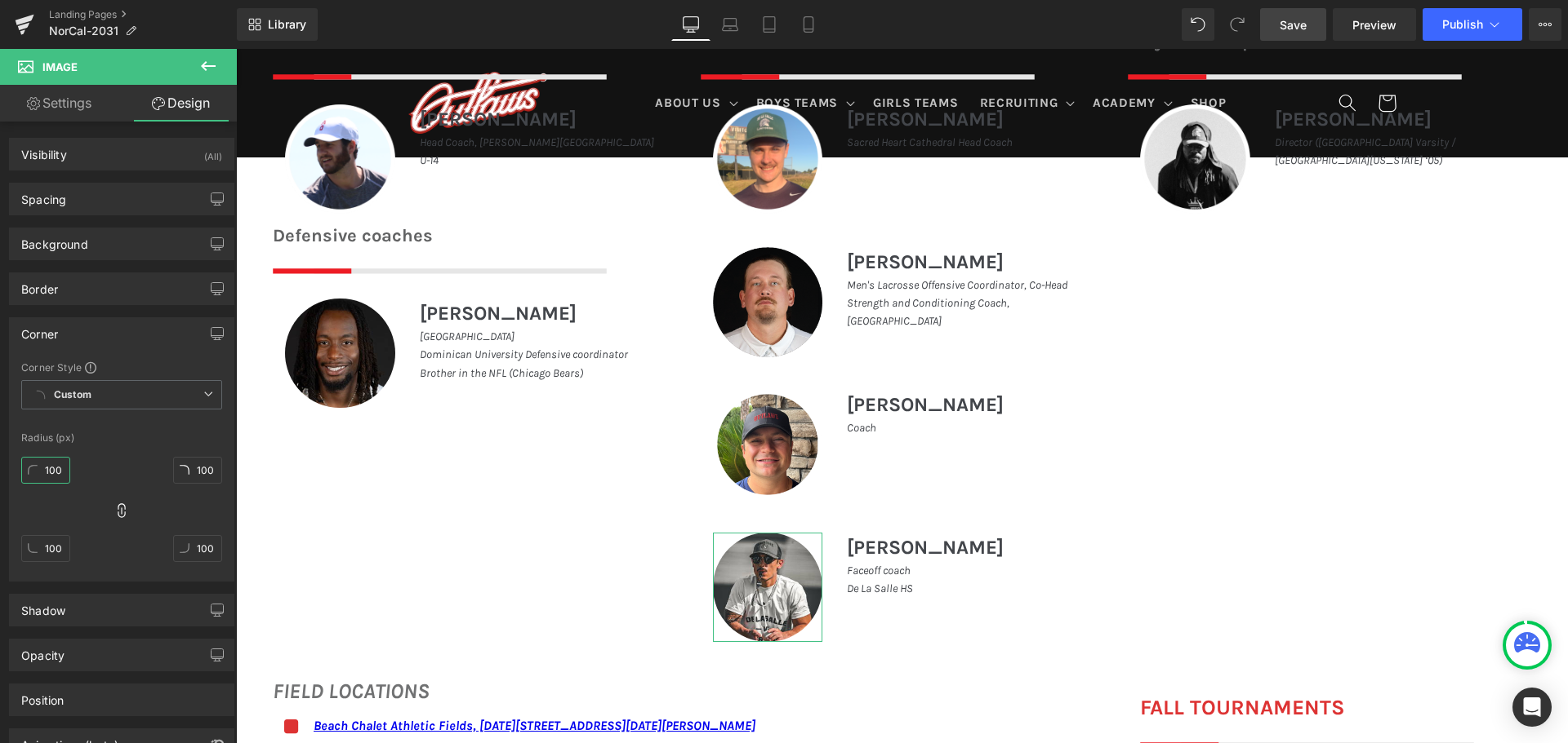
click at [51, 465] on input "100" at bounding box center [45, 470] width 49 height 27
type input "0"
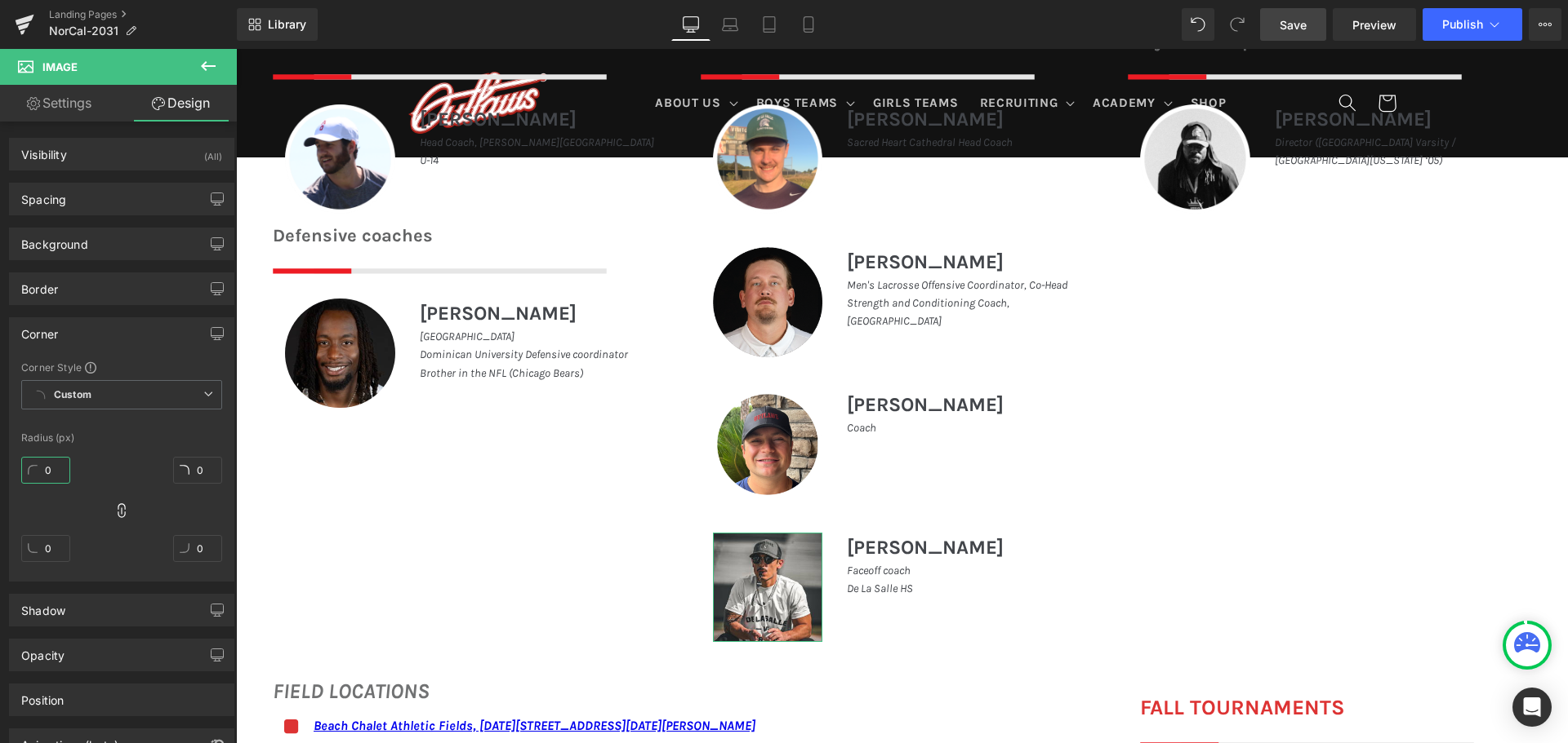
type input "0"
click at [74, 102] on link "Settings" at bounding box center [59, 102] width 119 height 37
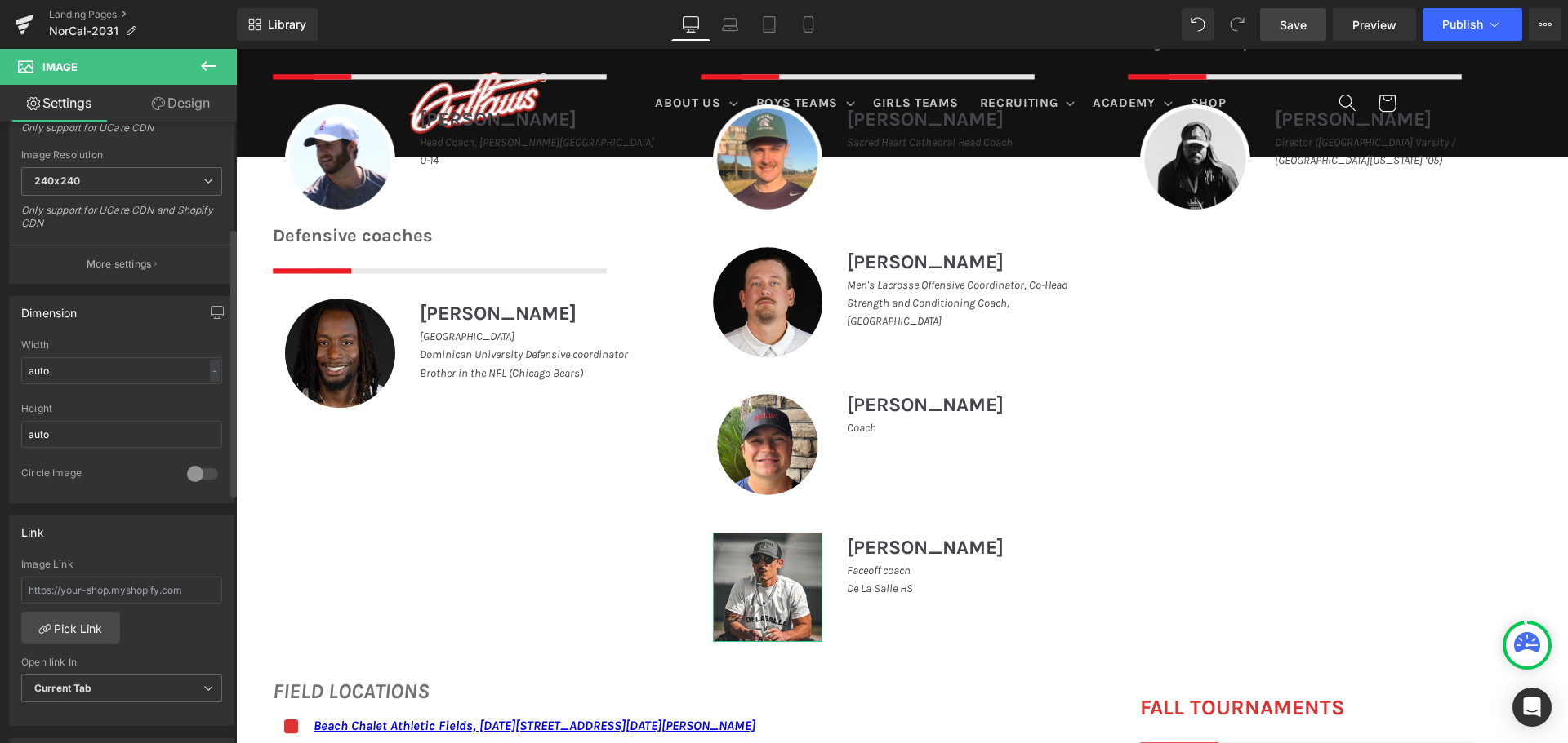
scroll to position [326, 0]
click at [195, 471] on div at bounding box center [202, 469] width 39 height 26
click at [1293, 13] on link "Save" at bounding box center [1293, 24] width 66 height 33
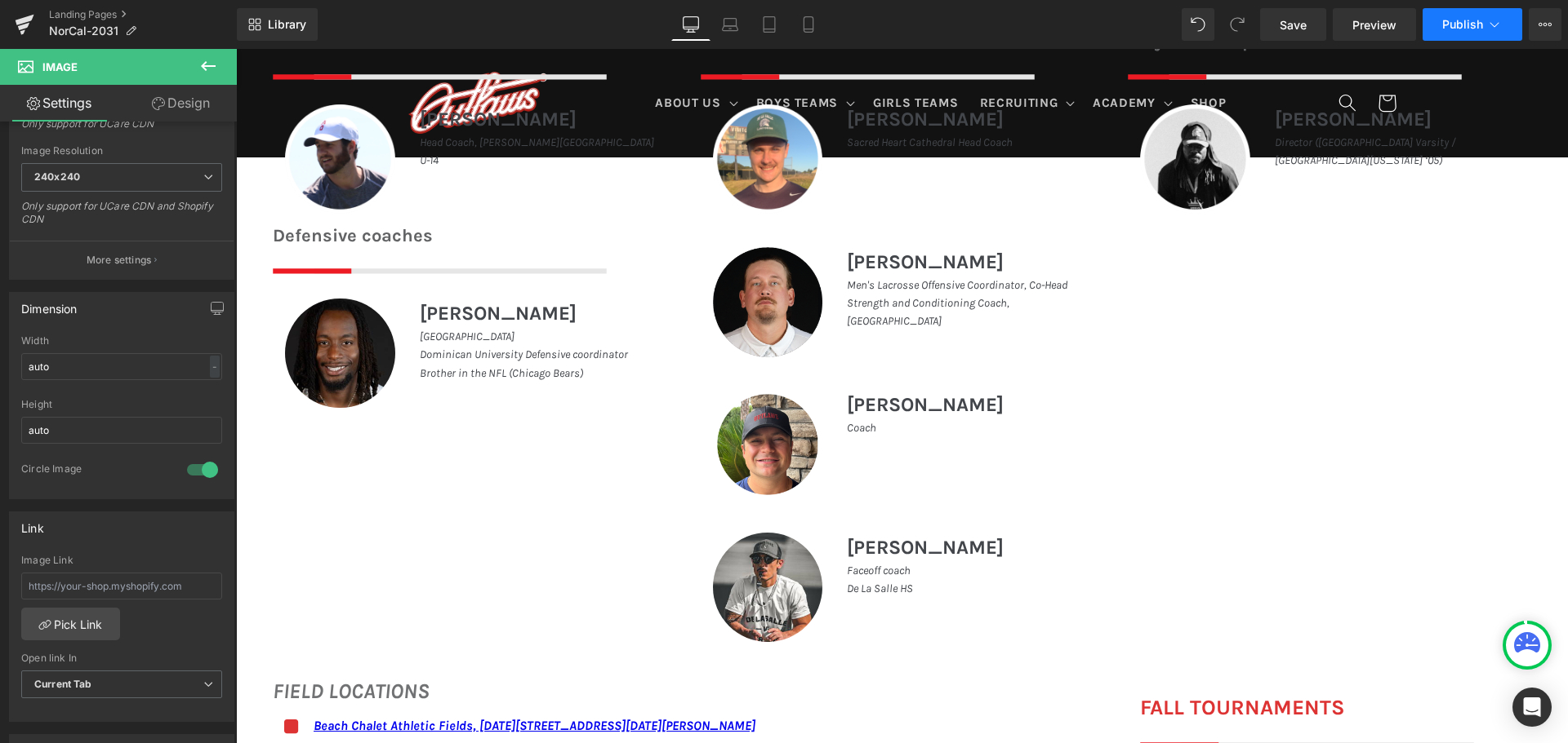
click at [1461, 13] on button "Publish" at bounding box center [1473, 24] width 100 height 33
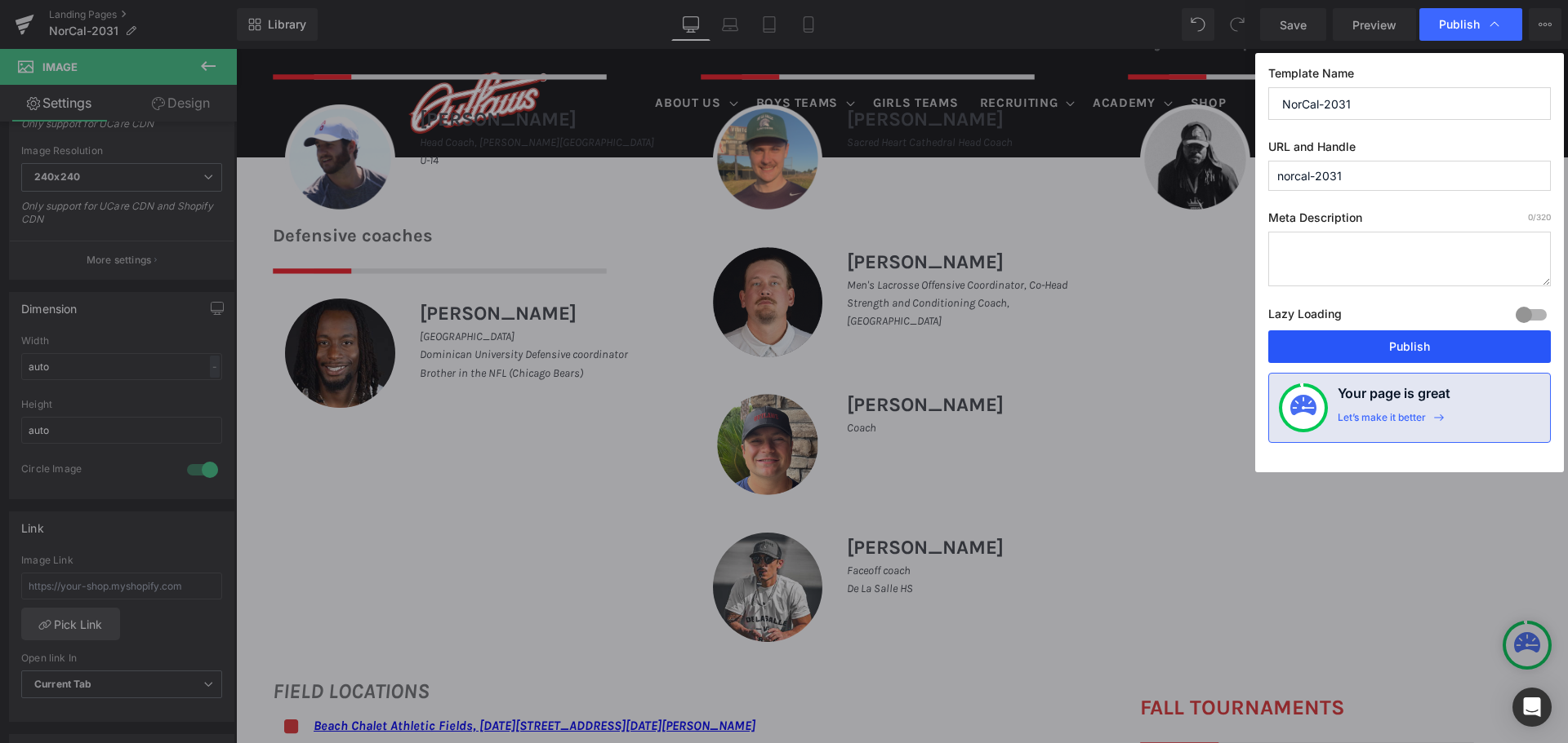
click at [1364, 342] on button "Publish" at bounding box center [1408, 347] width 283 height 33
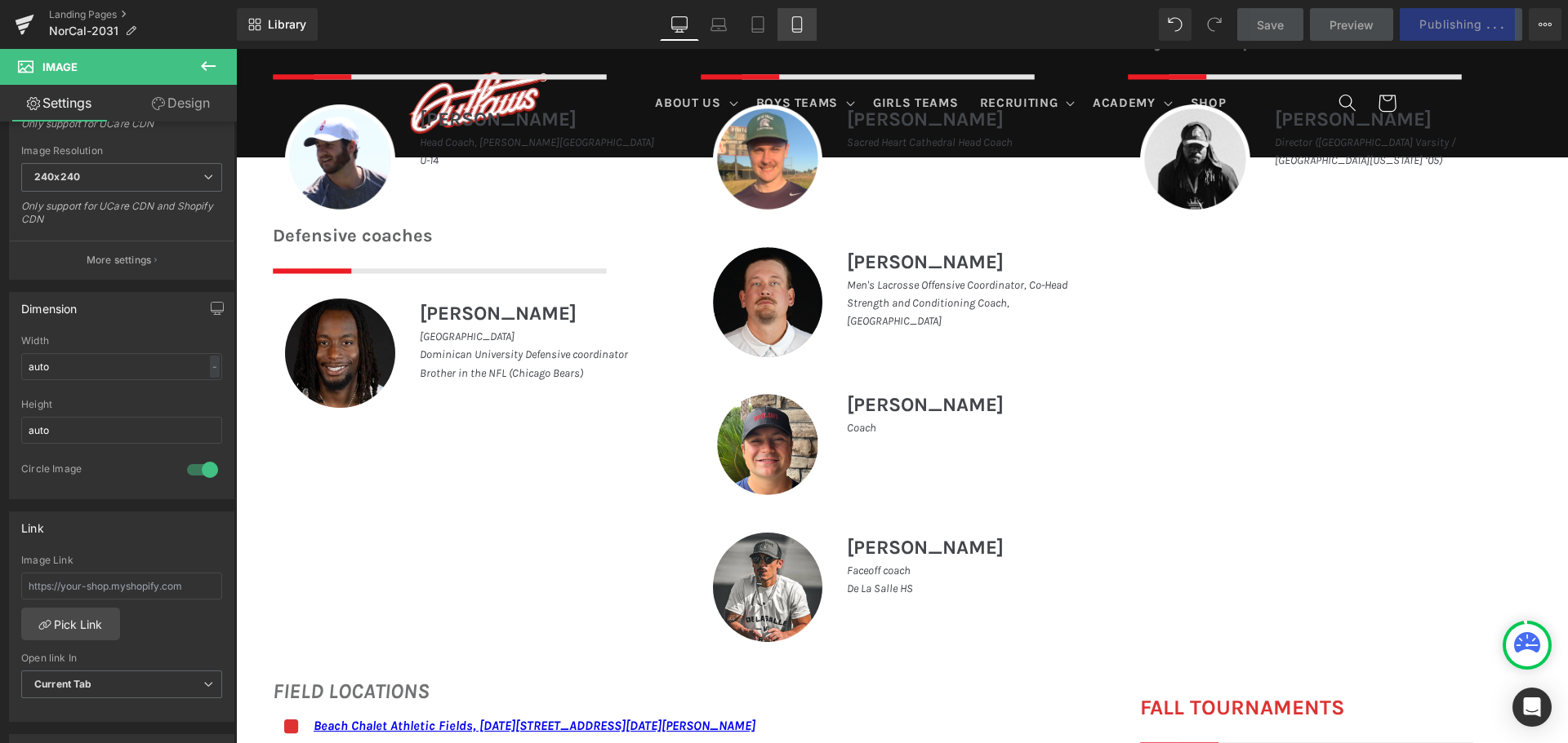
click at [796, 17] on icon at bounding box center [796, 24] width 9 height 15
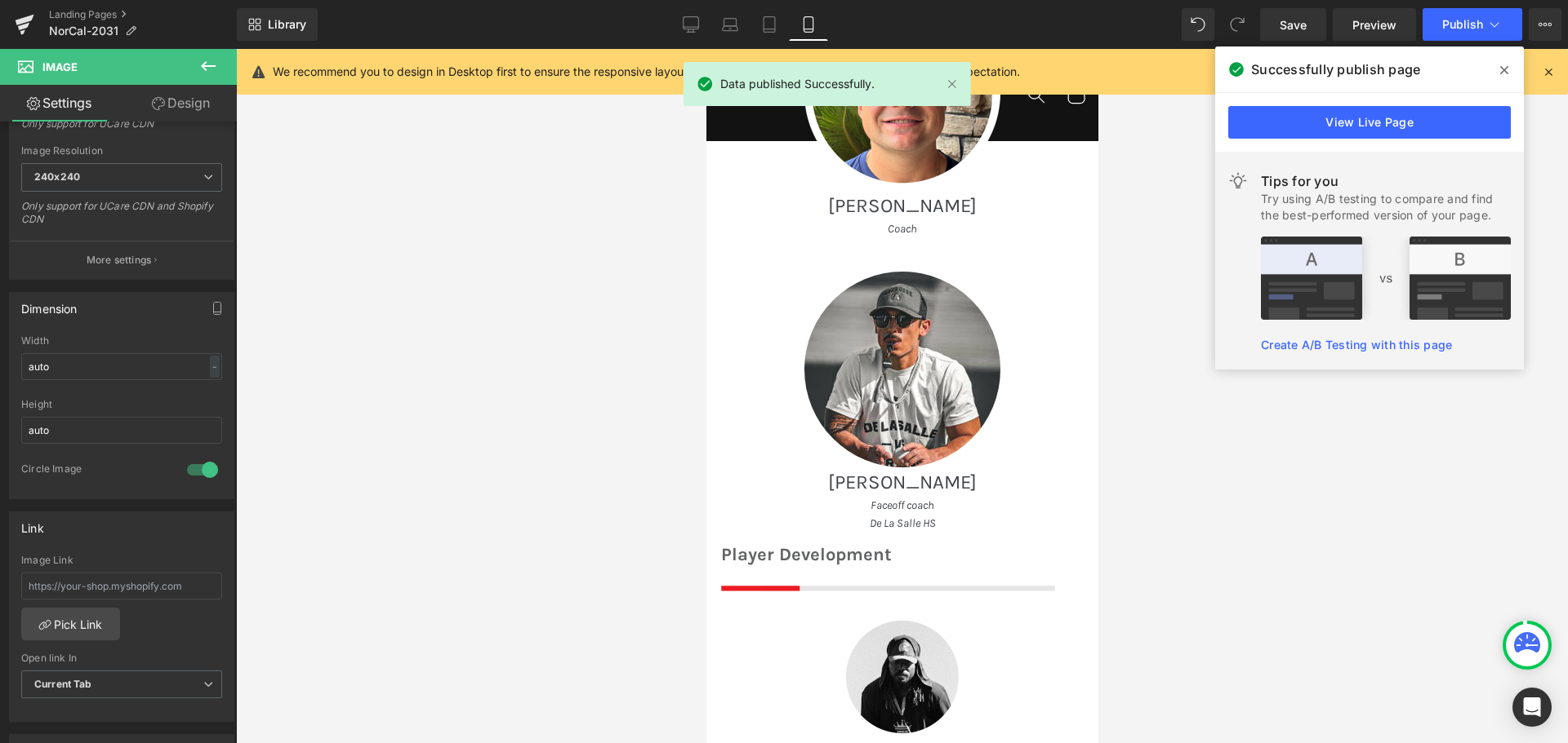
scroll to position [1593, 0]
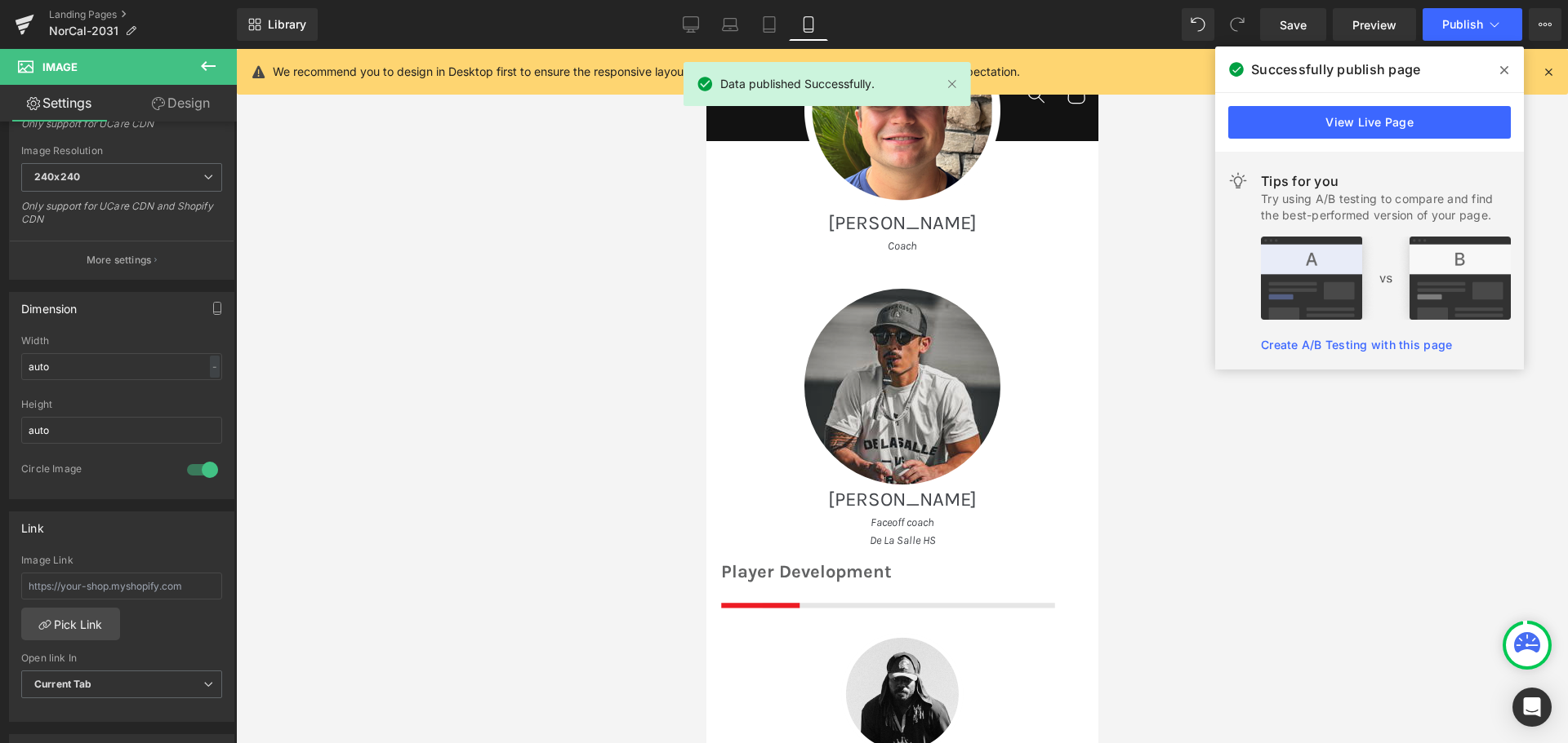
click at [905, 384] on div "Image" at bounding box center [901, 387] width 338 height 196
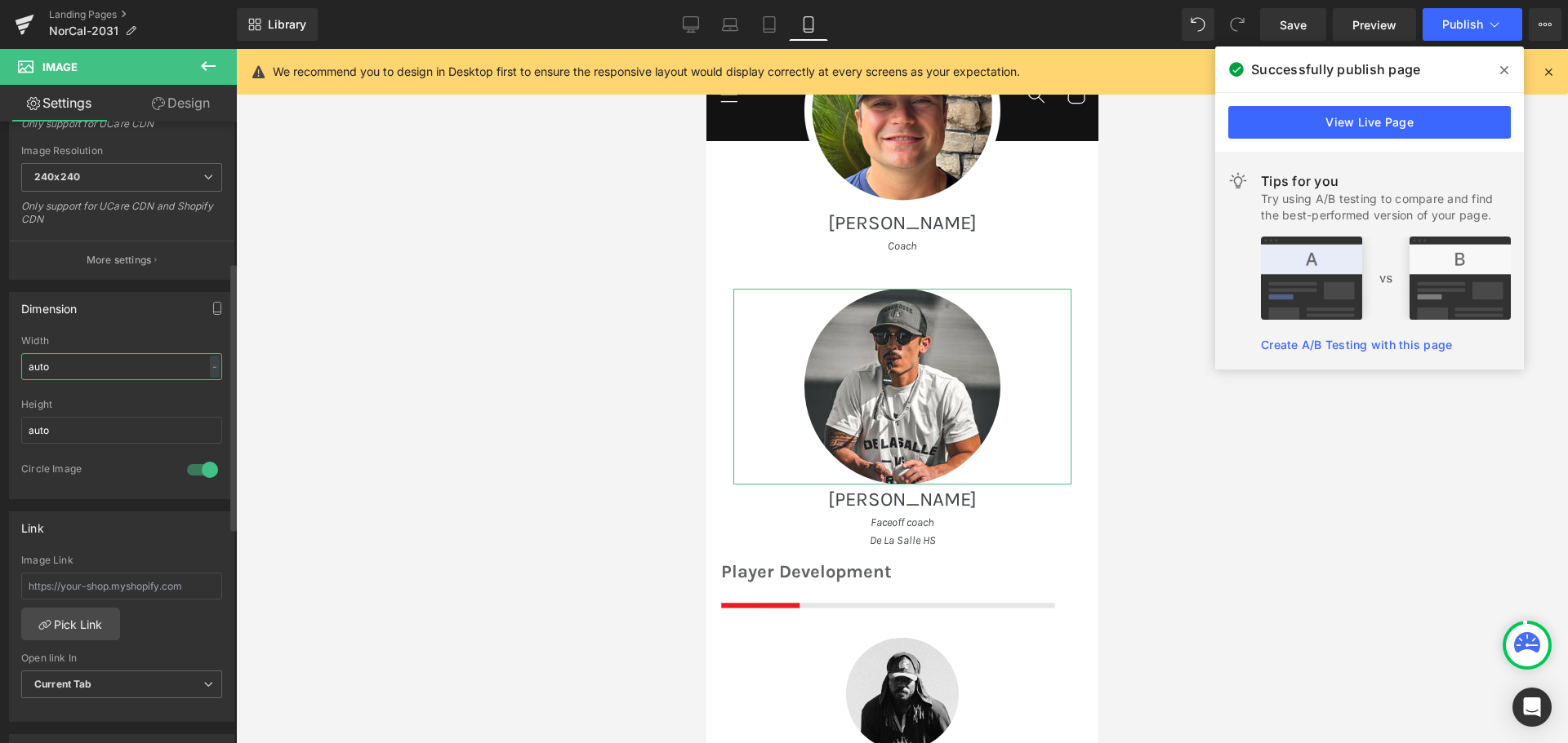
click at [106, 367] on input "auto" at bounding box center [121, 367] width 201 height 27
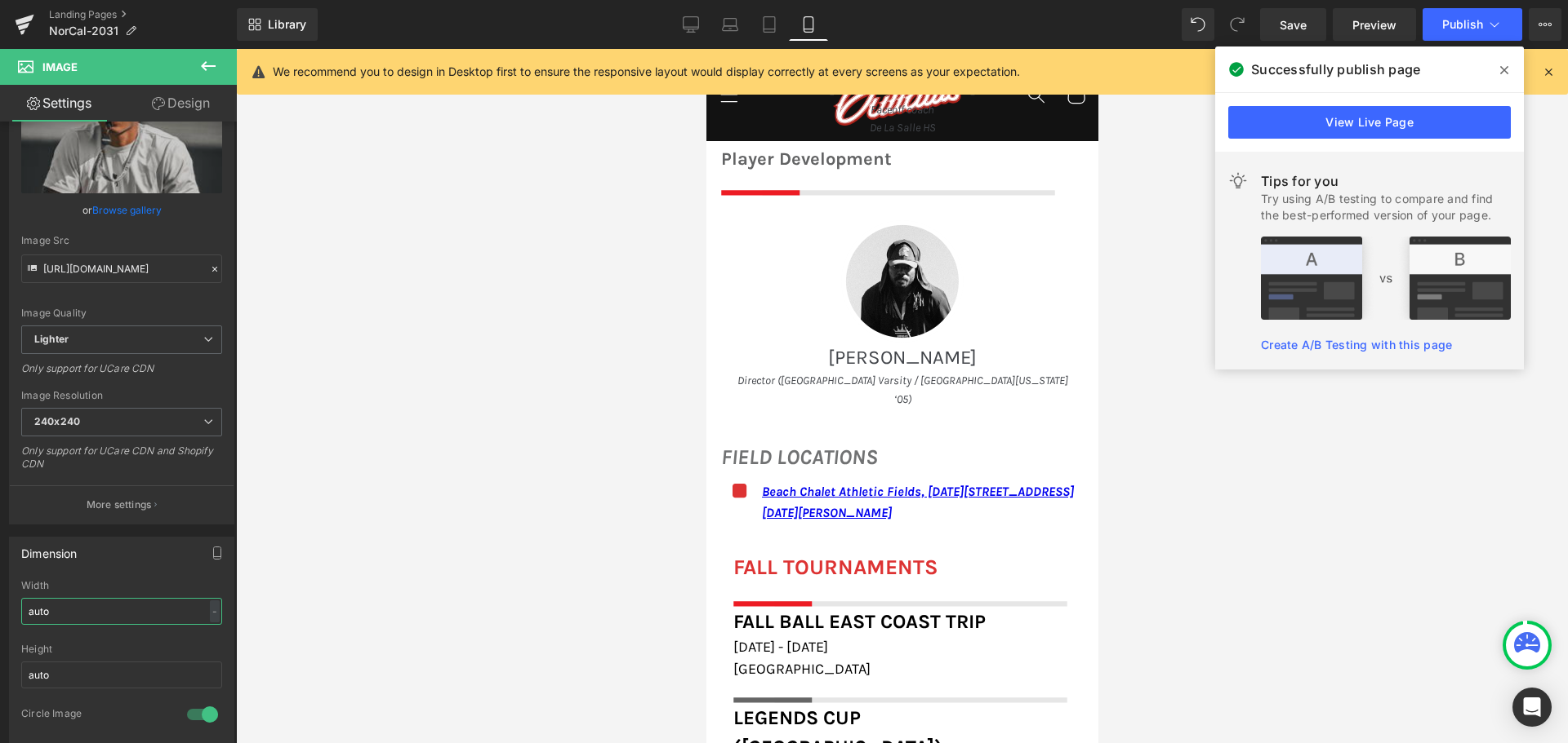
scroll to position [2040, 0]
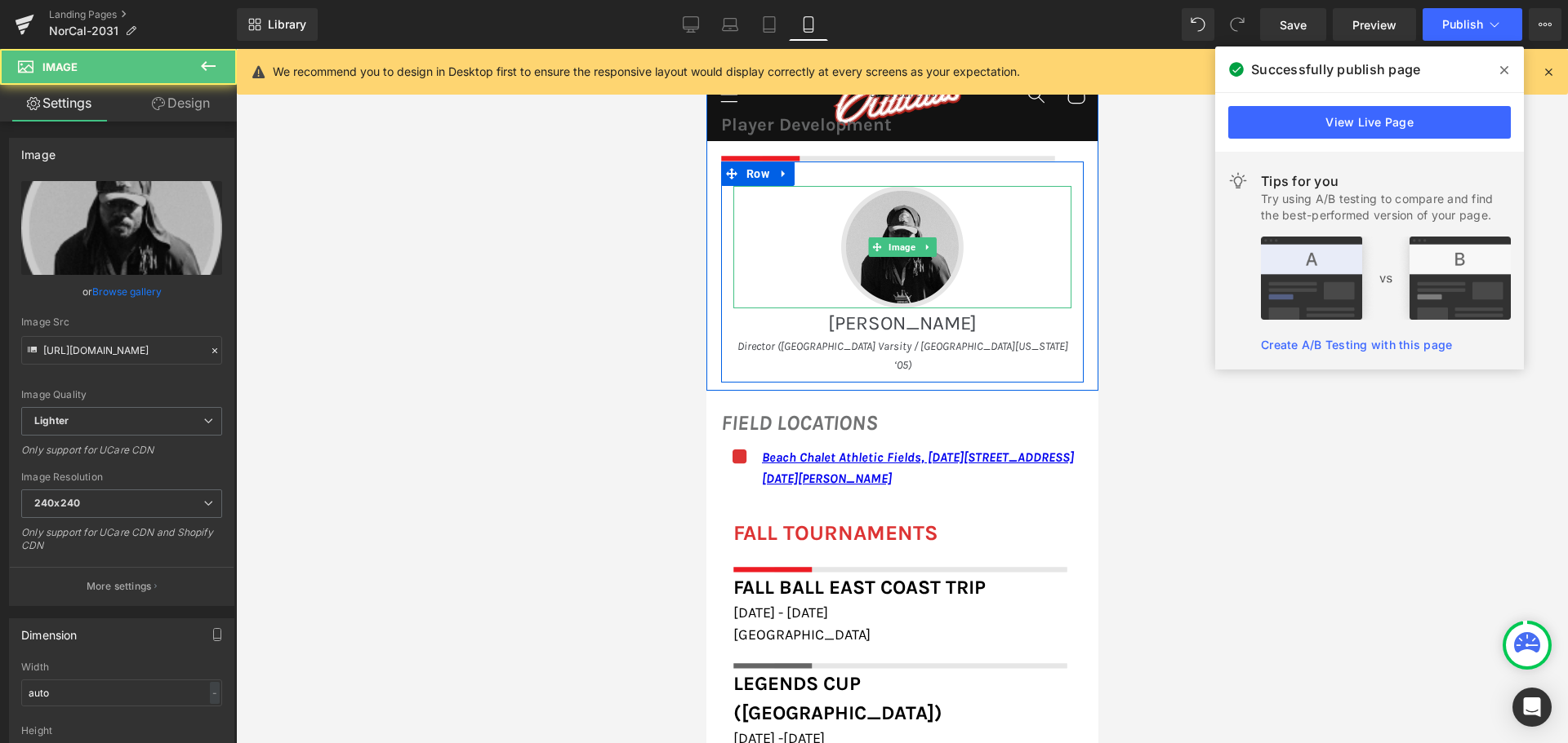
click at [892, 267] on img at bounding box center [900, 247] width 122 height 122
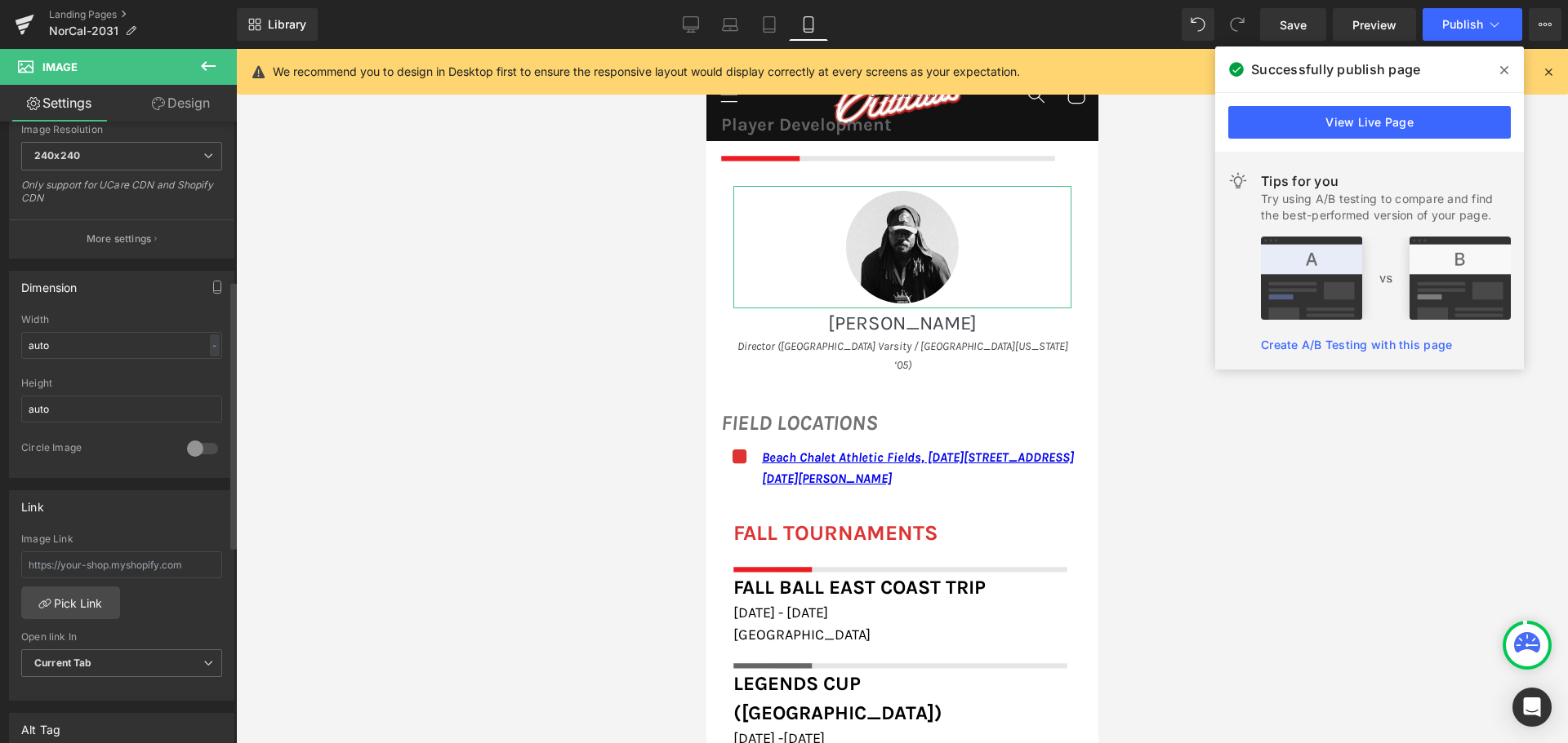
scroll to position [408, 0]
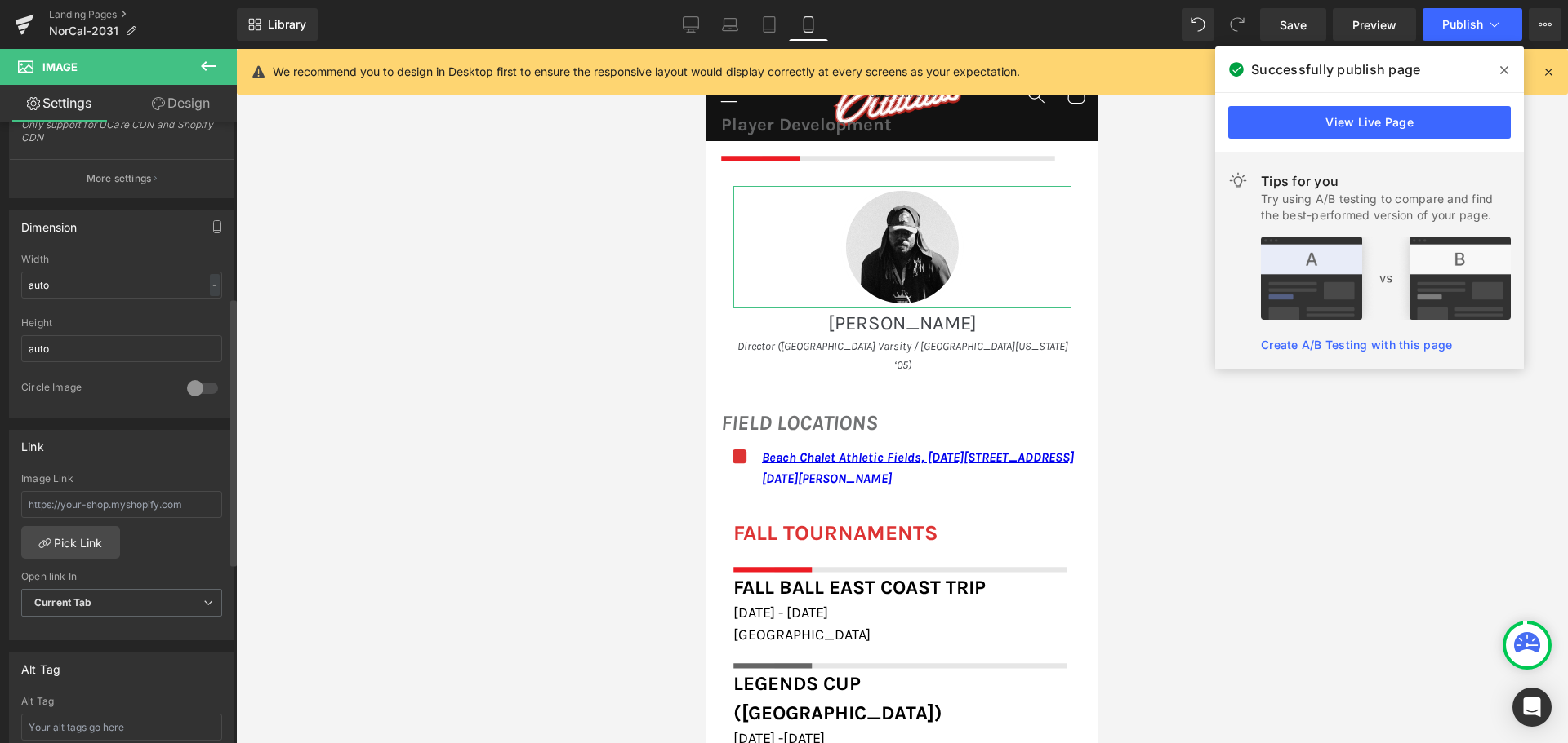
click at [191, 392] on div at bounding box center [202, 388] width 39 height 26
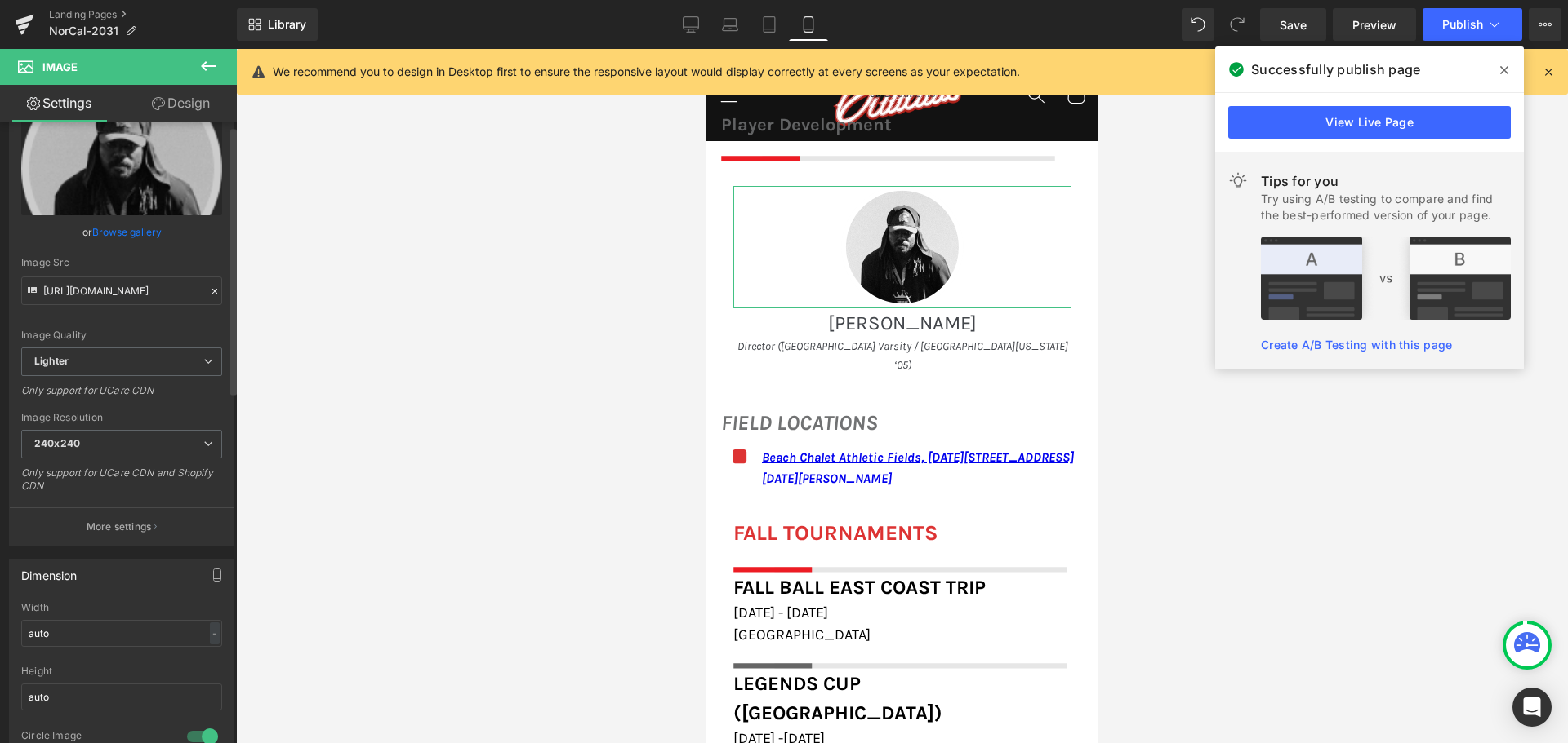
scroll to position [0, 0]
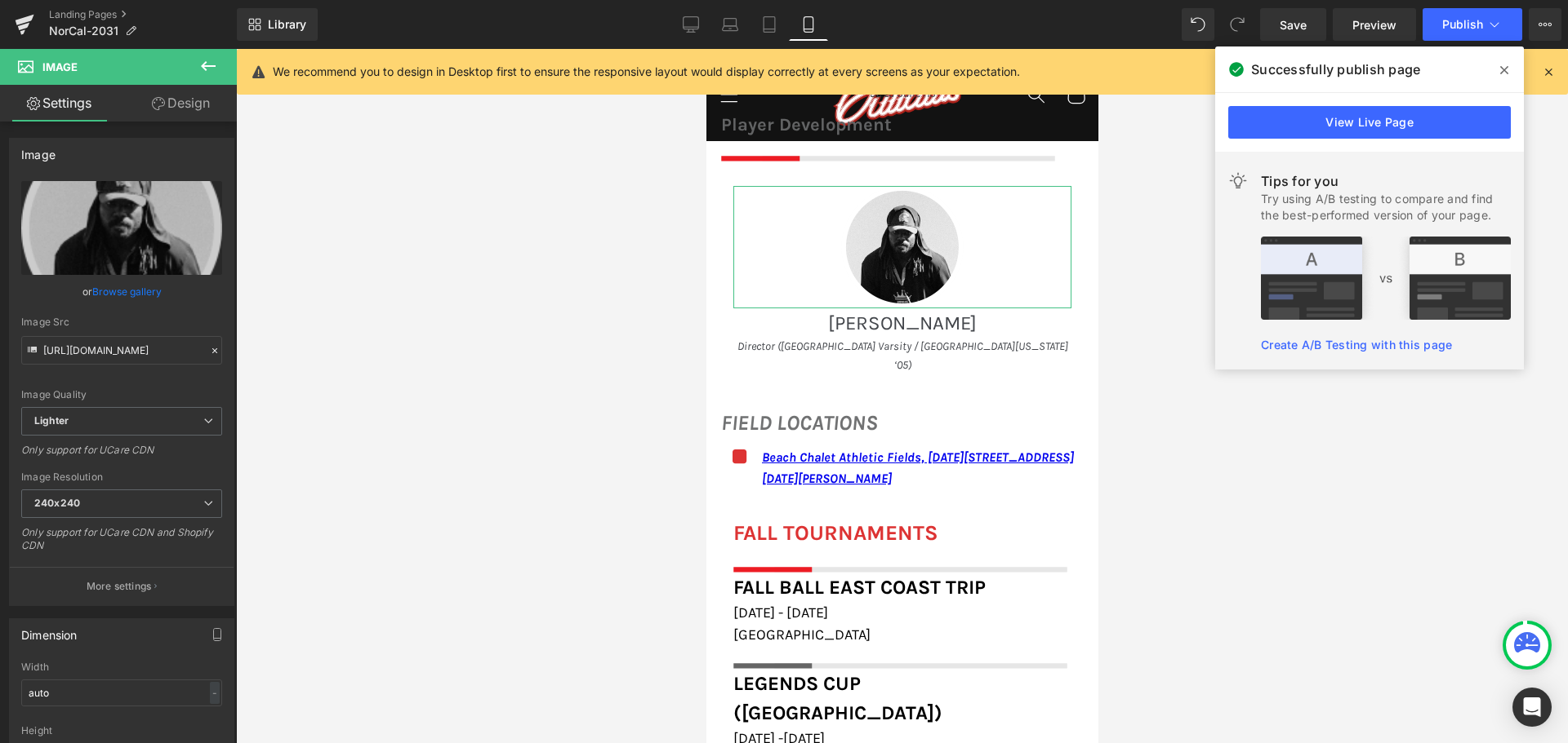
drag, startPoint x: 183, startPoint y: 99, endPoint x: 152, endPoint y: 249, distance: 153.2
click at [183, 99] on link "Design" at bounding box center [180, 102] width 119 height 37
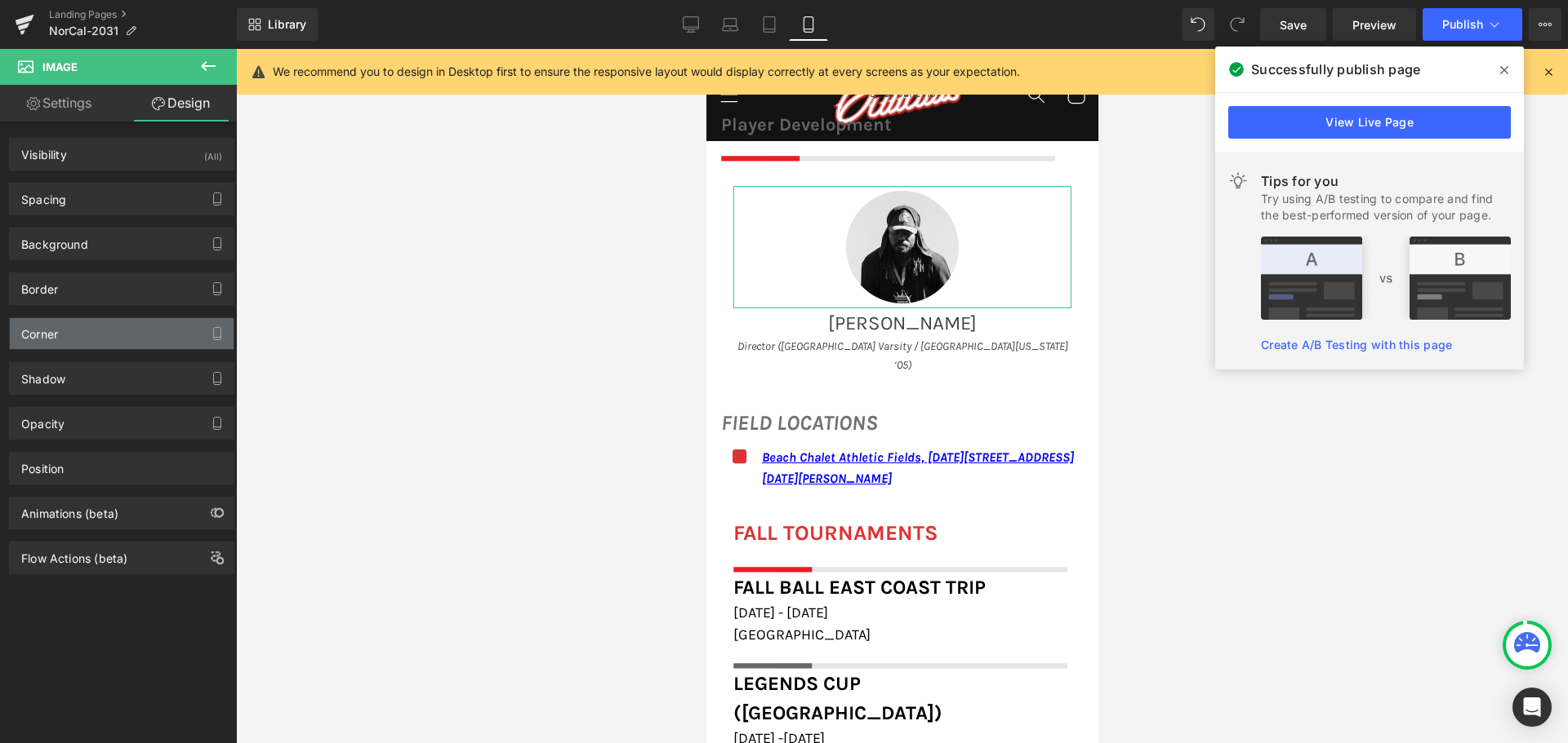
type input "100"
click at [121, 345] on div "Corner" at bounding box center [121, 333] width 224 height 31
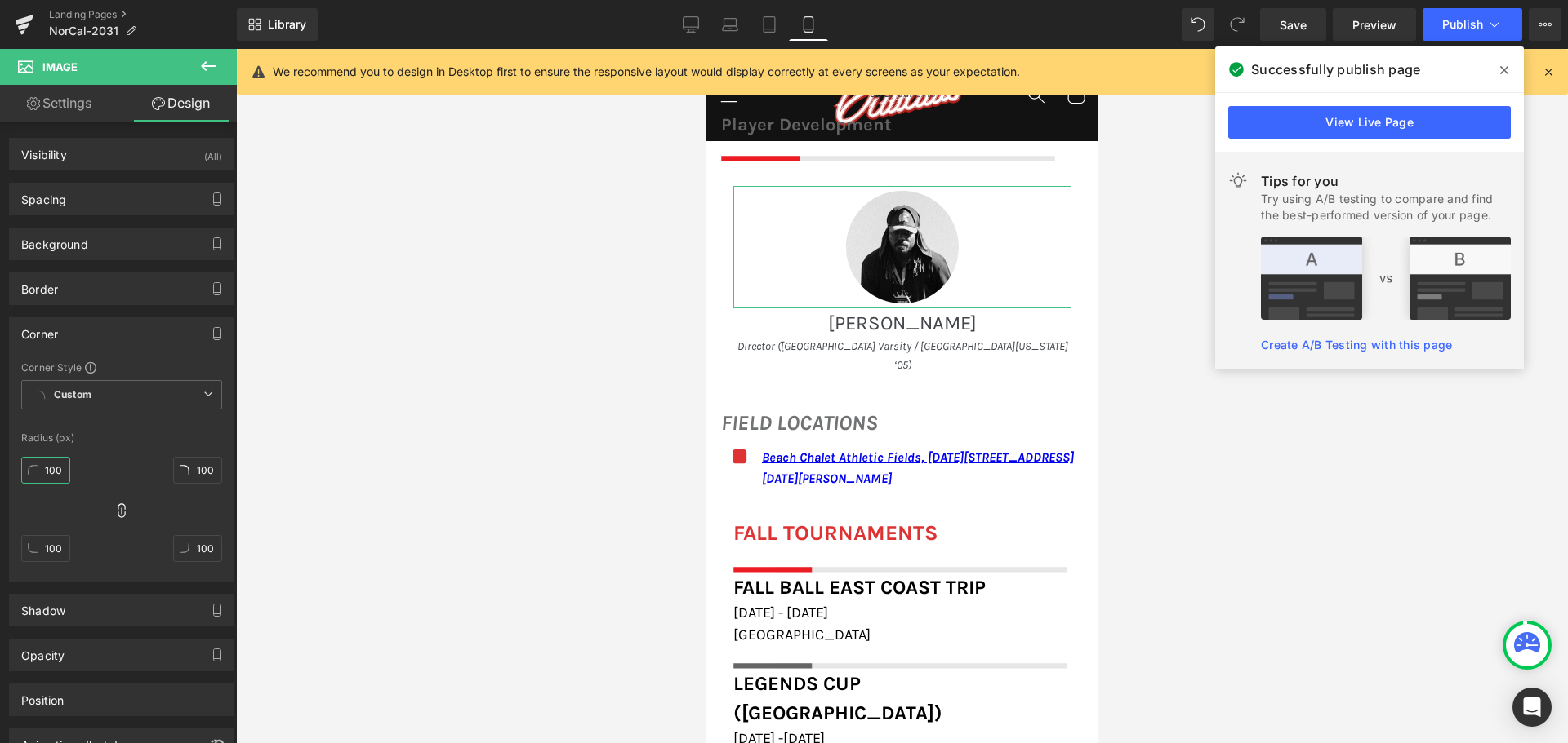
click at [45, 473] on input "100" at bounding box center [45, 470] width 49 height 27
type input "0"
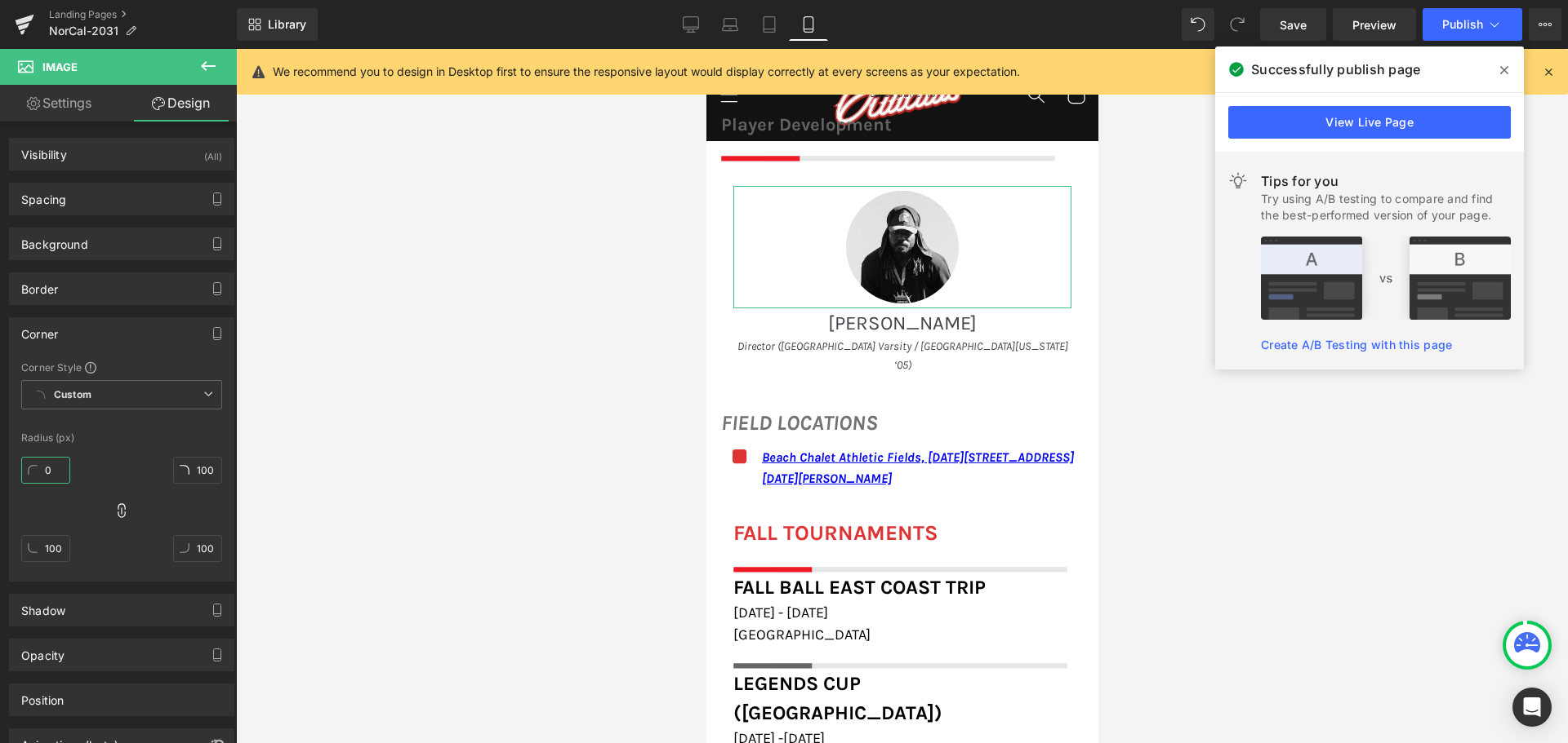
type input "0"
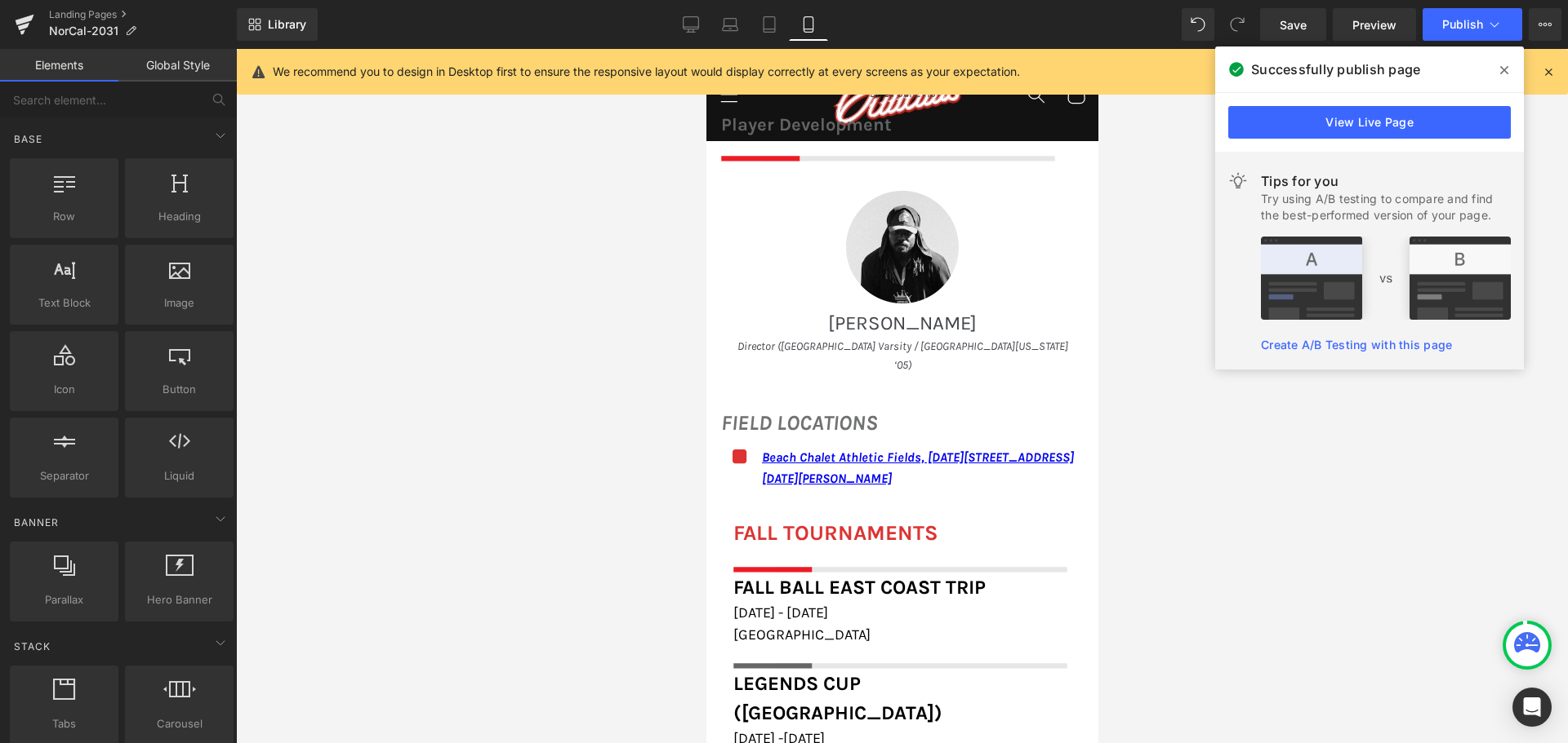
click at [271, 417] on div at bounding box center [902, 396] width 1332 height 694
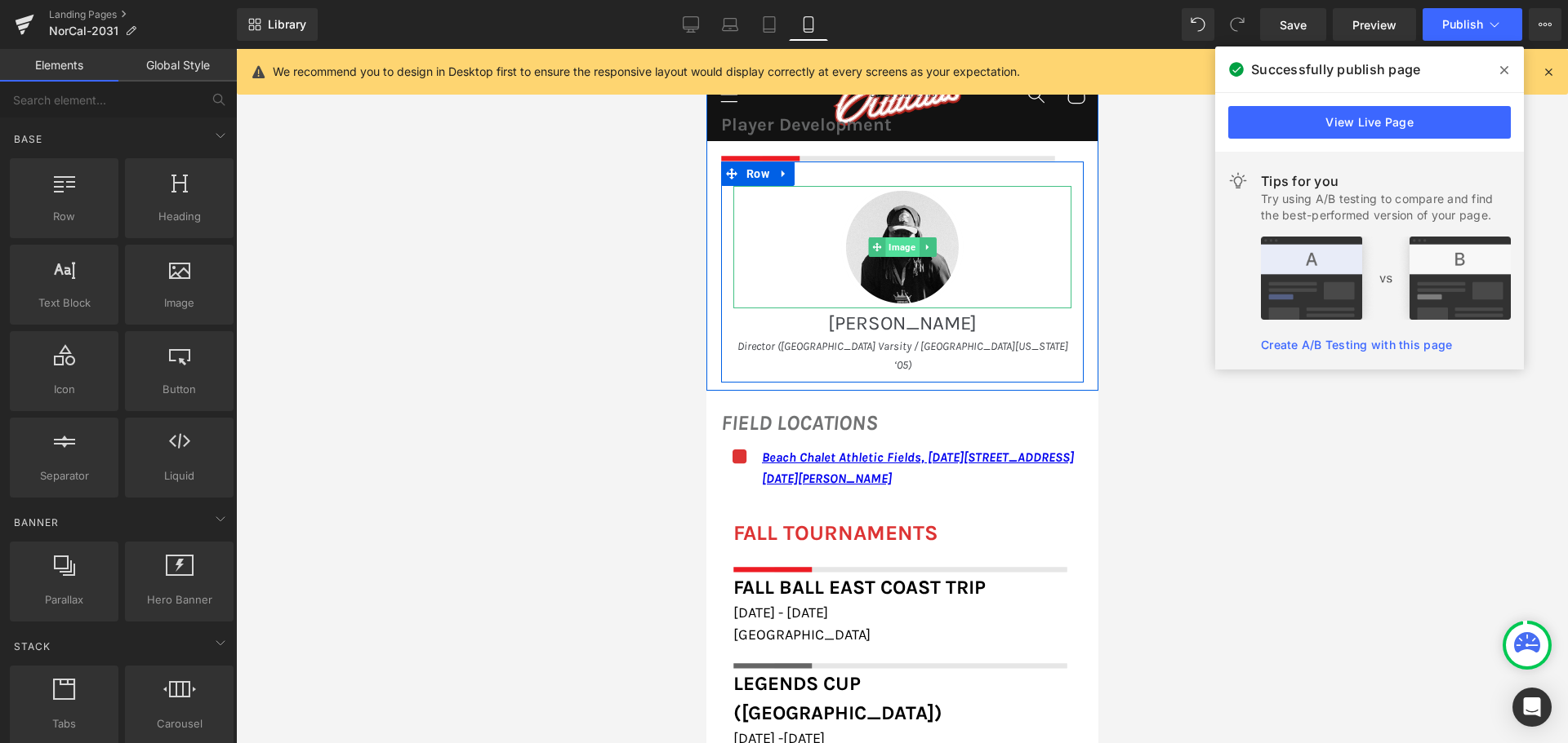
click at [889, 247] on span "Image" at bounding box center [901, 248] width 34 height 20
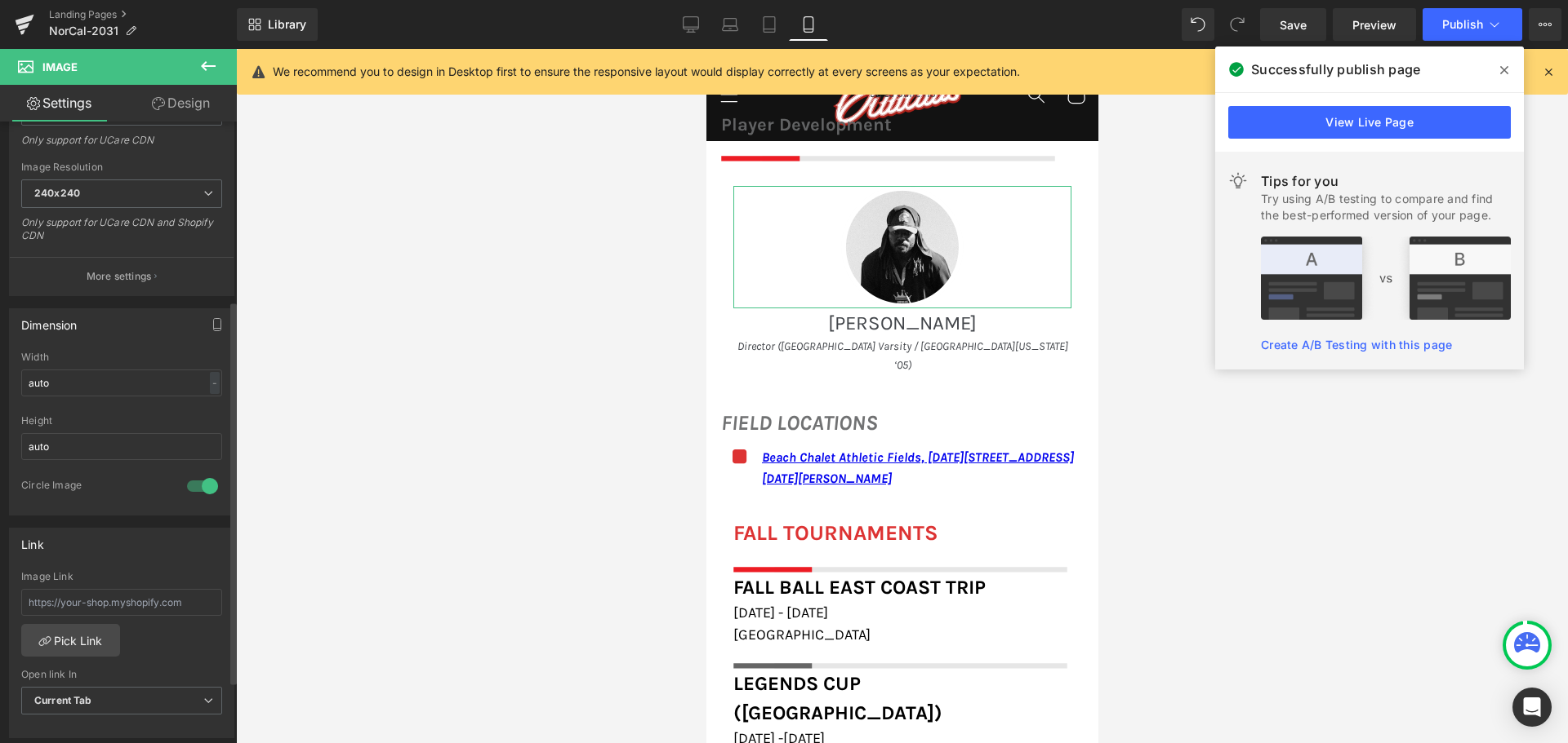
scroll to position [326, 0]
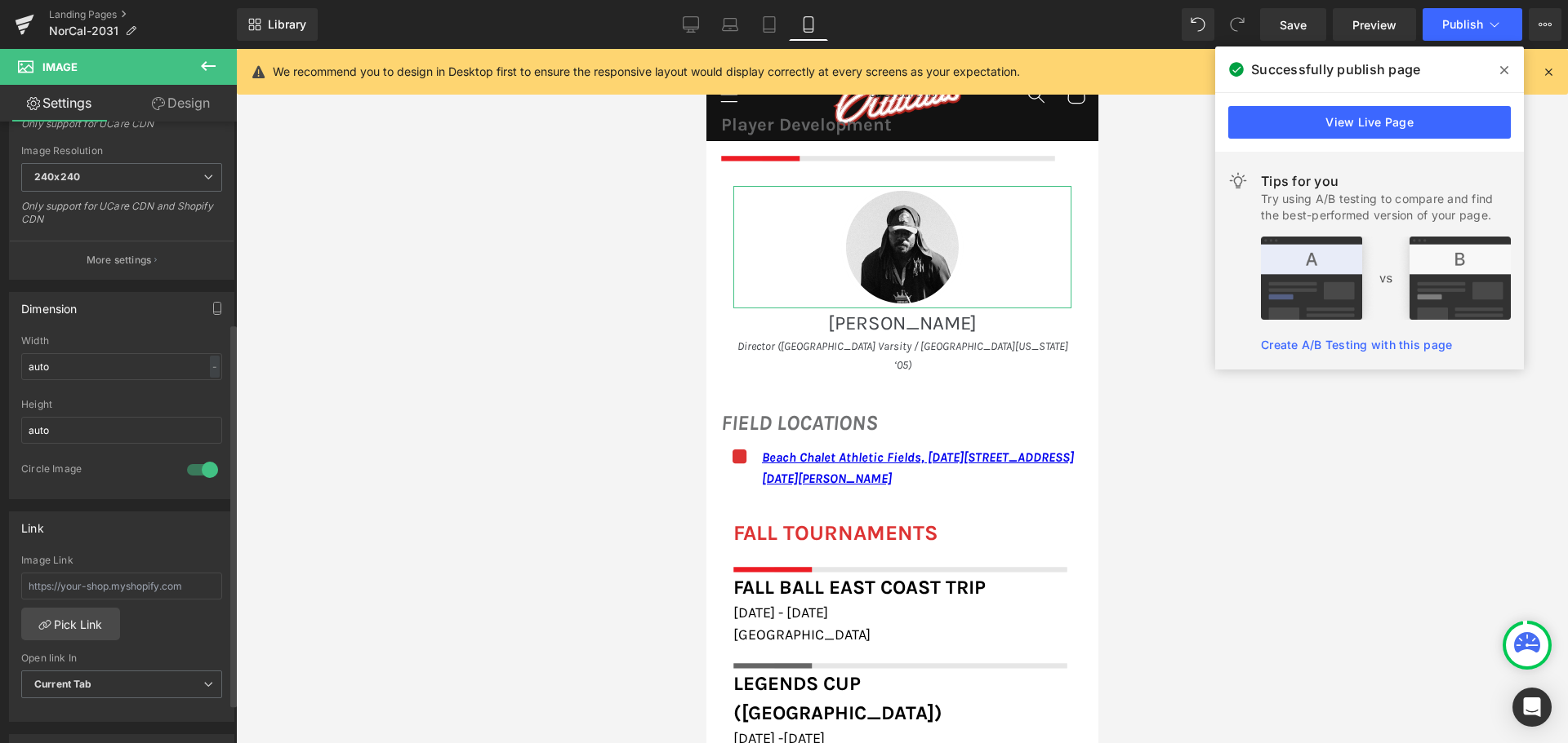
click at [192, 468] on div at bounding box center [202, 469] width 39 height 26
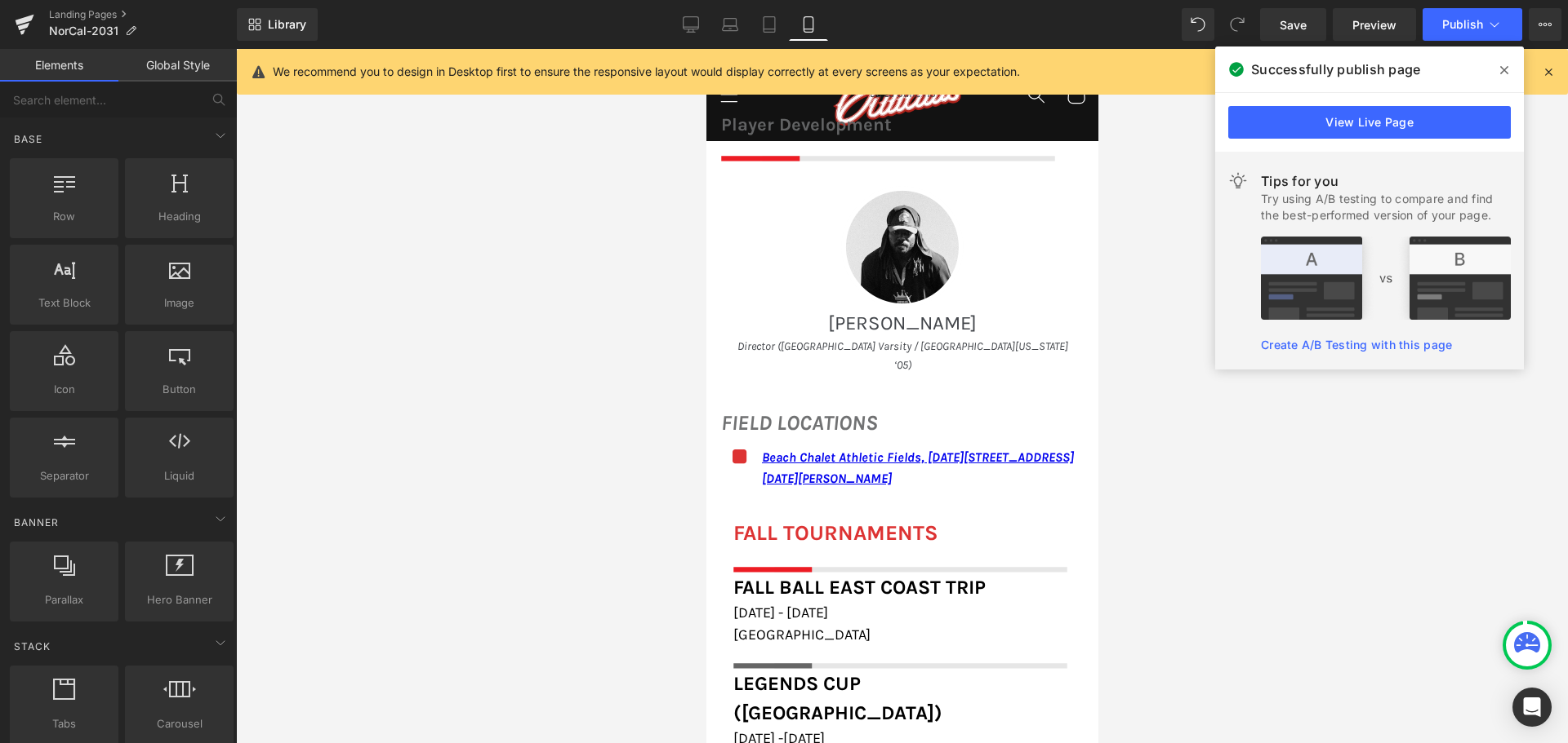
click at [344, 206] on div at bounding box center [902, 396] width 1332 height 694
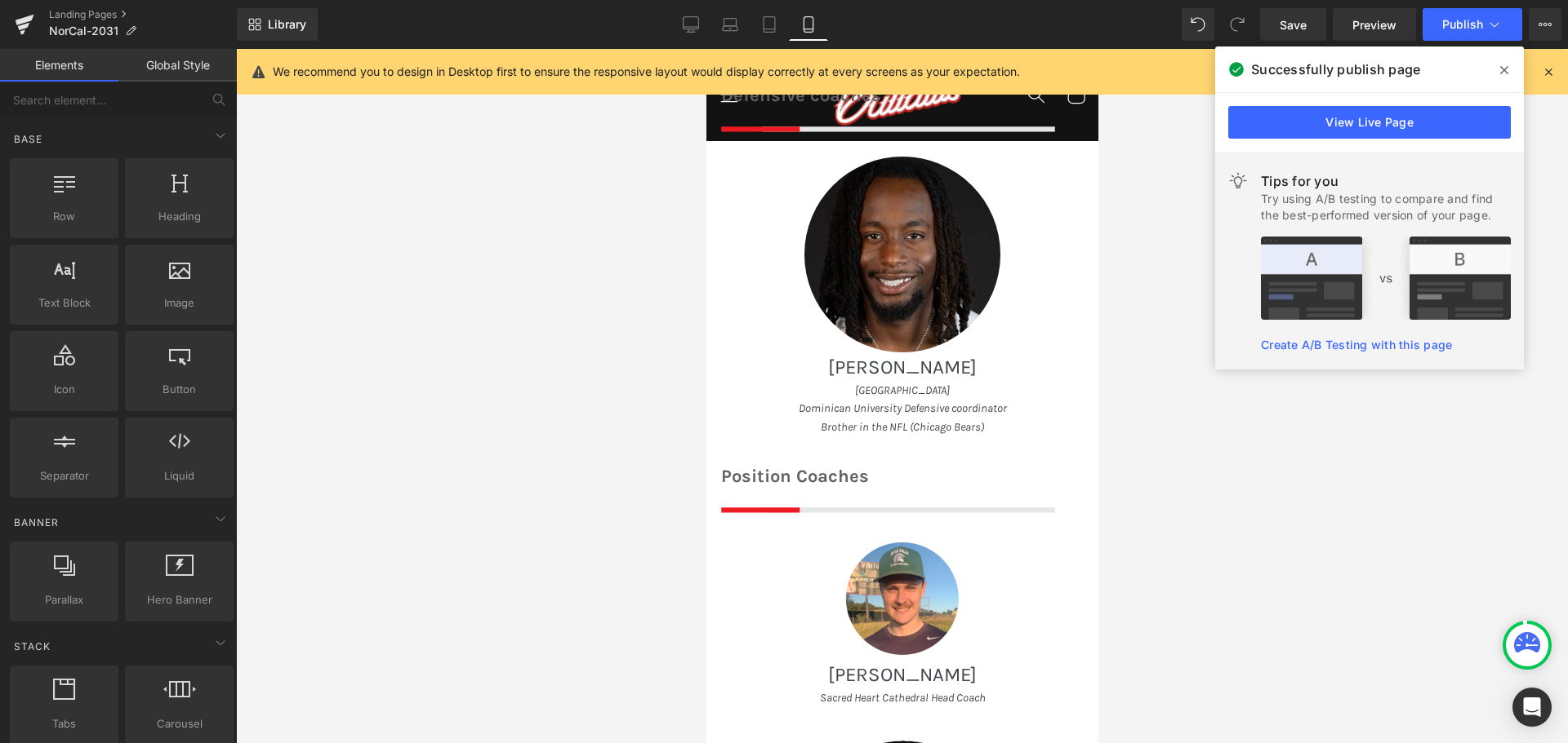
scroll to position [245, 0]
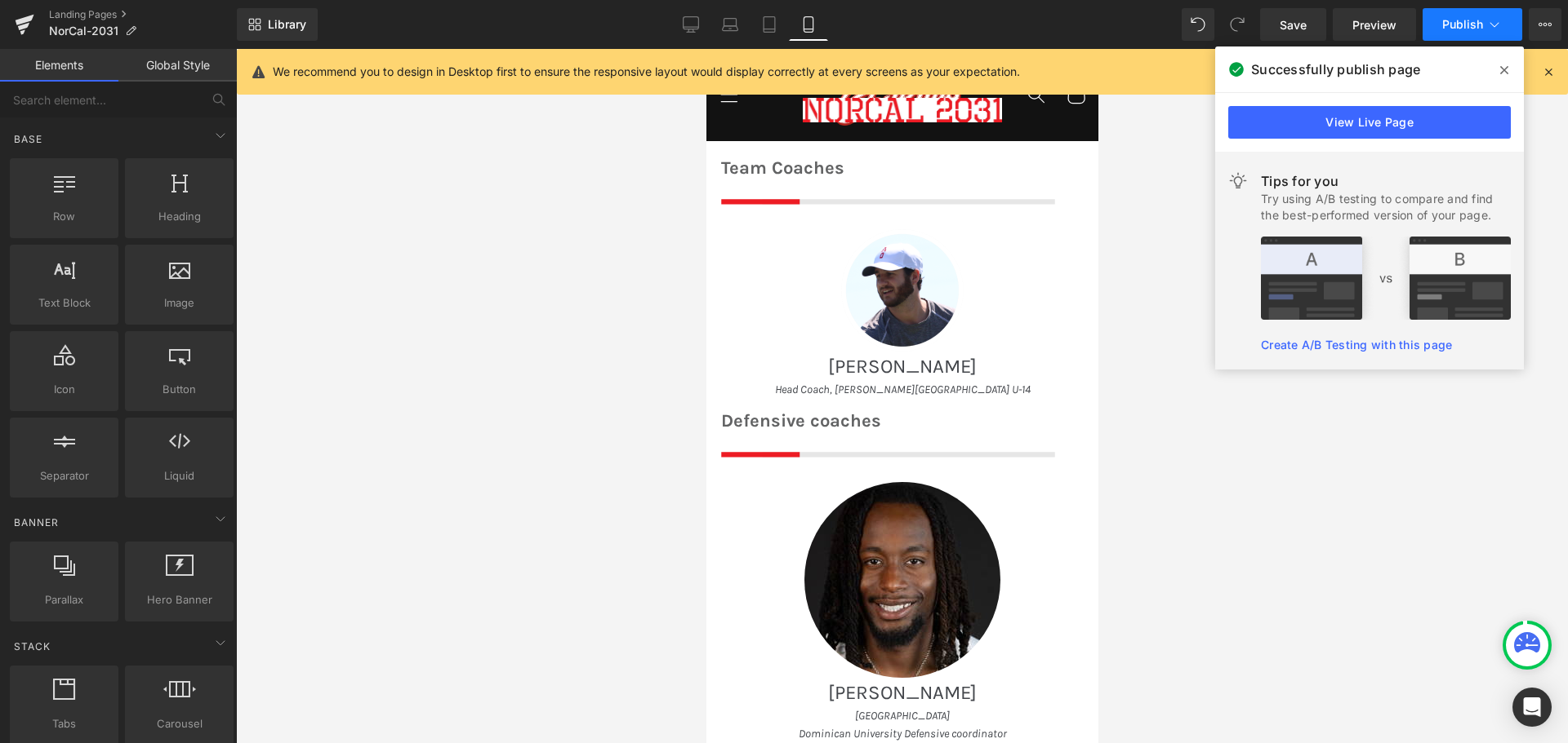
click at [1467, 24] on span "Publish" at bounding box center [1462, 24] width 41 height 13
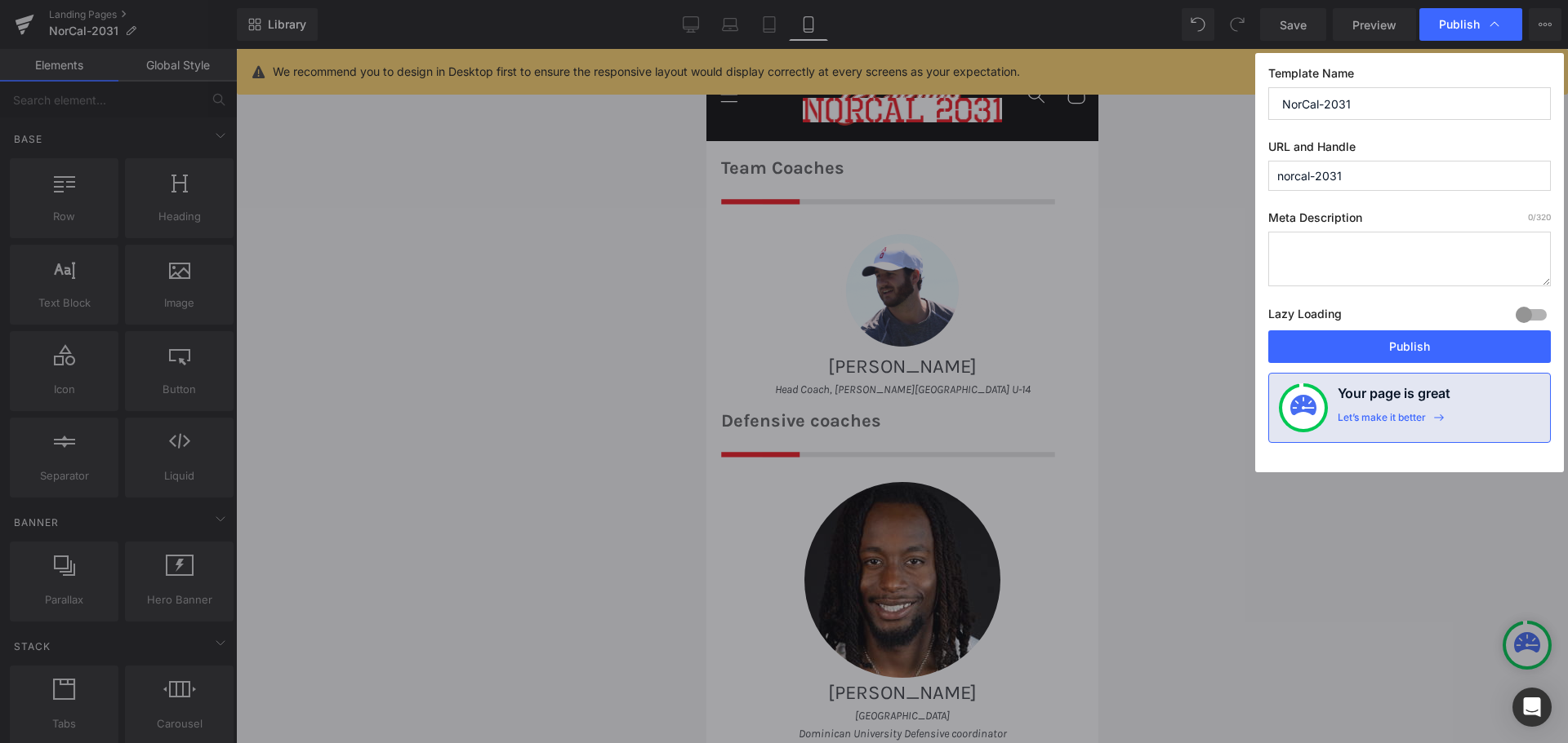
click at [1467, 24] on span "Publish" at bounding box center [1459, 24] width 41 height 14
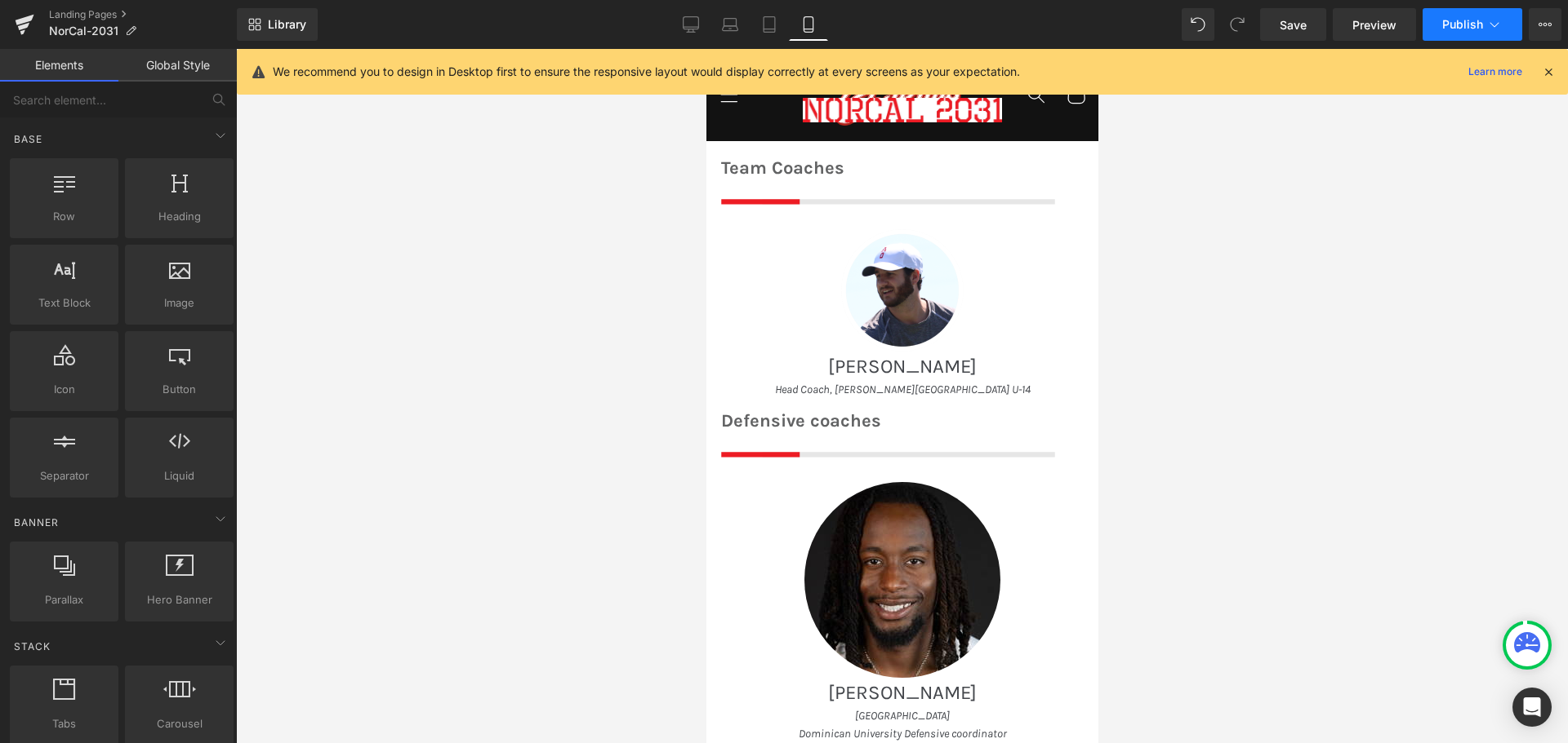
click at [1467, 24] on span "Publish" at bounding box center [1462, 24] width 41 height 13
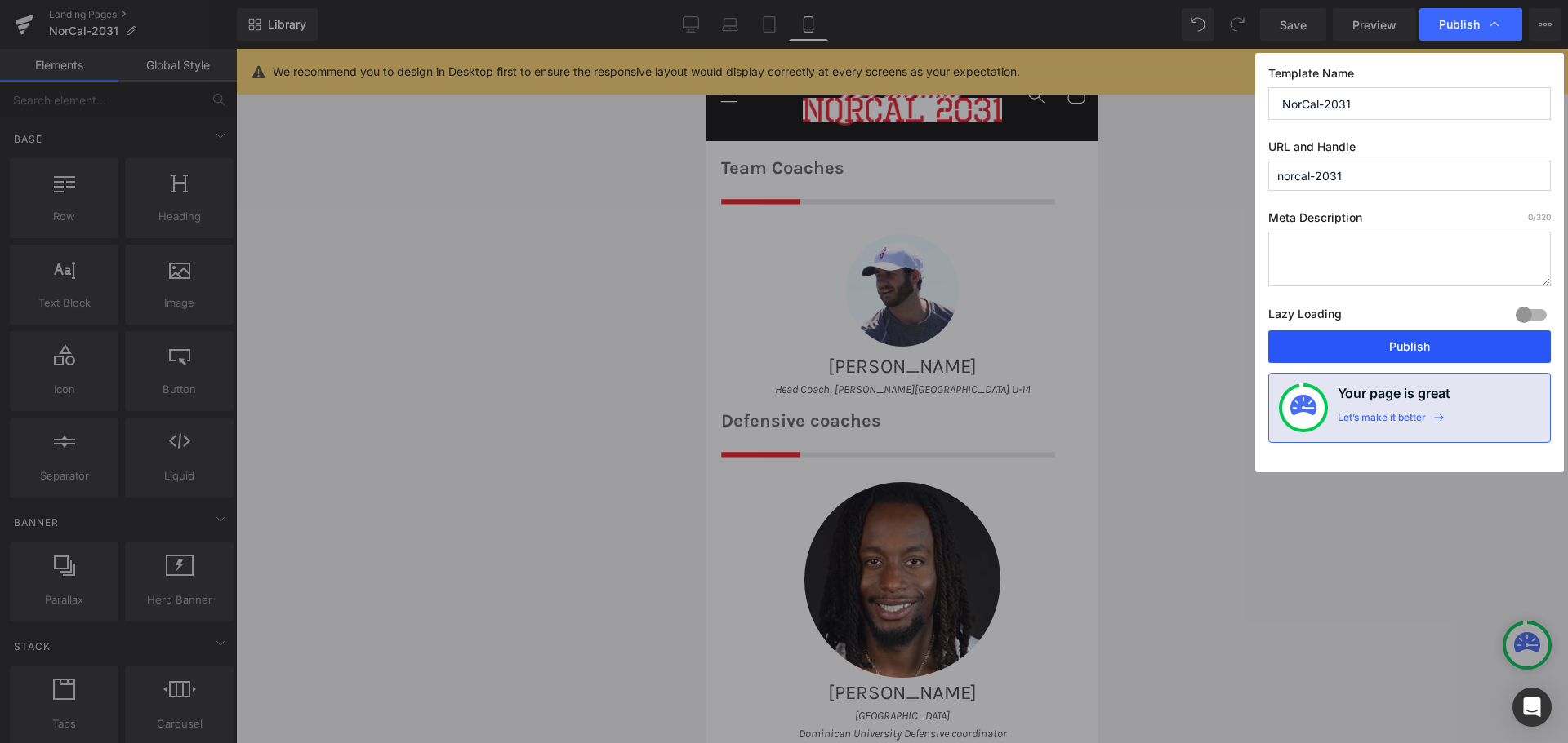
click at [1405, 342] on button "Publish" at bounding box center [1408, 347] width 283 height 33
